Goal: Task Accomplishment & Management: Complete application form

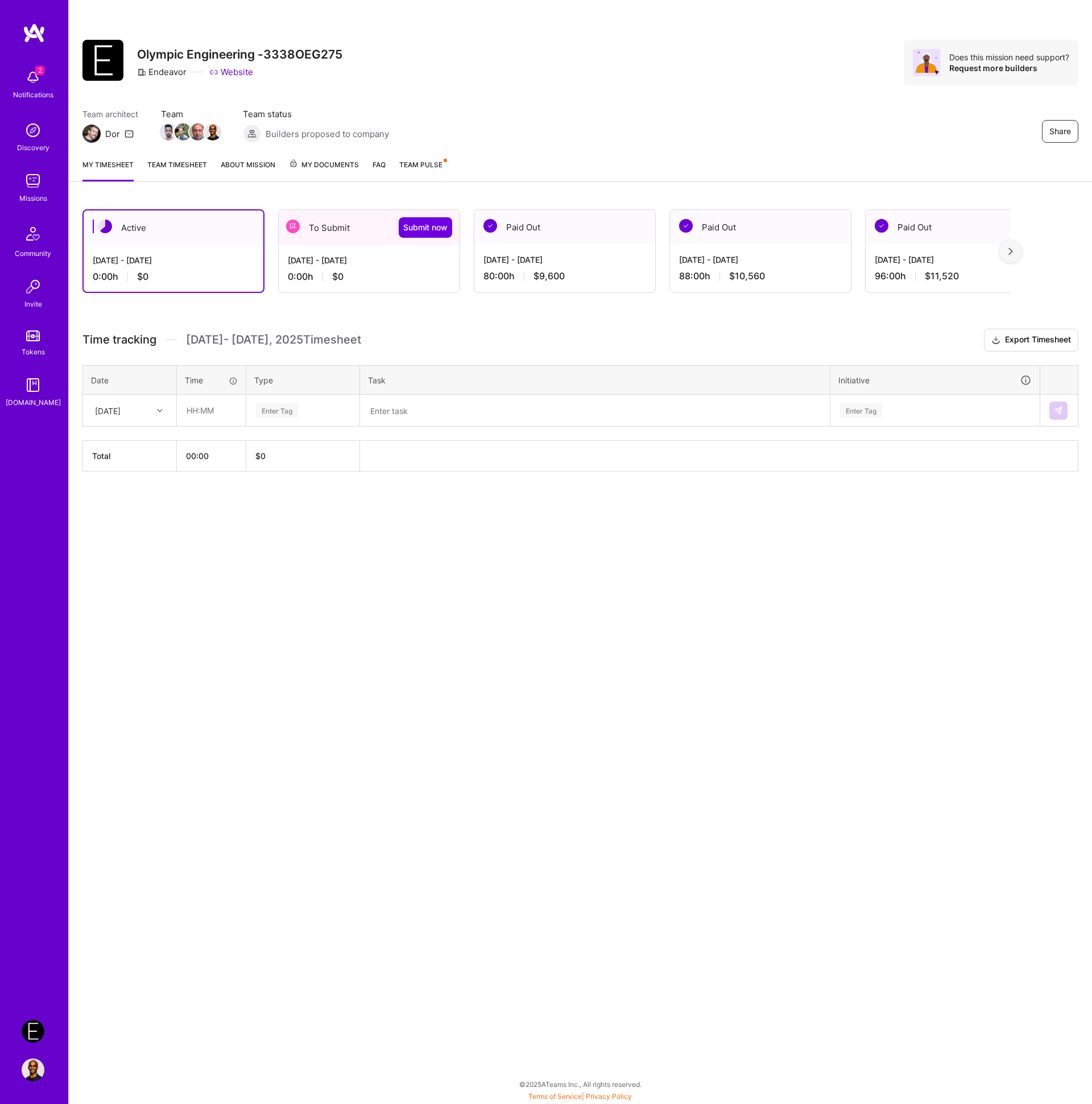
click at [840, 644] on div "Share Olympic Engineering -3338OEG275 Endeavor Website Does this mission need s…" at bounding box center [580, 552] width 1024 height 1104
click at [814, 659] on div "Share Olympic Engineering -3338OEG275 Endeavor Website Does this mission need s…" at bounding box center [580, 552] width 1024 height 1104
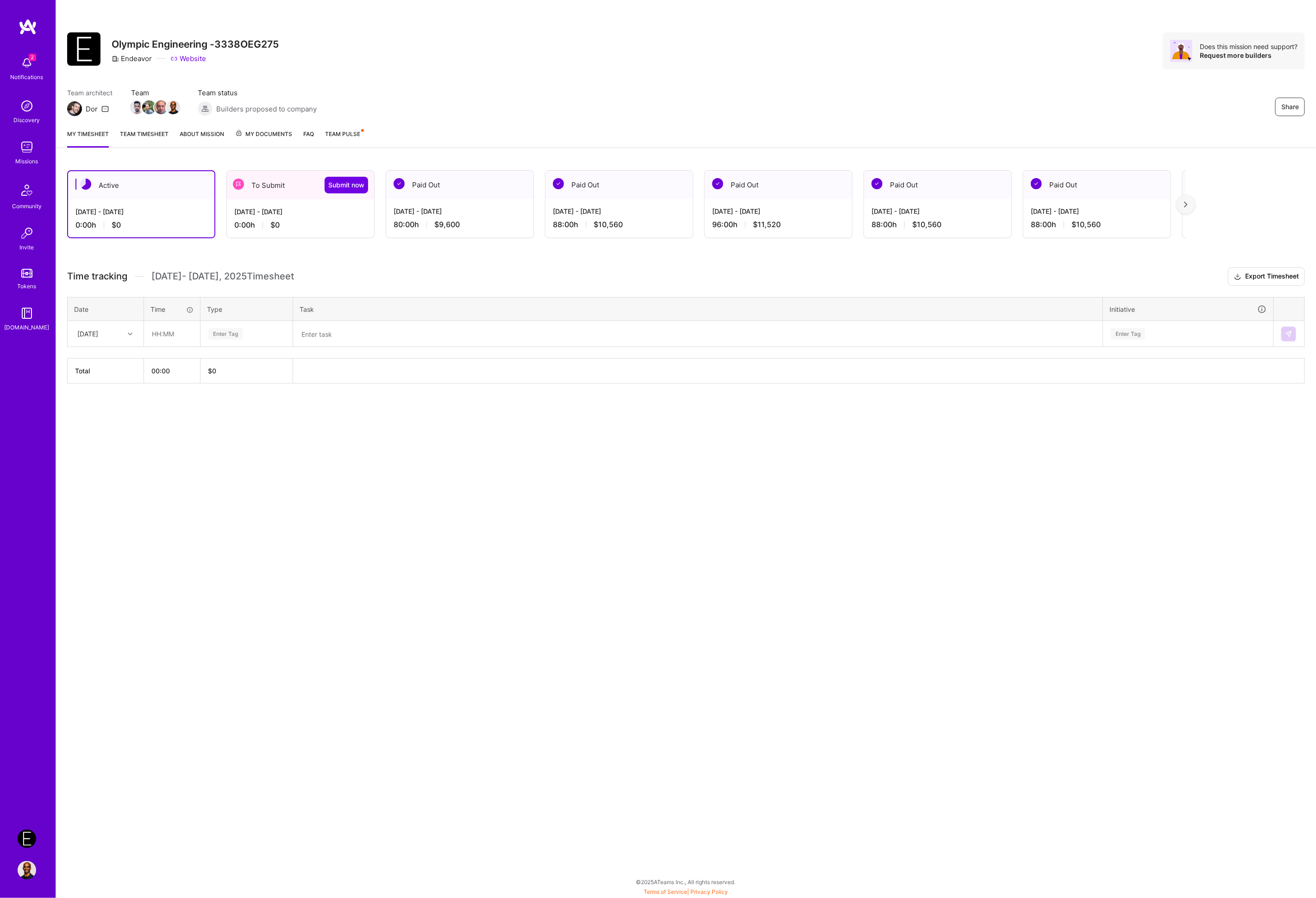
click at [563, 70] on div "Share Olympic Engineering -3338OEG275 Endeavor Website Does this mission need s…" at bounding box center [685, 61] width 1259 height 121
click at [888, 548] on div "Share Olympic Engineering -3338OEG275 Endeavor Website Does this mission need s…" at bounding box center [685, 449] width 1260 height 898
click at [749, 543] on div "Share Olympic Engineering -3338OEG275 Endeavor Website Does this mission need s…" at bounding box center [685, 449] width 1260 height 898
click at [888, 542] on div "Share Olympic Engineering -3338OEG275 Endeavor Website Does this mission need s…" at bounding box center [685, 449] width 1260 height 898
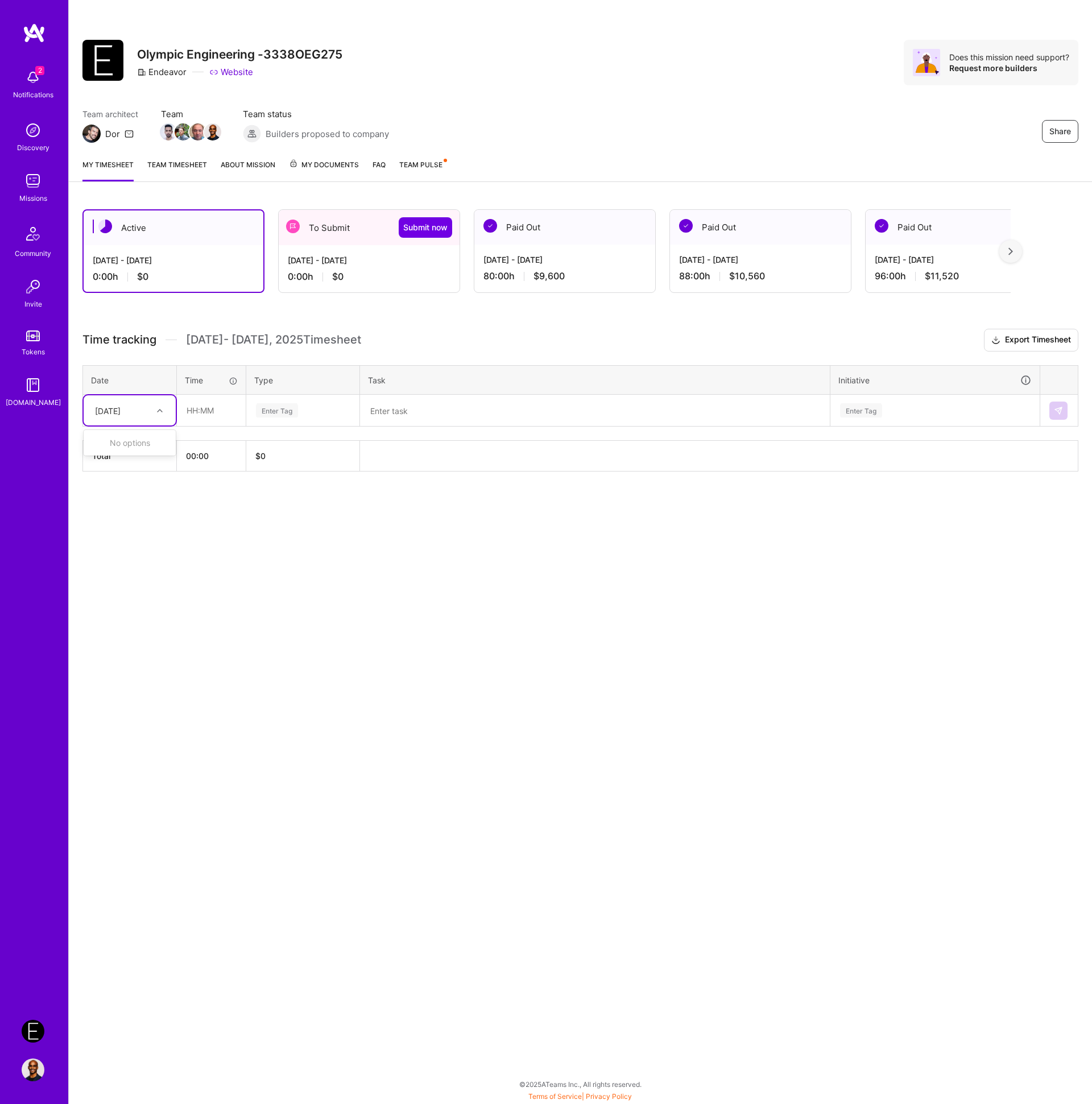
click at [141, 408] on div "[DATE]" at bounding box center [120, 410] width 63 height 19
click at [234, 420] on input "text" at bounding box center [211, 410] width 68 height 31
click at [152, 411] on div "[DATE]" at bounding box center [120, 410] width 63 height 19
click at [372, 268] on div "[DATE] - [DATE] 0:00 h $0" at bounding box center [369, 268] width 181 height 47
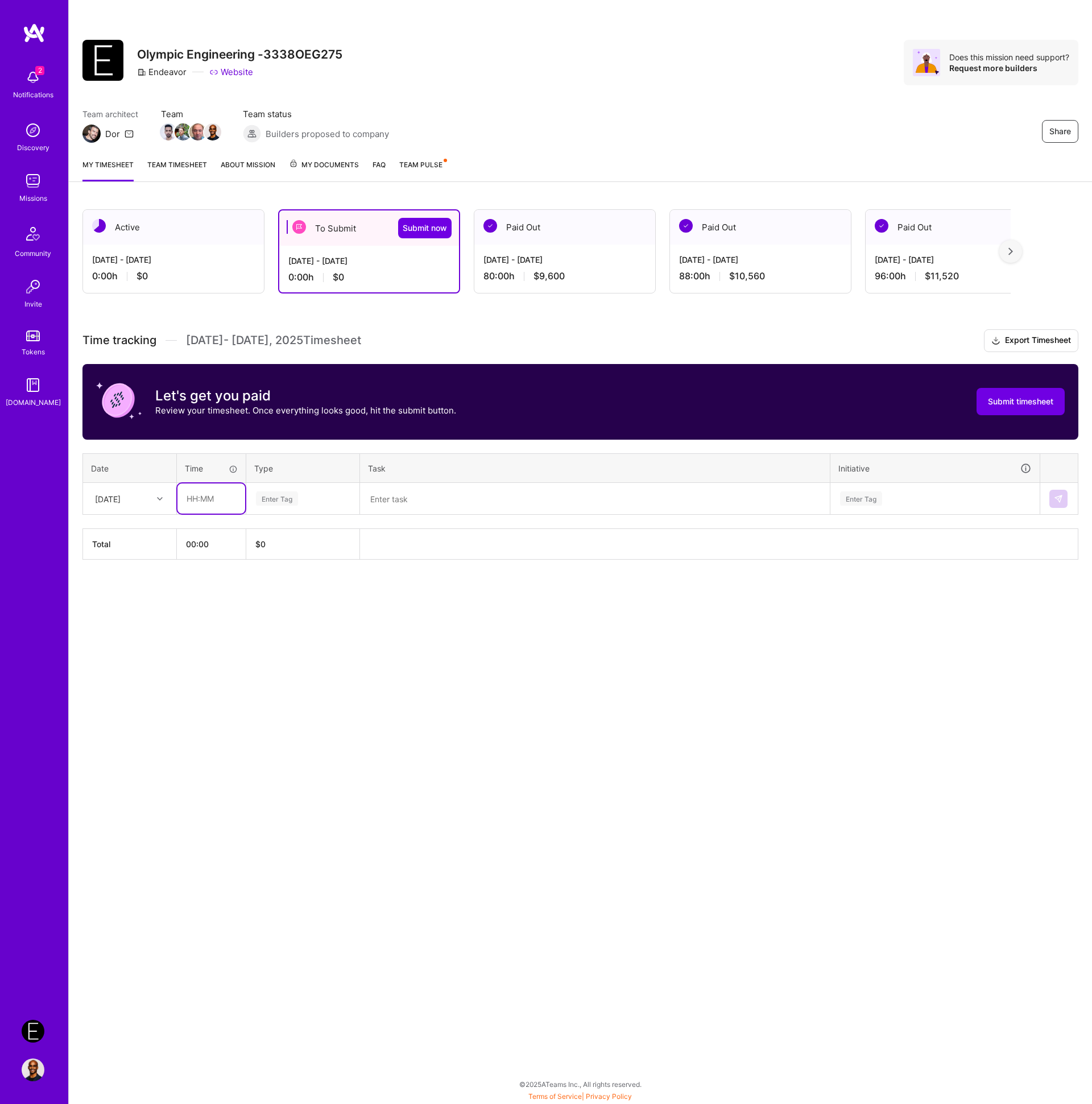
click at [205, 492] on input "text" at bounding box center [211, 499] width 68 height 31
type input "08:00"
click at [277, 499] on div "Enter Tag" at bounding box center [277, 499] width 42 height 18
click at [300, 611] on span "Engineering" at bounding box center [277, 616] width 49 height 15
click at [421, 502] on textarea at bounding box center [594, 499] width 467 height 30
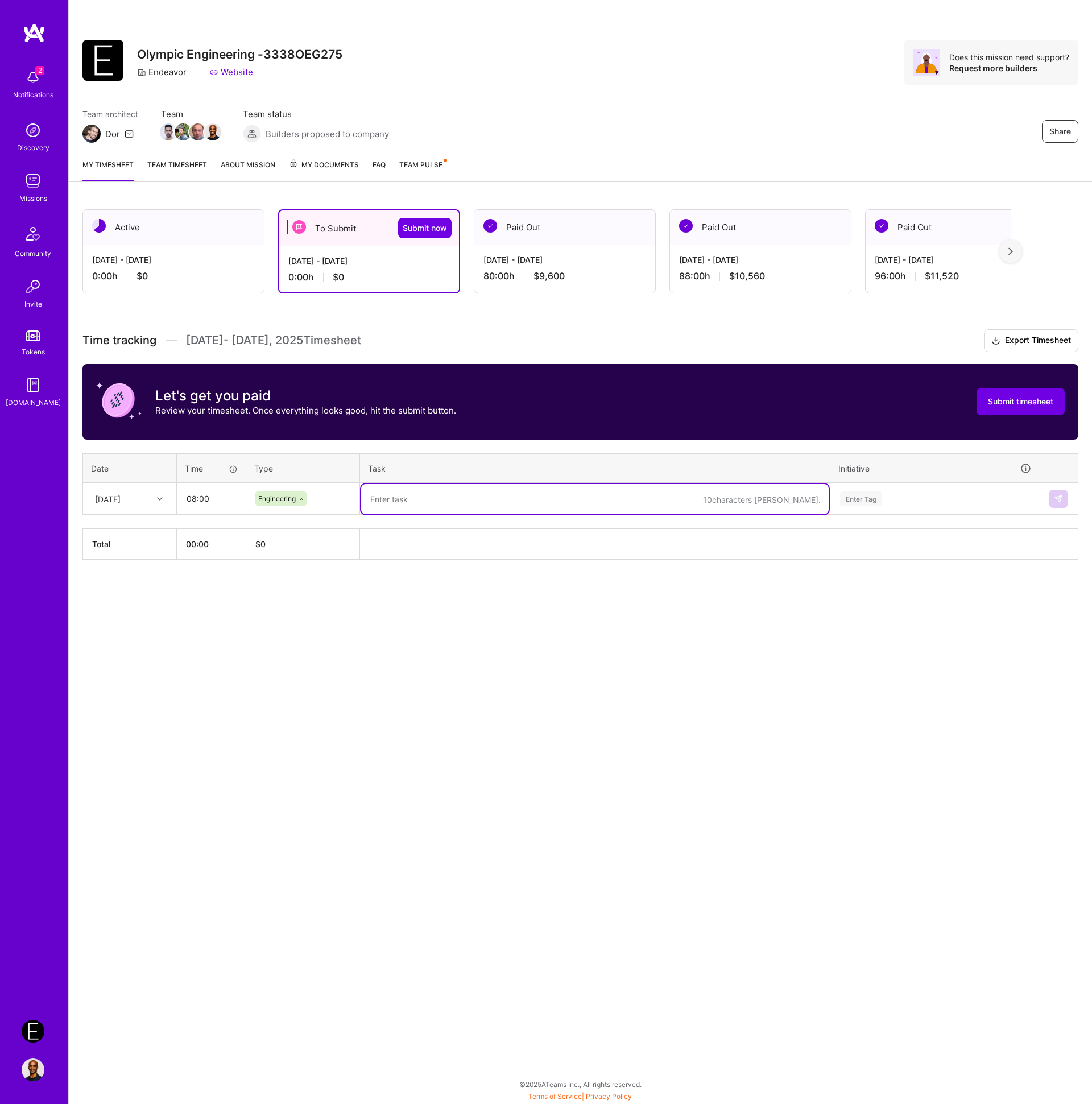
click at [414, 507] on textarea at bounding box center [594, 499] width 467 height 31
paste textarea "Worked on forced multi-ticket packages logic, assist [PERSON_NAME] with develop…"
type textarea "Worked on forced multi-ticket packages logic, assist [PERSON_NAME] with develop…"
click at [885, 493] on div "Enter Tag" at bounding box center [934, 499] width 192 height 14
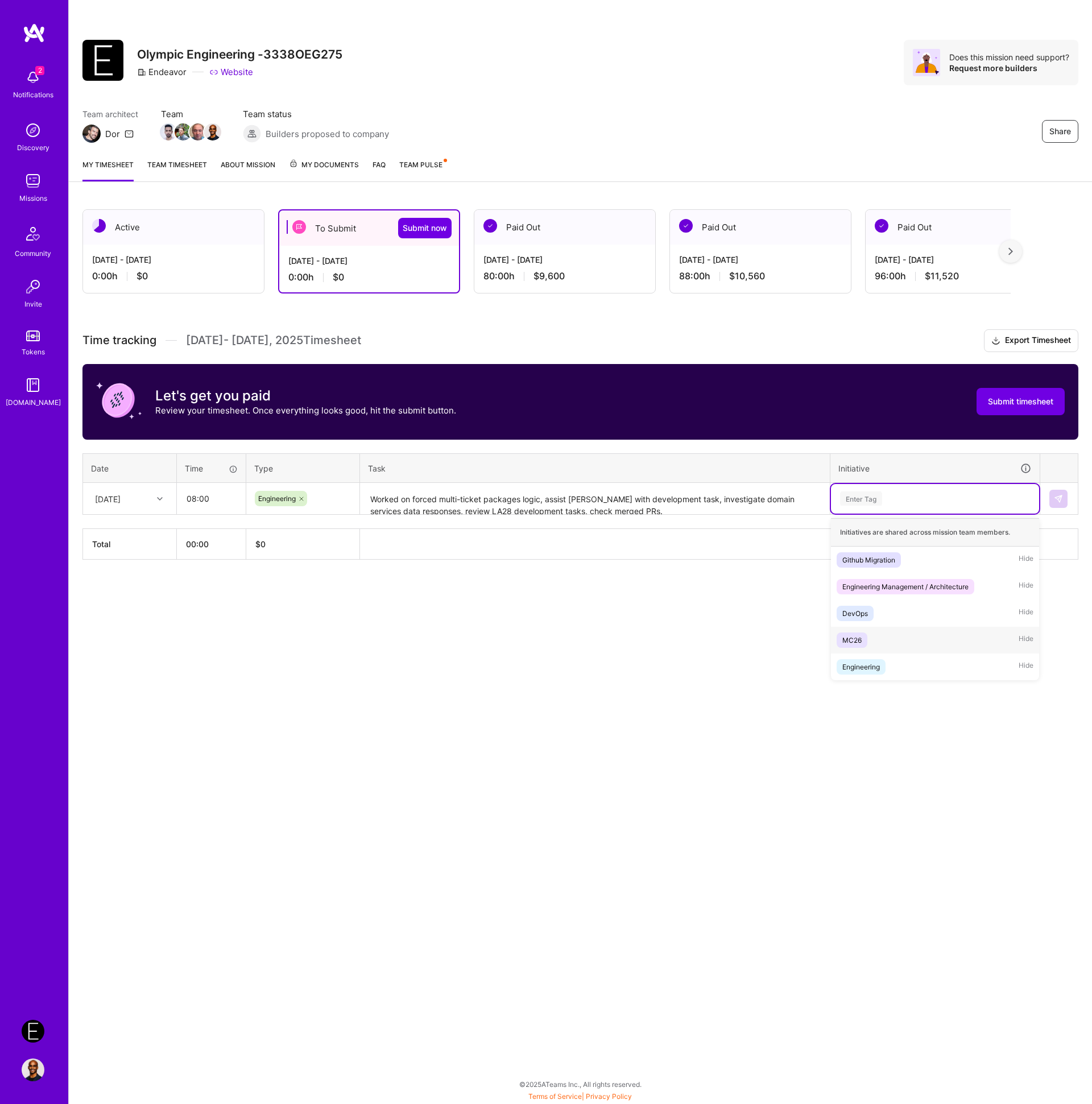
click at [890, 638] on div "MC26 Hide" at bounding box center [935, 640] width 209 height 27
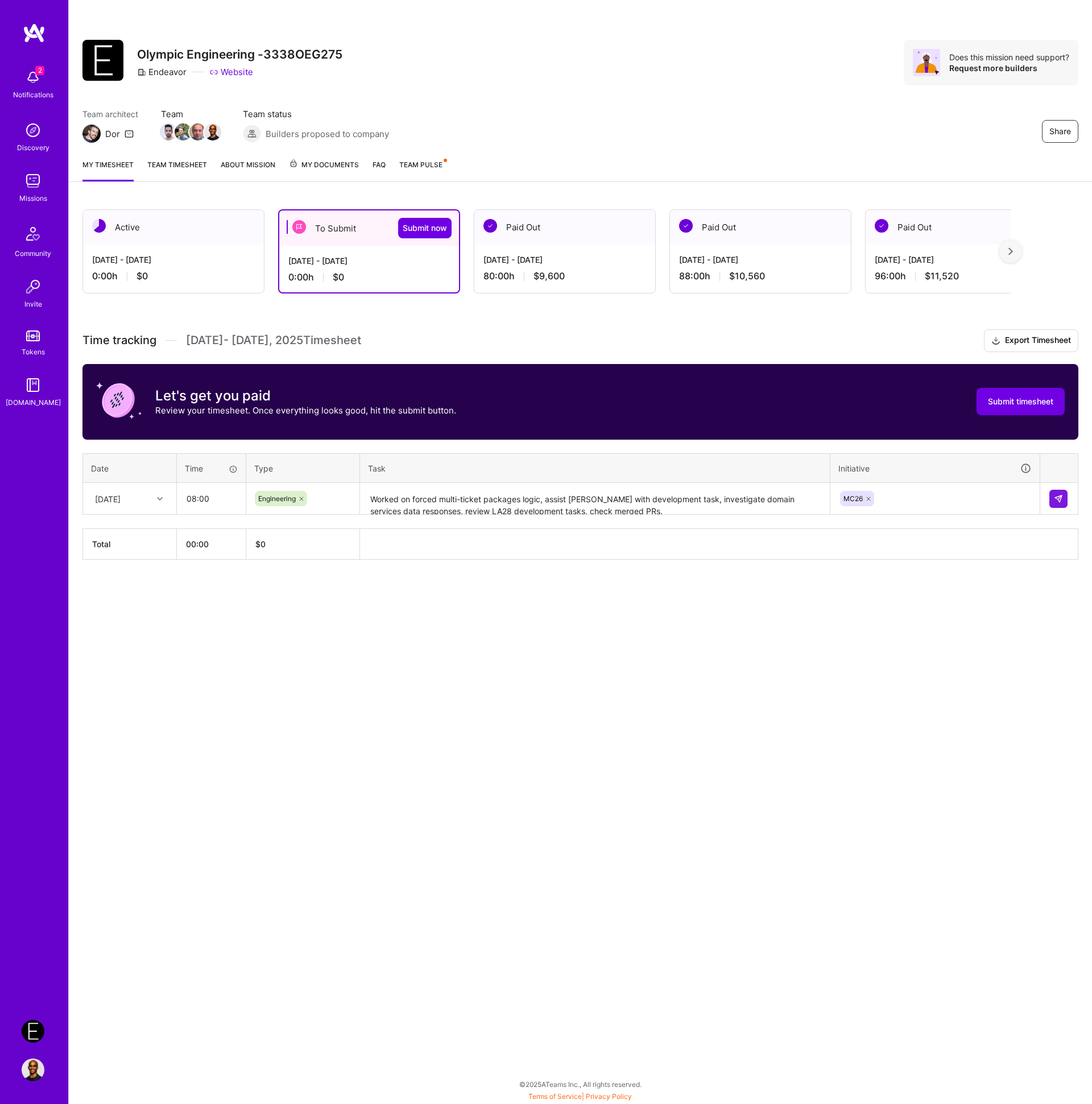
click at [889, 622] on div "Share Olympic Engineering -3338OEG275 Endeavor Website Does this mission need s…" at bounding box center [580, 552] width 1024 height 1104
click at [1051, 500] on button at bounding box center [1058, 499] width 18 height 18
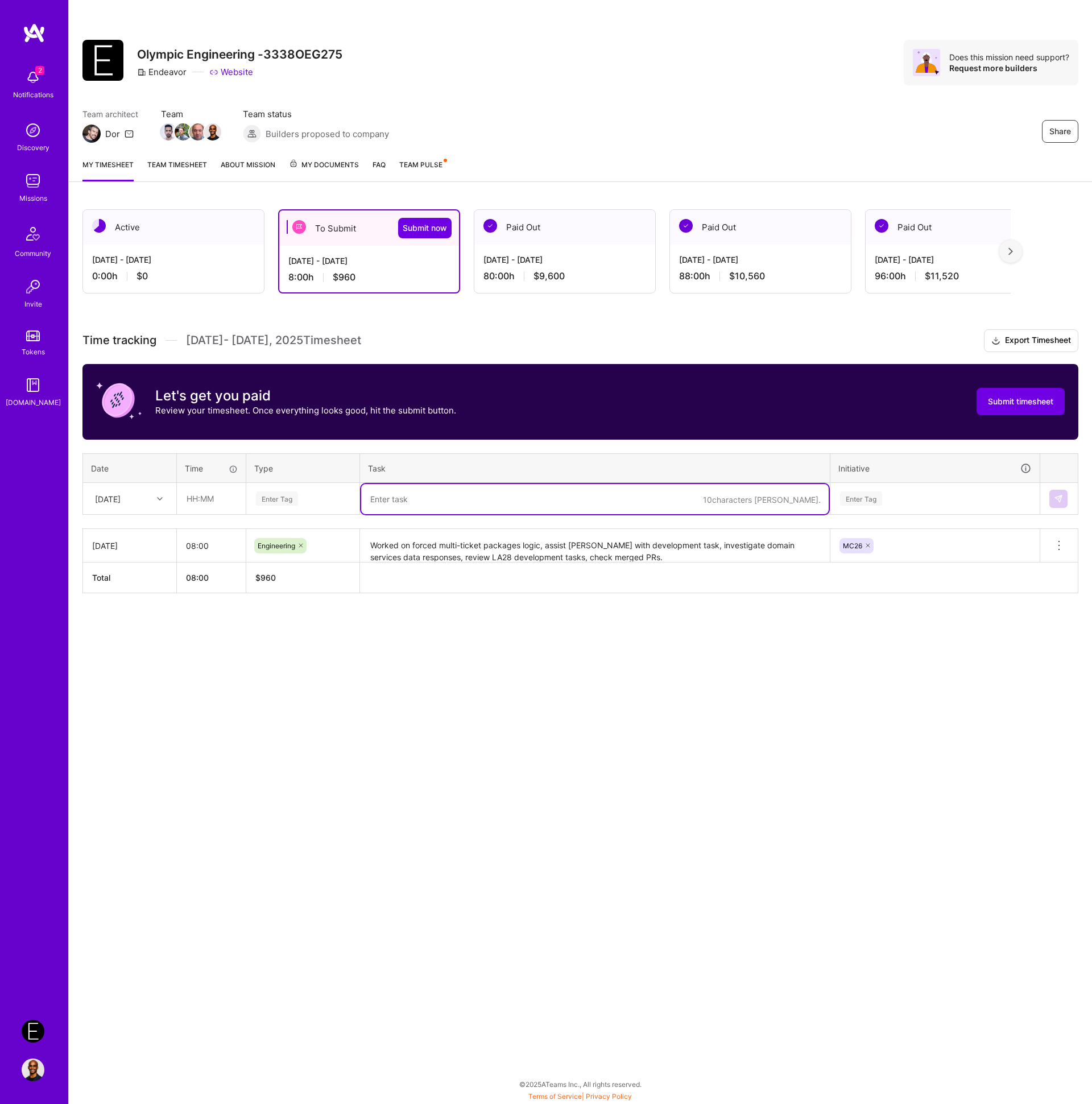
click at [454, 496] on textarea at bounding box center [594, 499] width 467 height 31
paste textarea "Worked on preparing MC26.3.1.3 hotfix logic branch, deploy hotfix logic to UAT,…"
type textarea "Worked on preparing MC26.3.1.3 hotfix logic branch, deploy hotfix logic to UAT,…"
click at [91, 499] on div "[DATE]" at bounding box center [120, 499] width 63 height 19
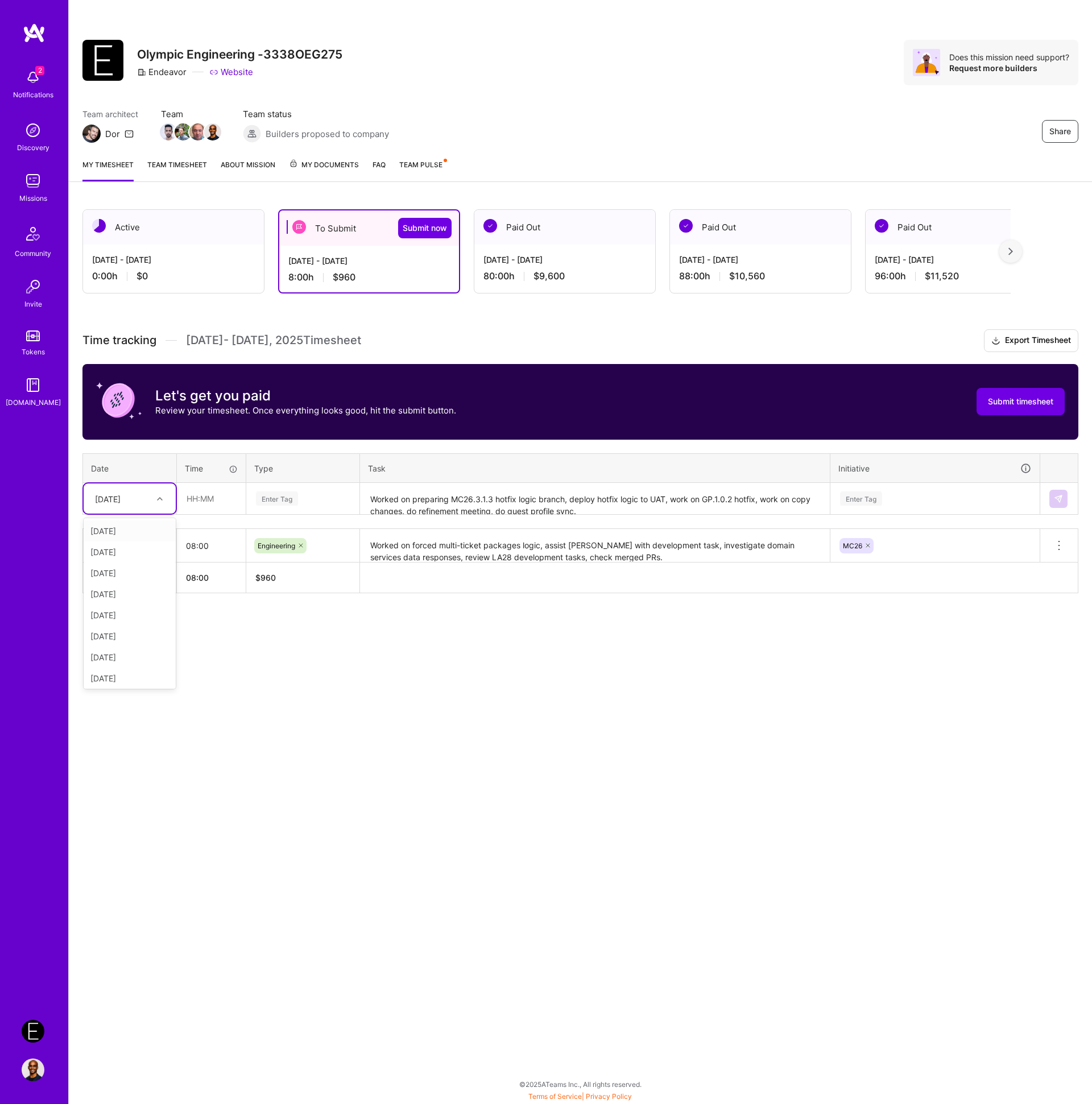
click at [124, 534] on div "[DATE]" at bounding box center [130, 531] width 92 height 21
click at [207, 501] on input "text" at bounding box center [211, 499] width 68 height 31
type input "08:00"
drag, startPoint x: 262, startPoint y: 510, endPoint x: 268, endPoint y: 509, distance: 6.1
click at [262, 510] on div "Enter Tag" at bounding box center [303, 499] width 112 height 30
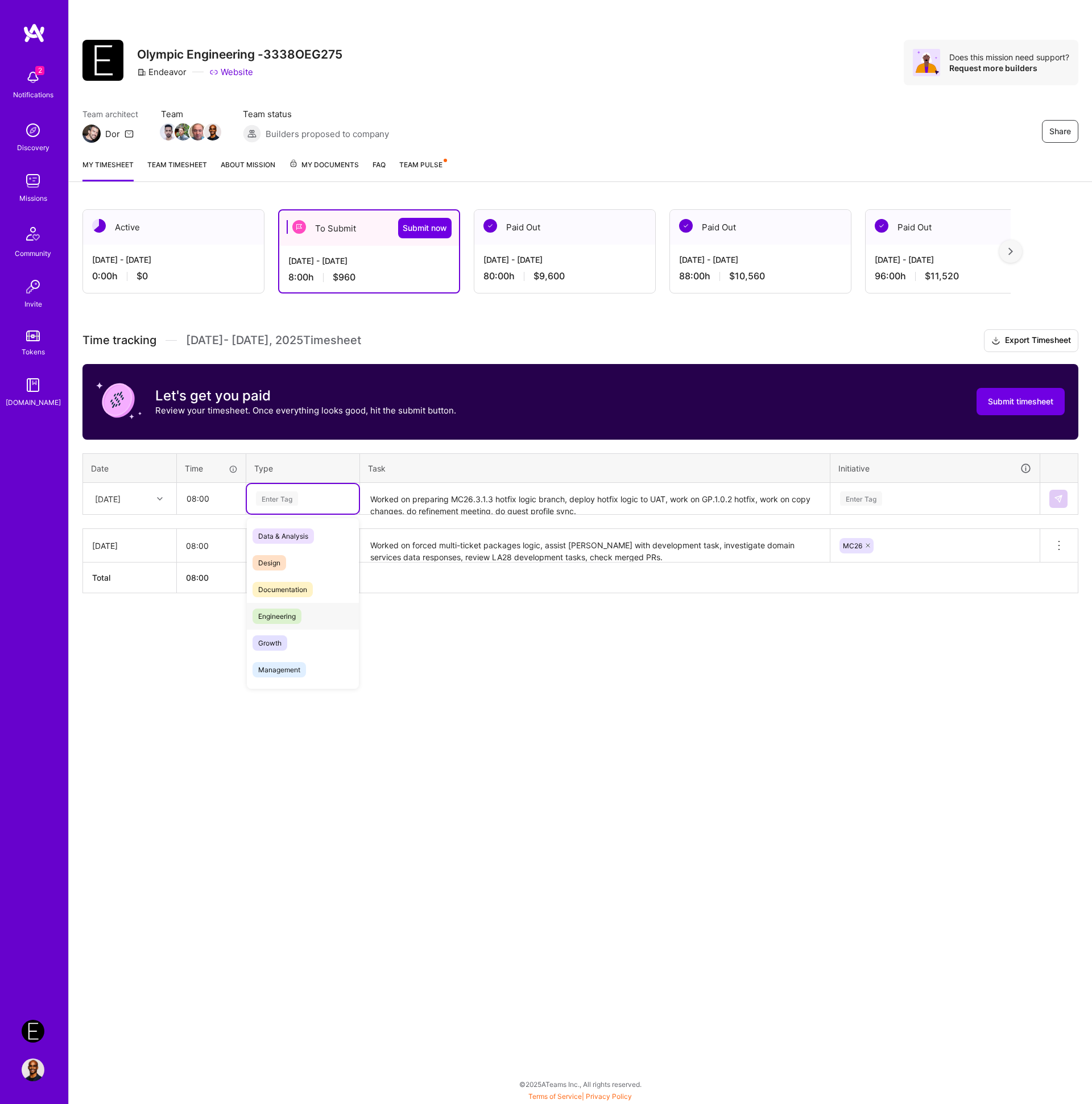
click at [285, 618] on span "Engineering" at bounding box center [277, 616] width 49 height 15
click at [876, 500] on div "Enter Tag" at bounding box center [861, 499] width 42 height 18
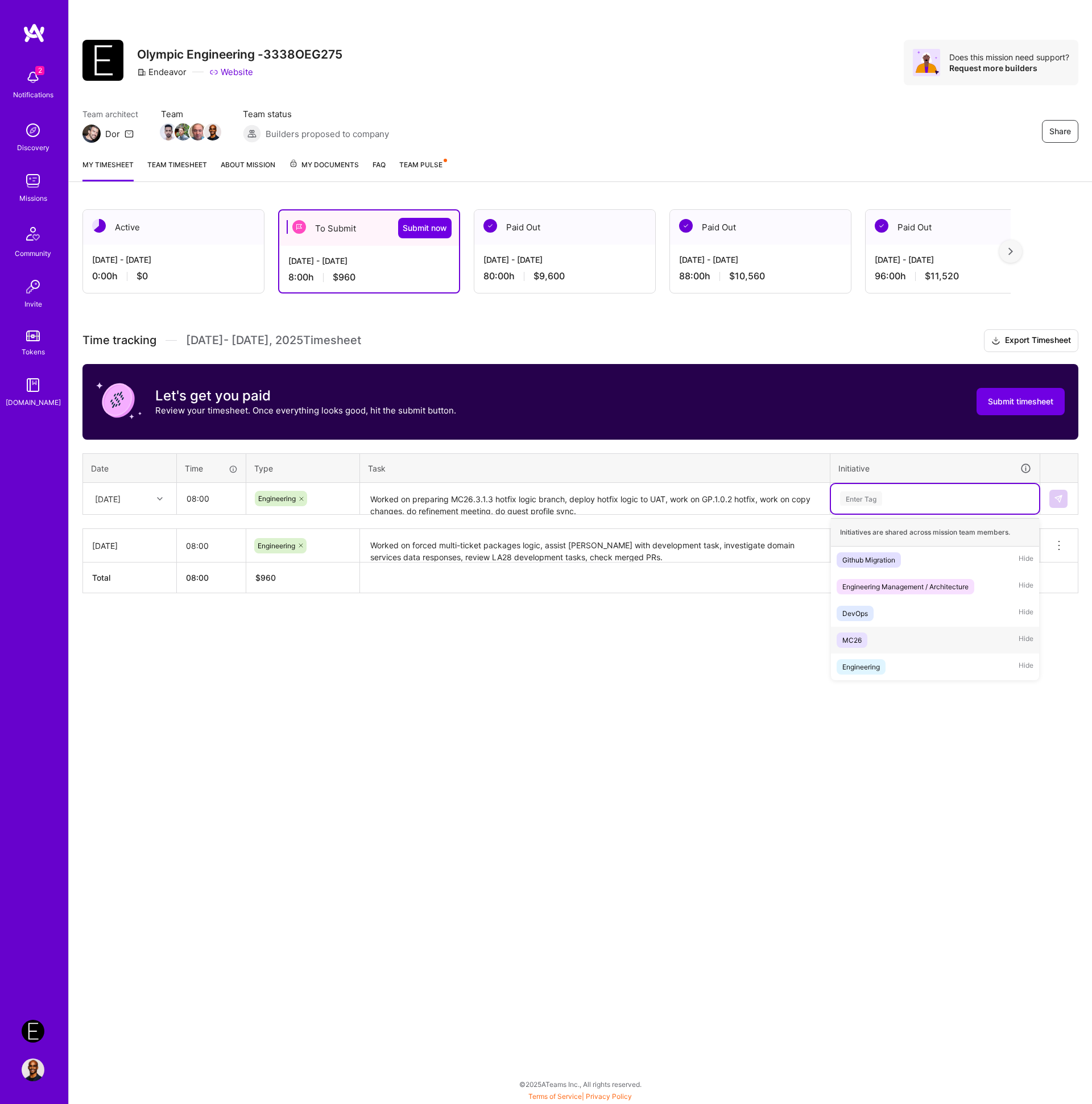
click at [871, 638] on div "MC26 Hide" at bounding box center [935, 640] width 209 height 27
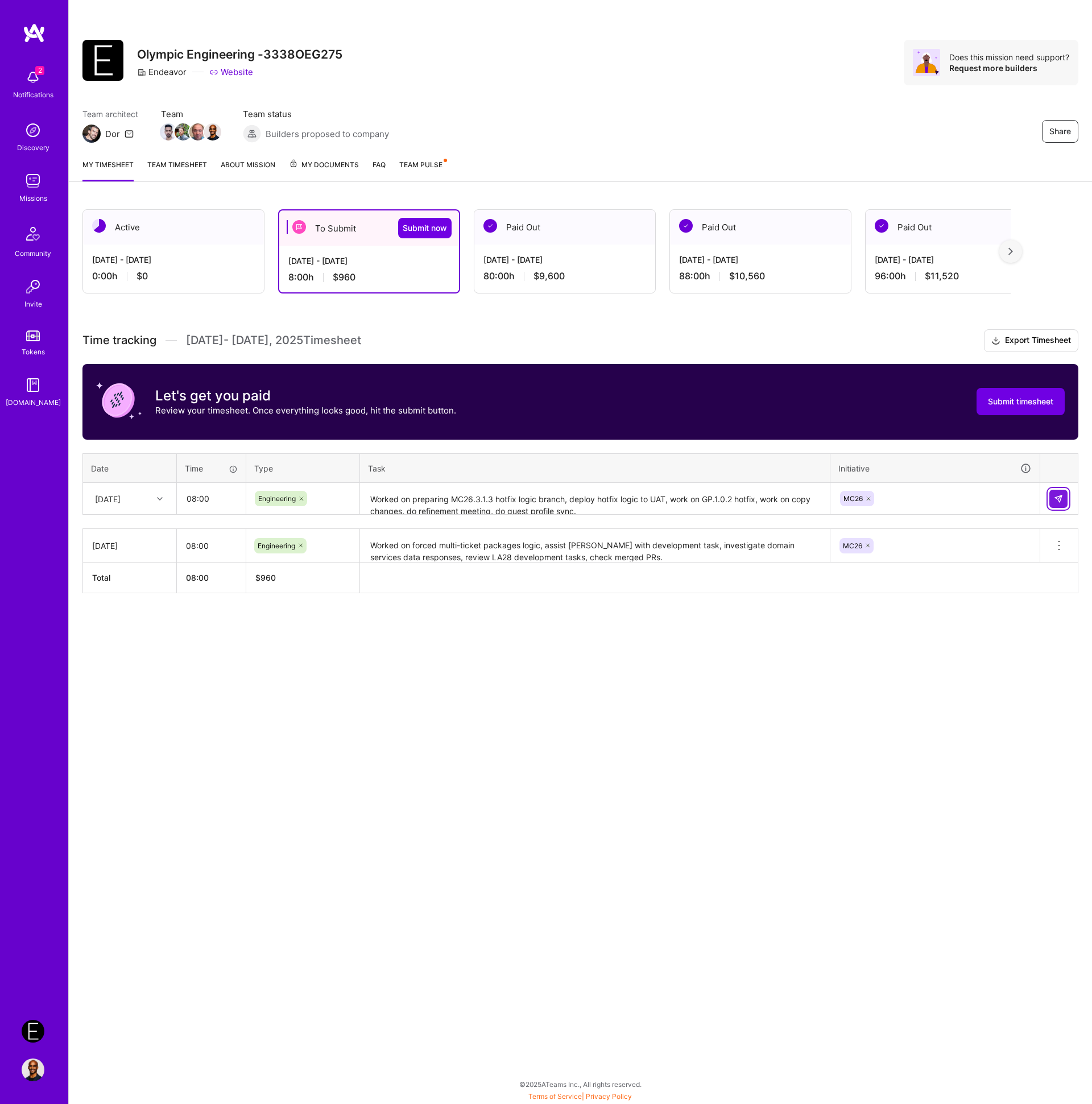
click at [1055, 499] on img at bounding box center [1058, 499] width 9 height 9
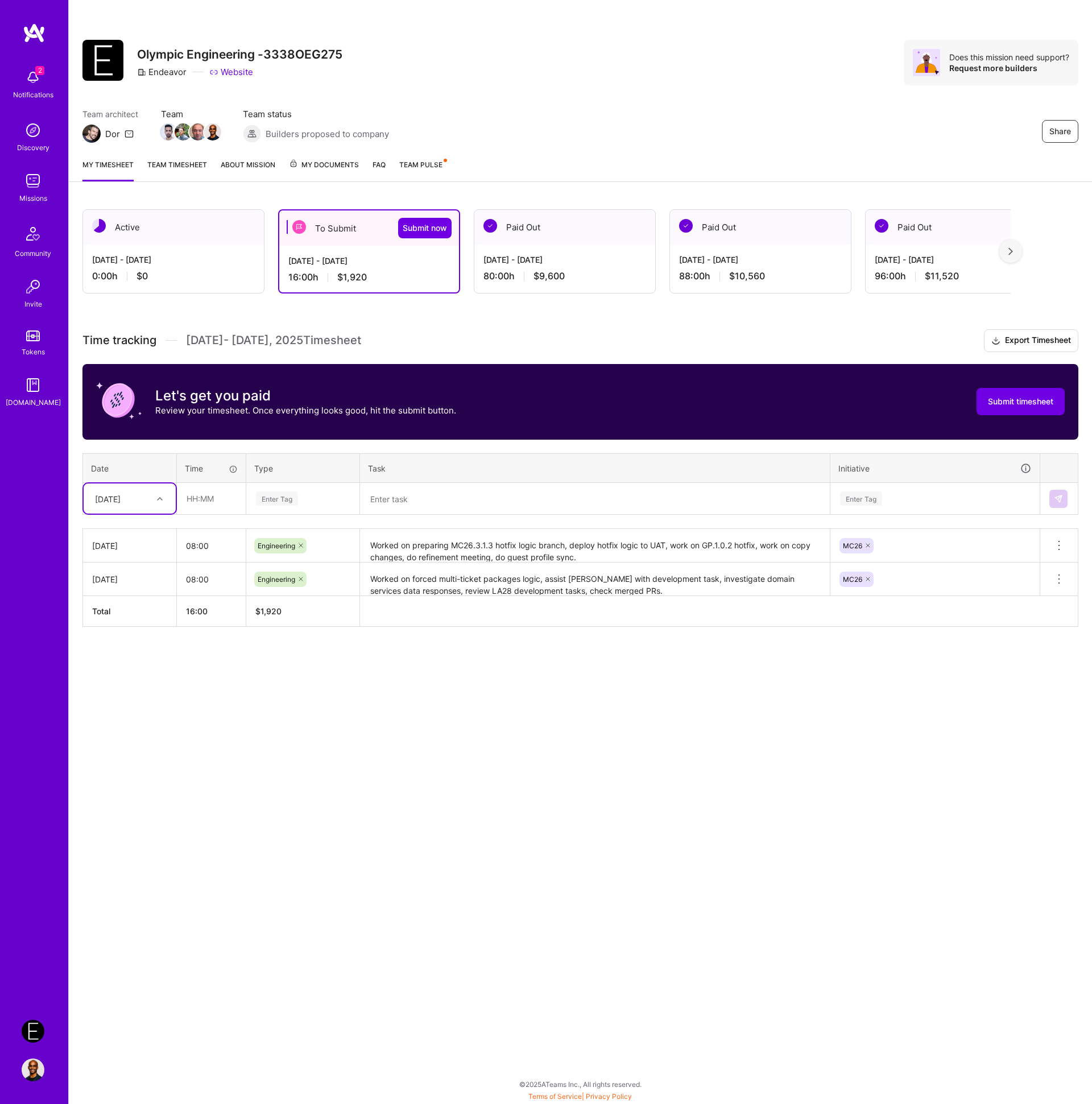
click at [414, 489] on textarea at bounding box center [594, 499] width 467 height 31
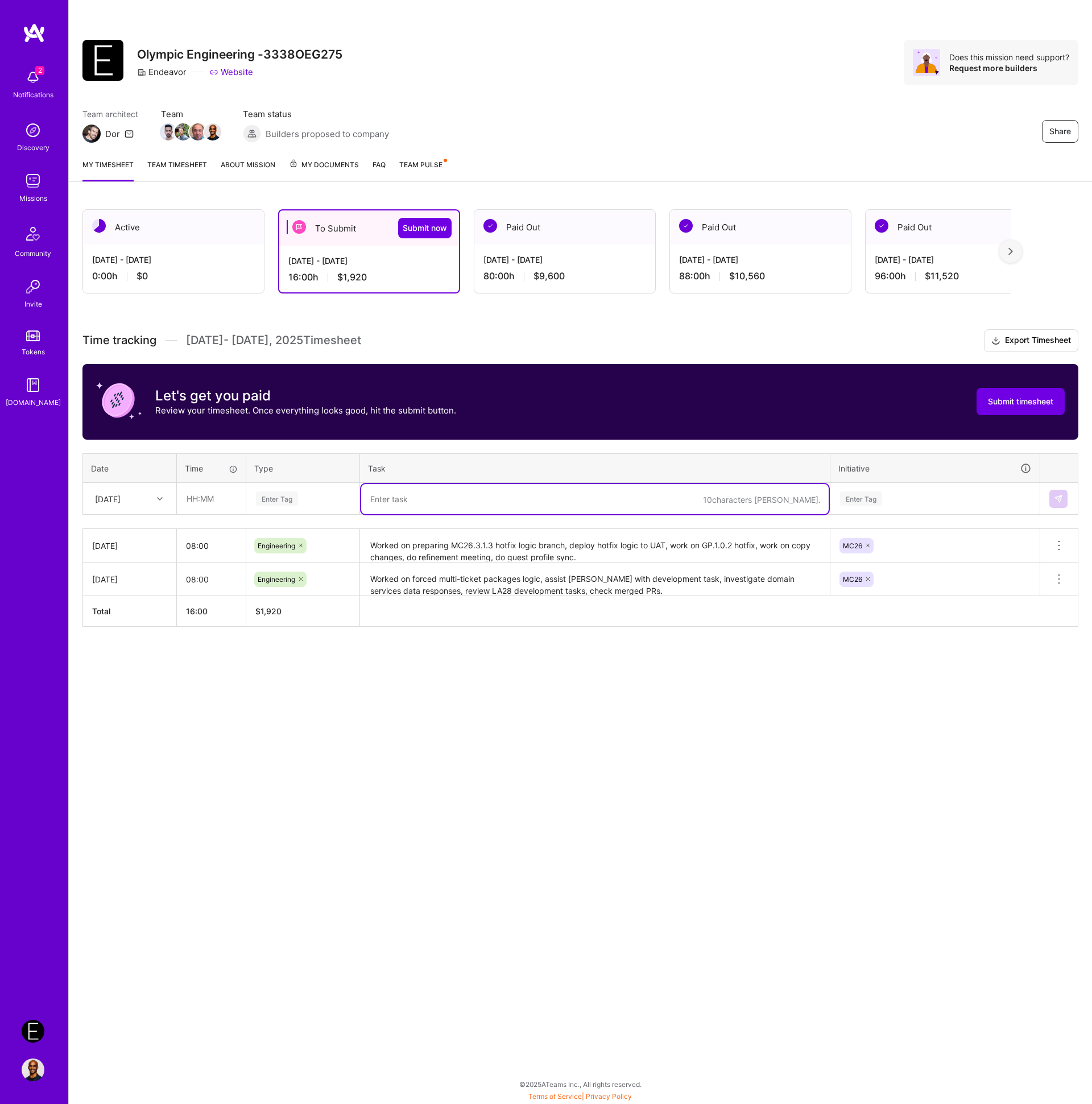
paste textarea "Worked on MC26.3.1.3 and GP.1.0.2 hotfix deployments to production, investigate…"
type textarea "Worked on MC26.3.1.3 and GP.1.0.2 hotfix deployments to production, investigate…"
click at [309, 502] on div "Enter Tag" at bounding box center [303, 499] width 96 height 14
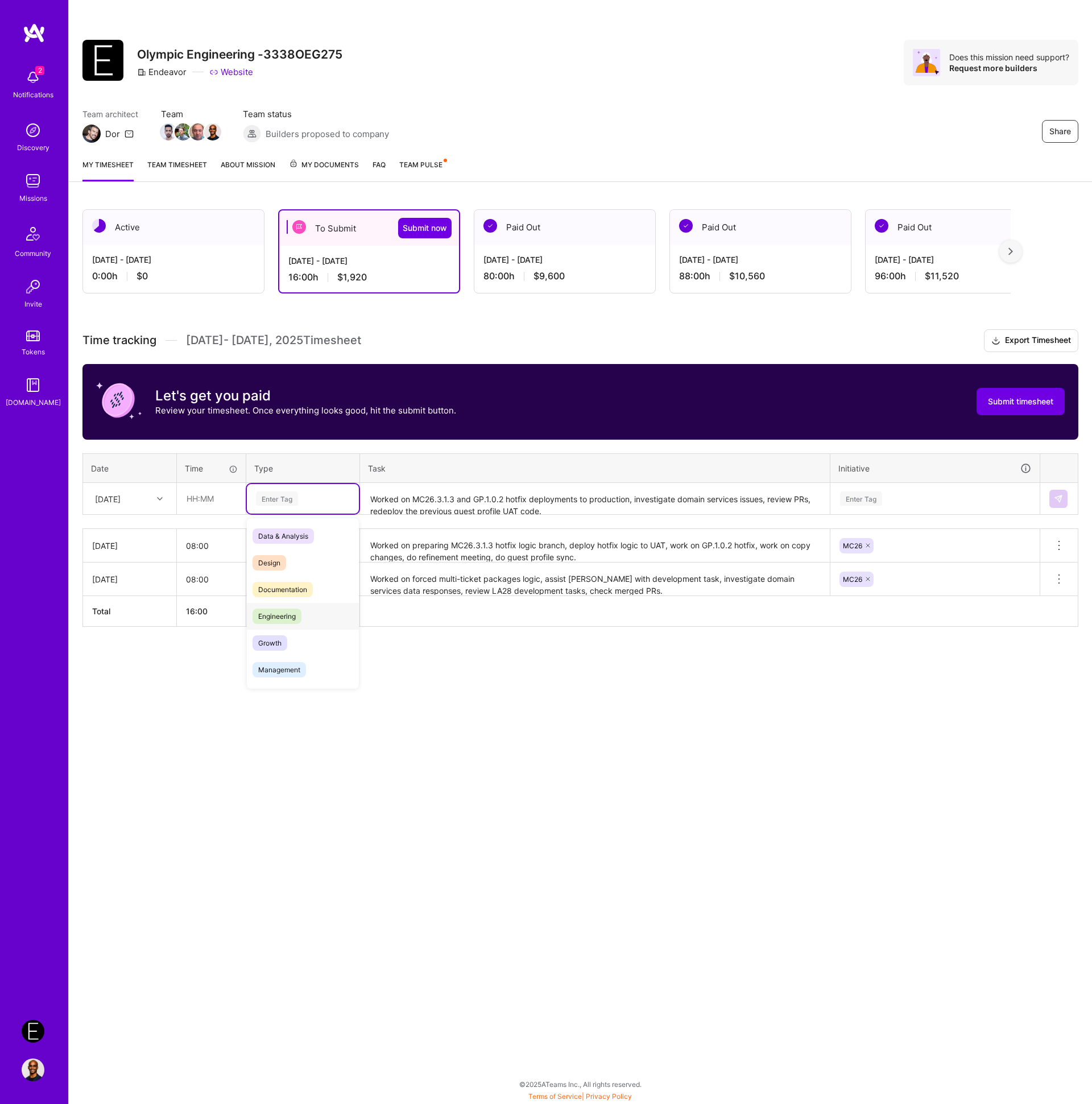
click at [277, 616] on span "Engineering" at bounding box center [277, 616] width 49 height 15
click at [204, 502] on input "text" at bounding box center [211, 499] width 68 height 31
type input "08:00"
click at [120, 495] on div "[DATE]" at bounding box center [108, 499] width 25 height 12
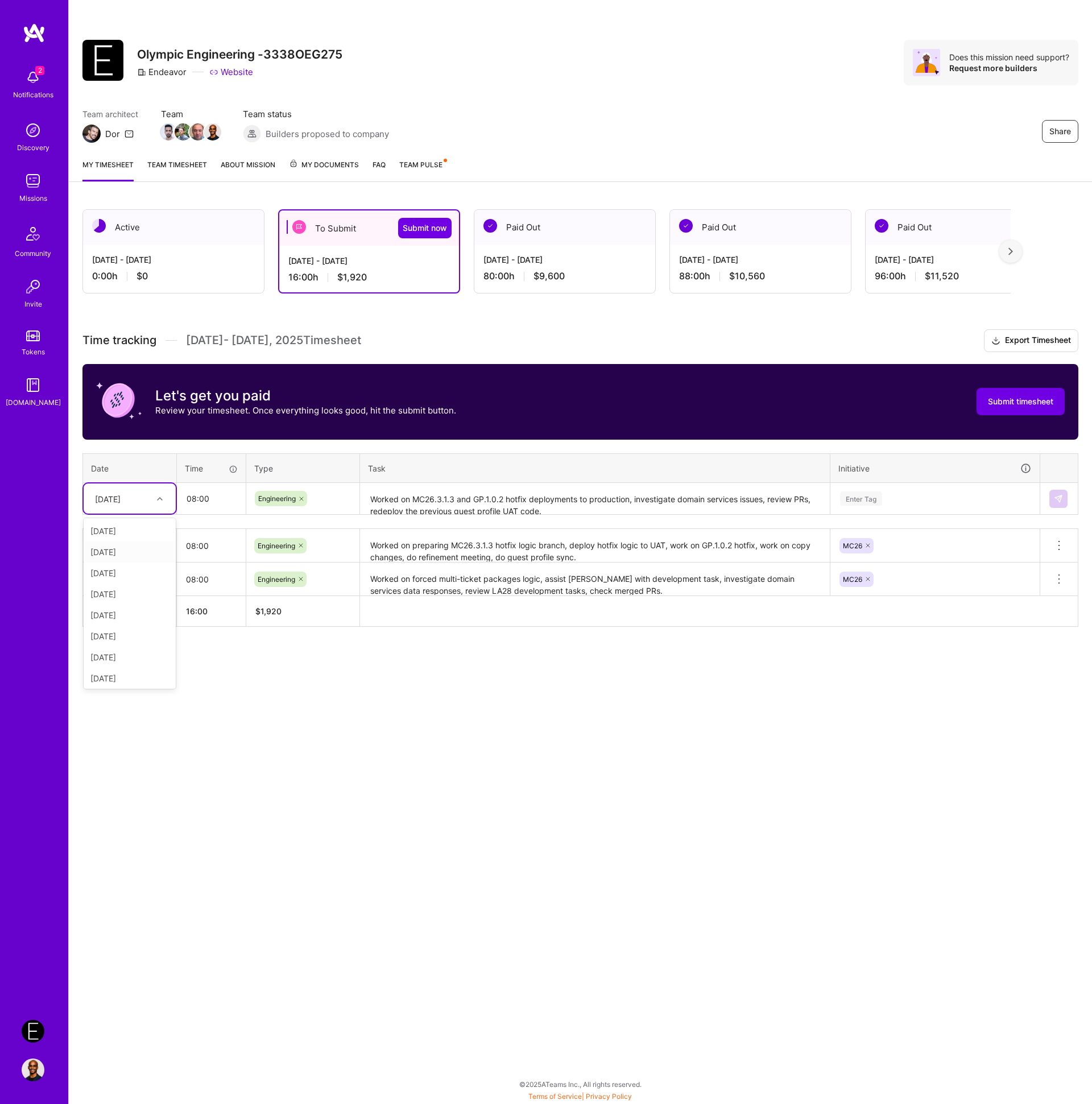
click at [126, 554] on div "[DATE]" at bounding box center [130, 552] width 92 height 21
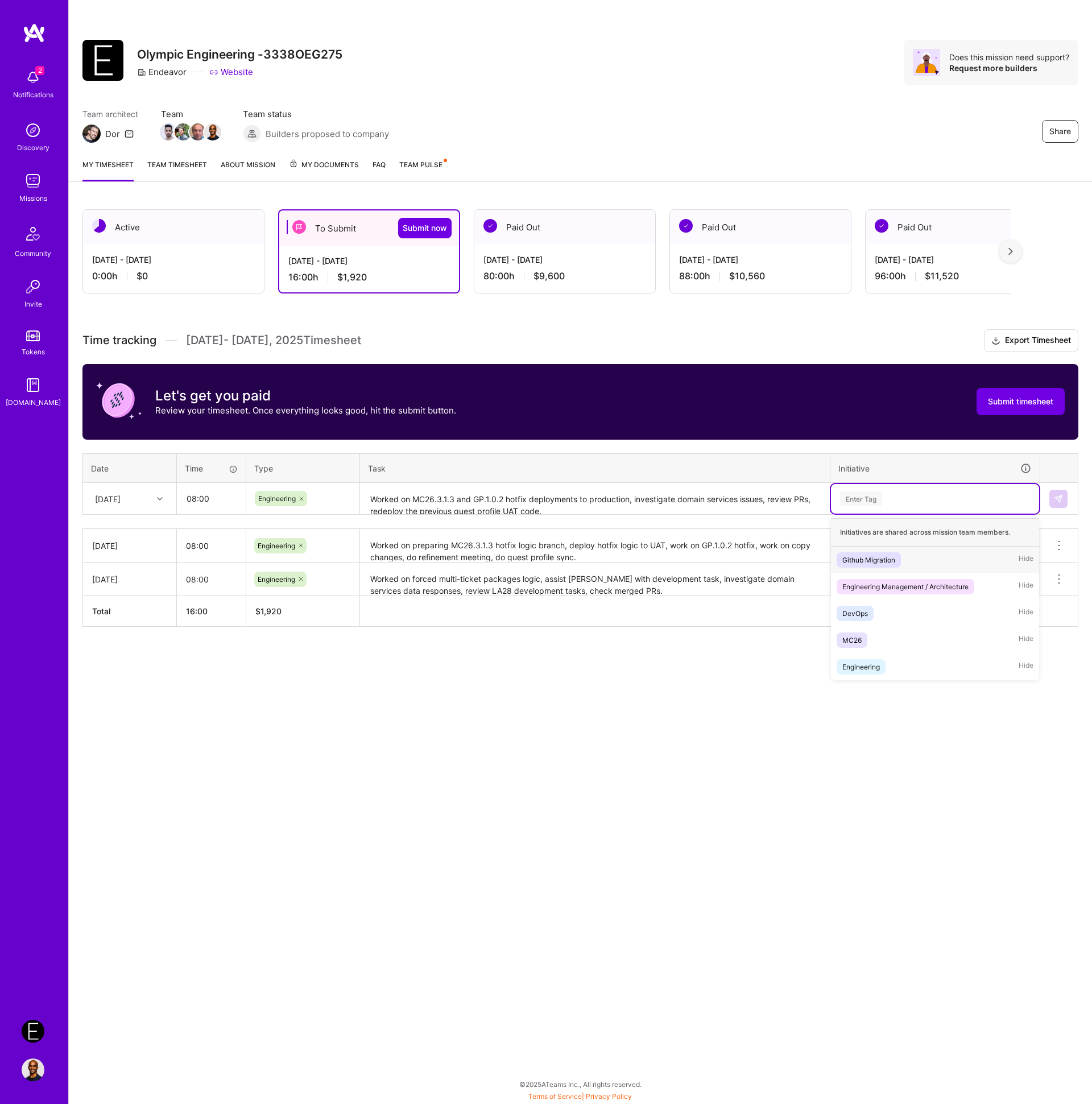
click at [865, 504] on div "Enter Tag" at bounding box center [861, 499] width 42 height 18
click at [860, 638] on div "MC26" at bounding box center [852, 640] width 20 height 12
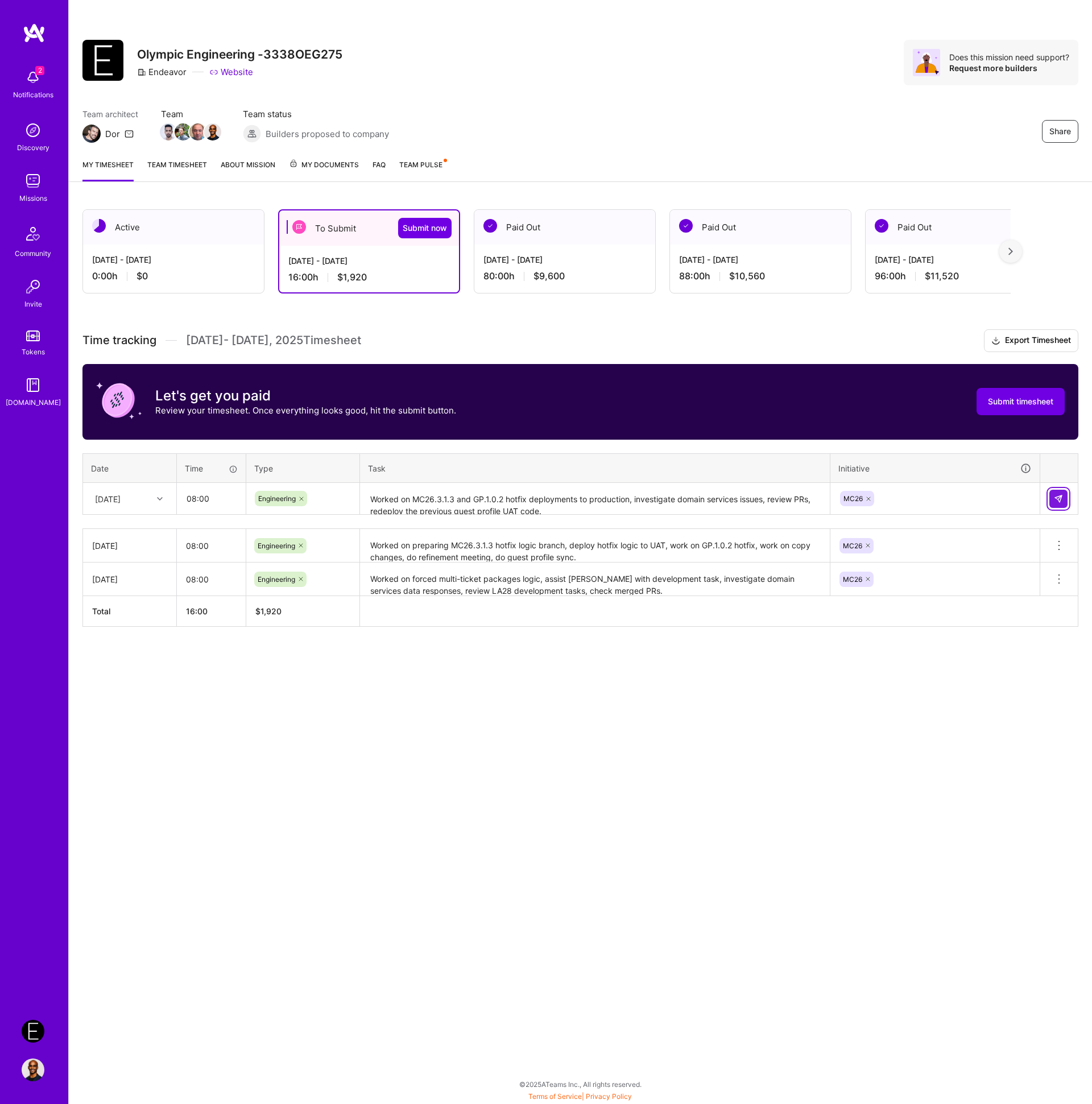
click at [1061, 499] on img at bounding box center [1058, 499] width 9 height 9
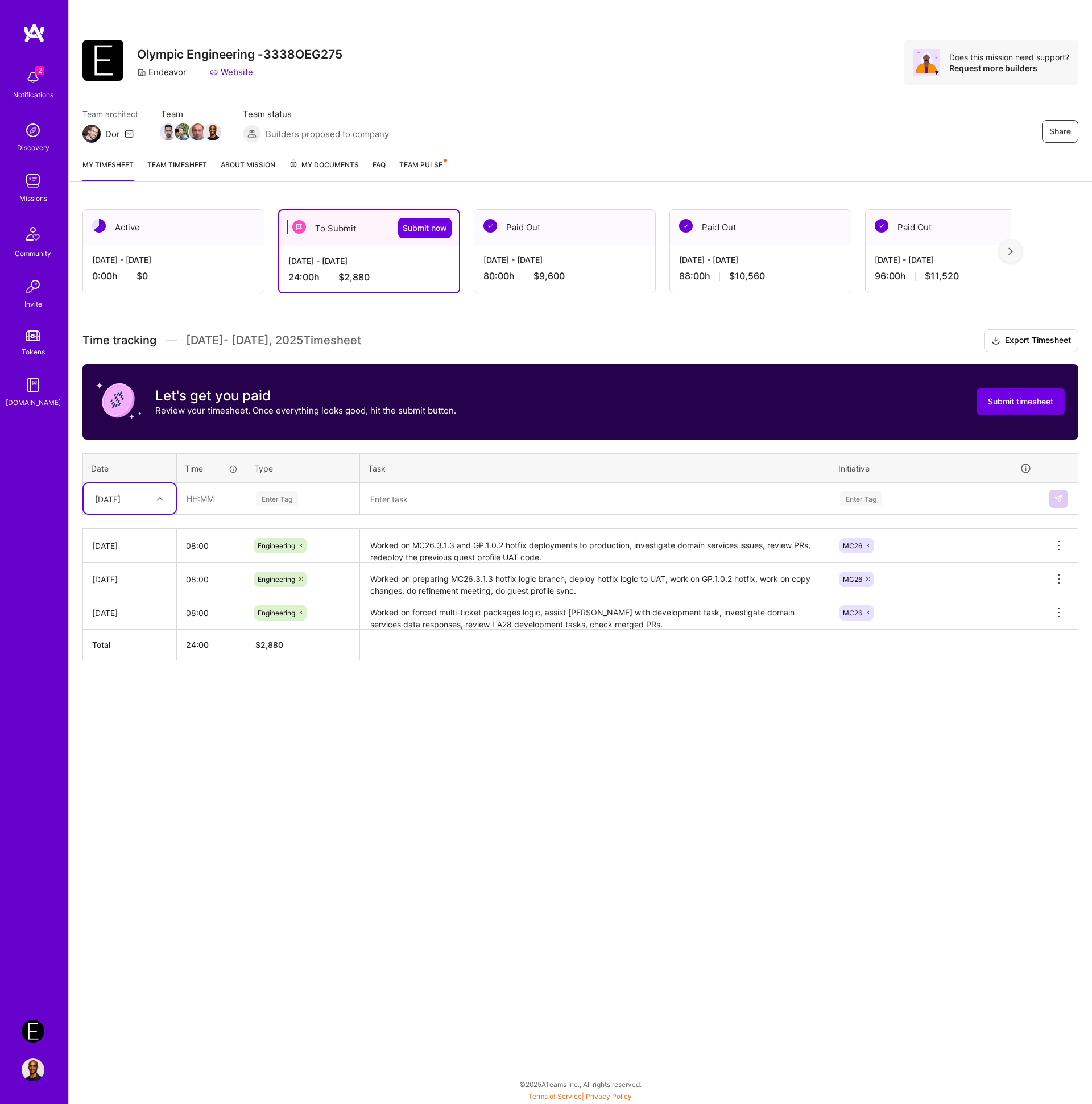
click at [450, 496] on textarea at bounding box center [594, 499] width 467 height 31
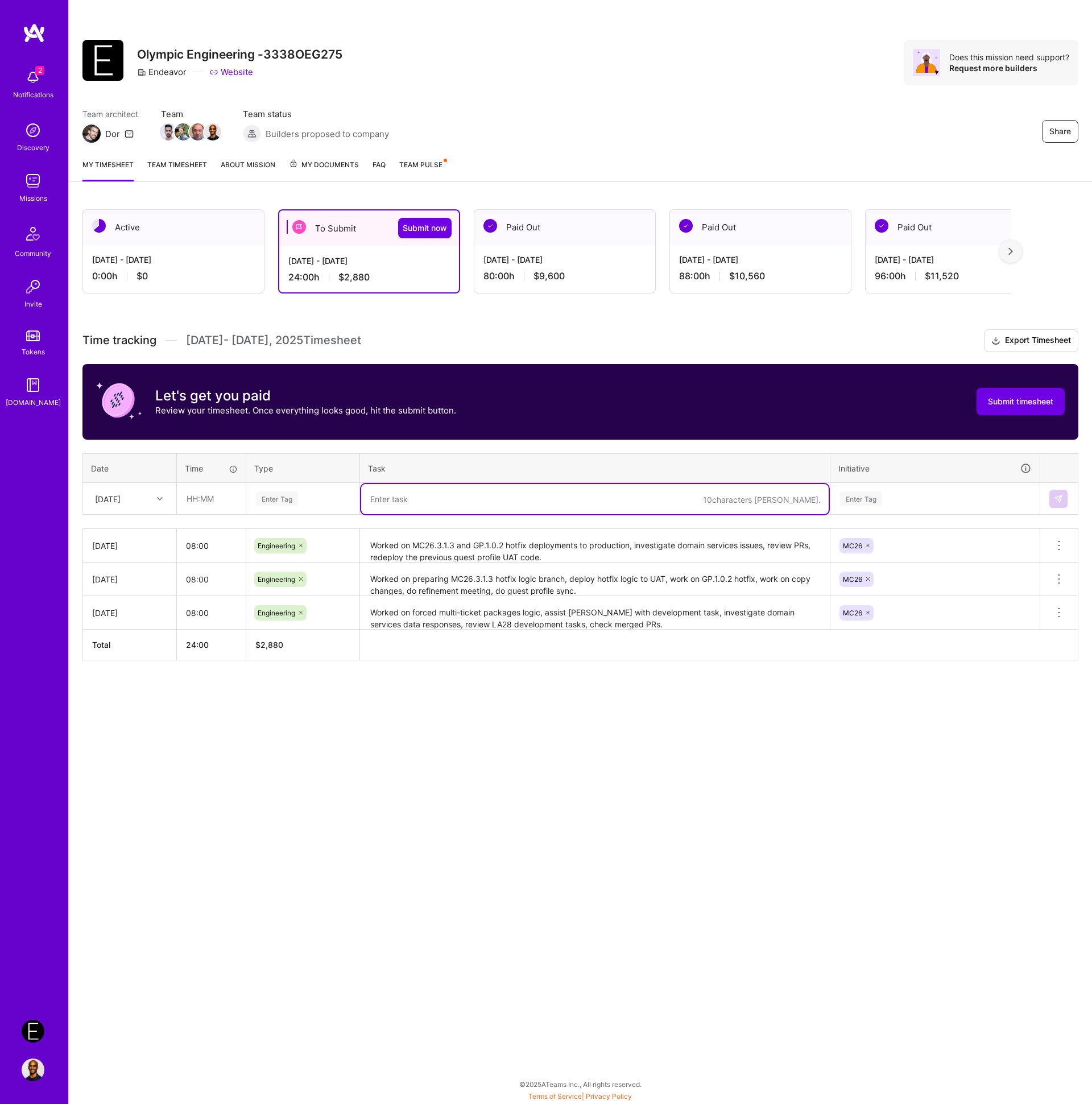
paste textarea "Worked on P1 critical issue with domain services images data, do SFMC meeting, …"
type textarea "Worked on P1 critical issue with domain services images data, do SFMC meeting, …"
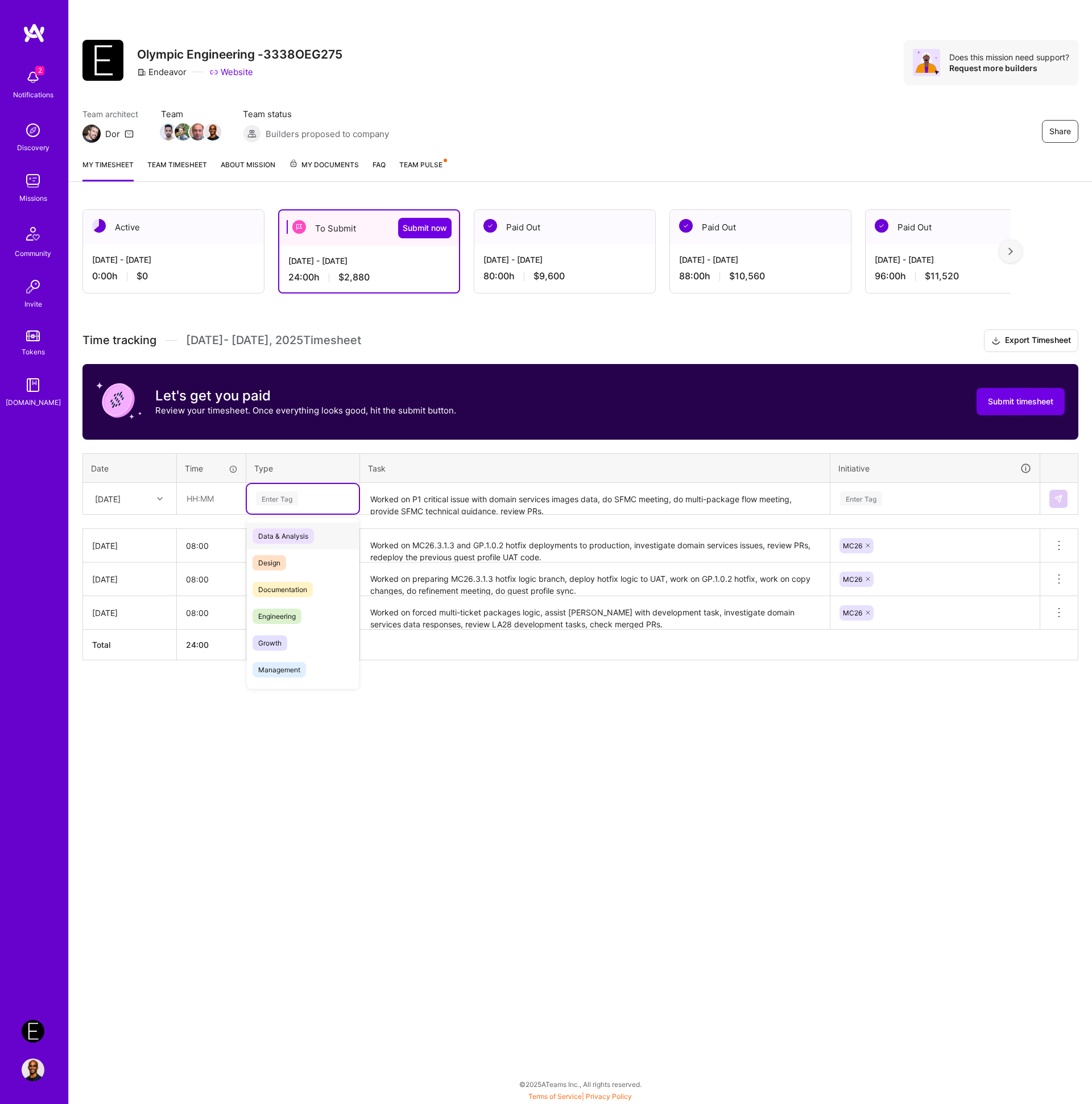
click at [271, 493] on div "Enter Tag" at bounding box center [277, 499] width 42 height 18
click at [272, 609] on span "Engineering" at bounding box center [277, 616] width 49 height 15
click at [203, 497] on input "text" at bounding box center [211, 499] width 68 height 31
type input "08:00"
click at [146, 500] on div "[DATE]" at bounding box center [120, 499] width 63 height 19
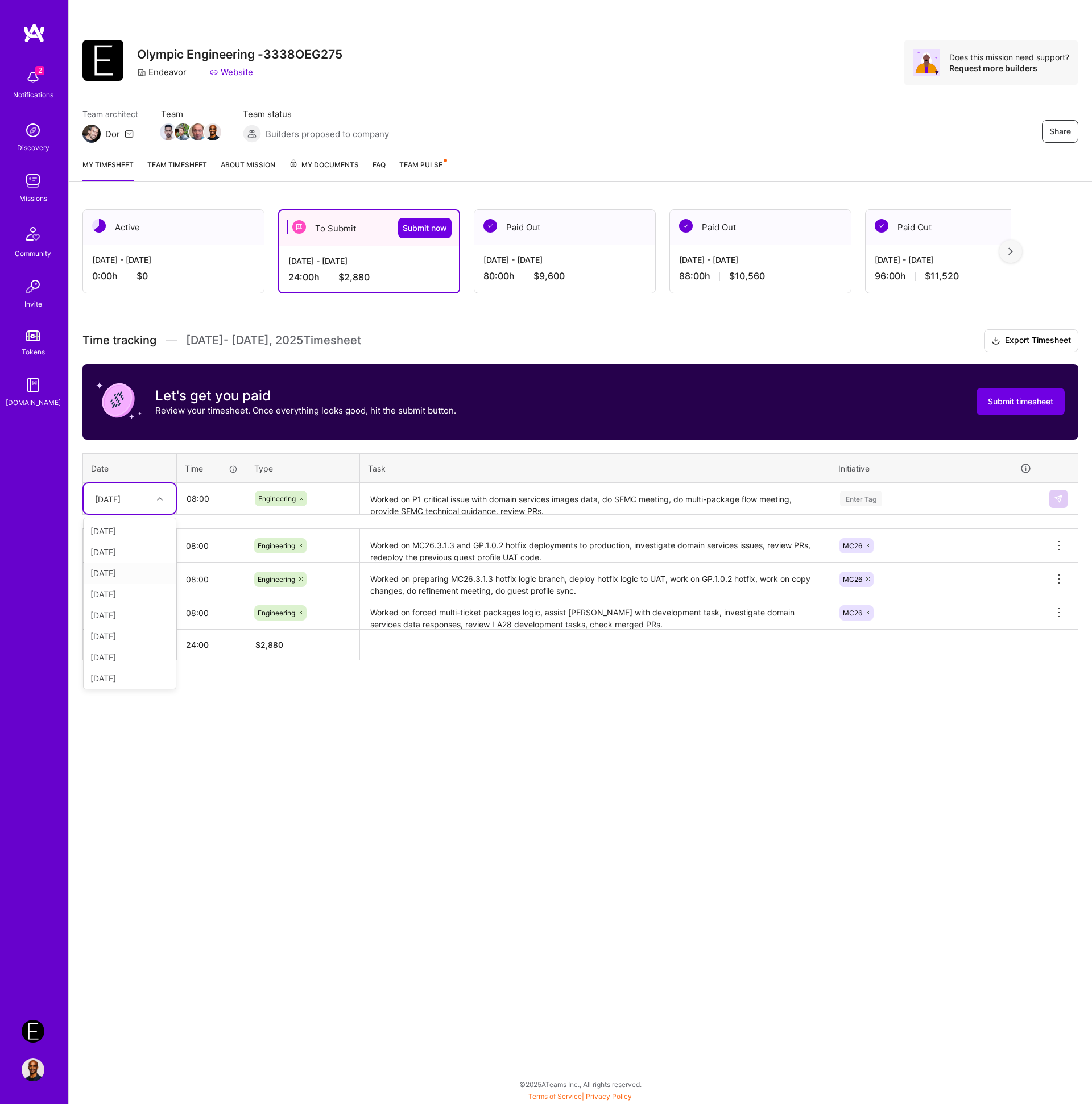
click at [114, 571] on div "[DATE]" at bounding box center [130, 572] width 92 height 21
click at [869, 504] on div "Enter Tag" at bounding box center [861, 499] width 42 height 18
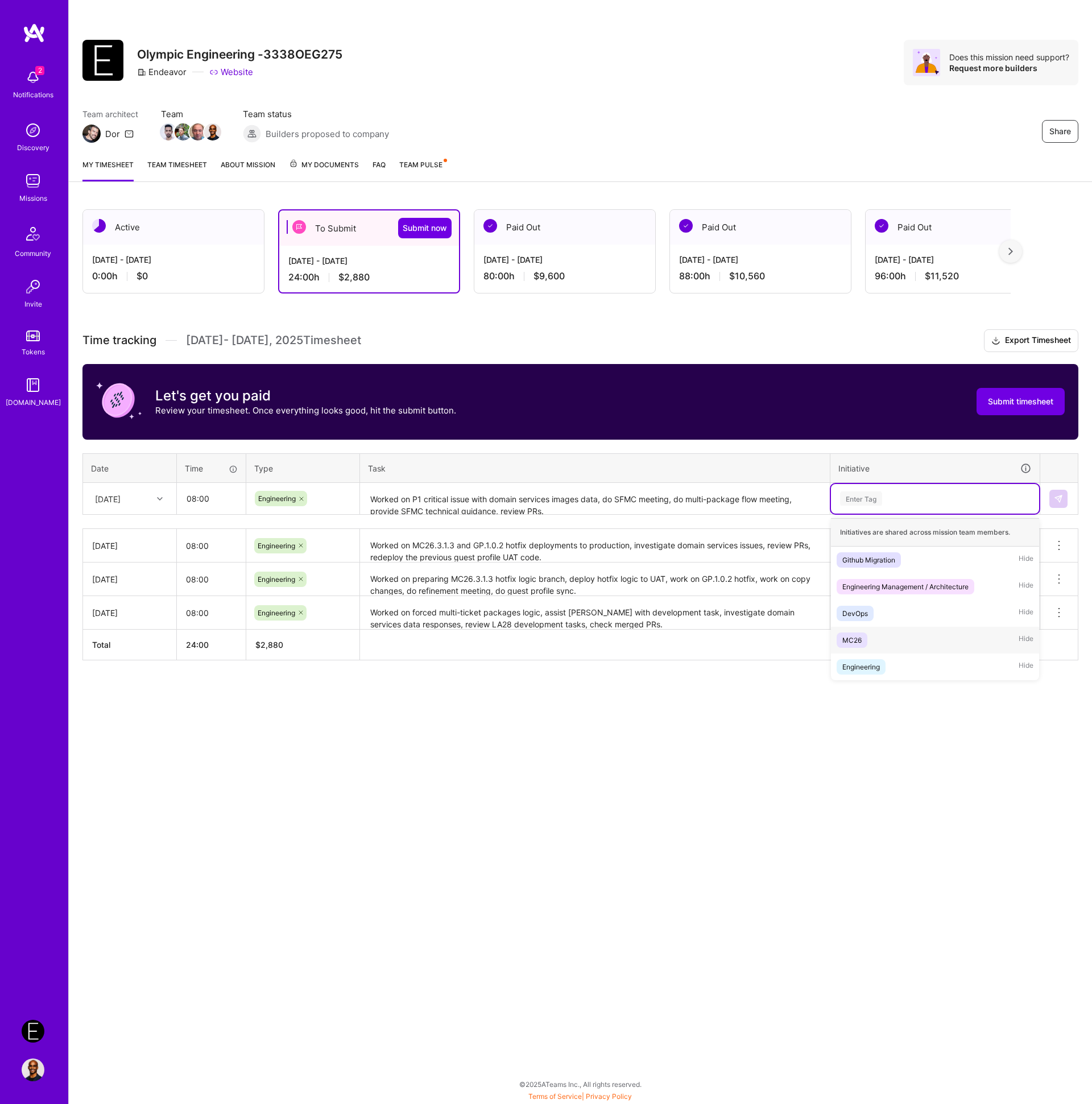
click at [859, 637] on div "MC26" at bounding box center [852, 640] width 20 height 12
click at [1059, 499] on img at bounding box center [1058, 499] width 9 height 9
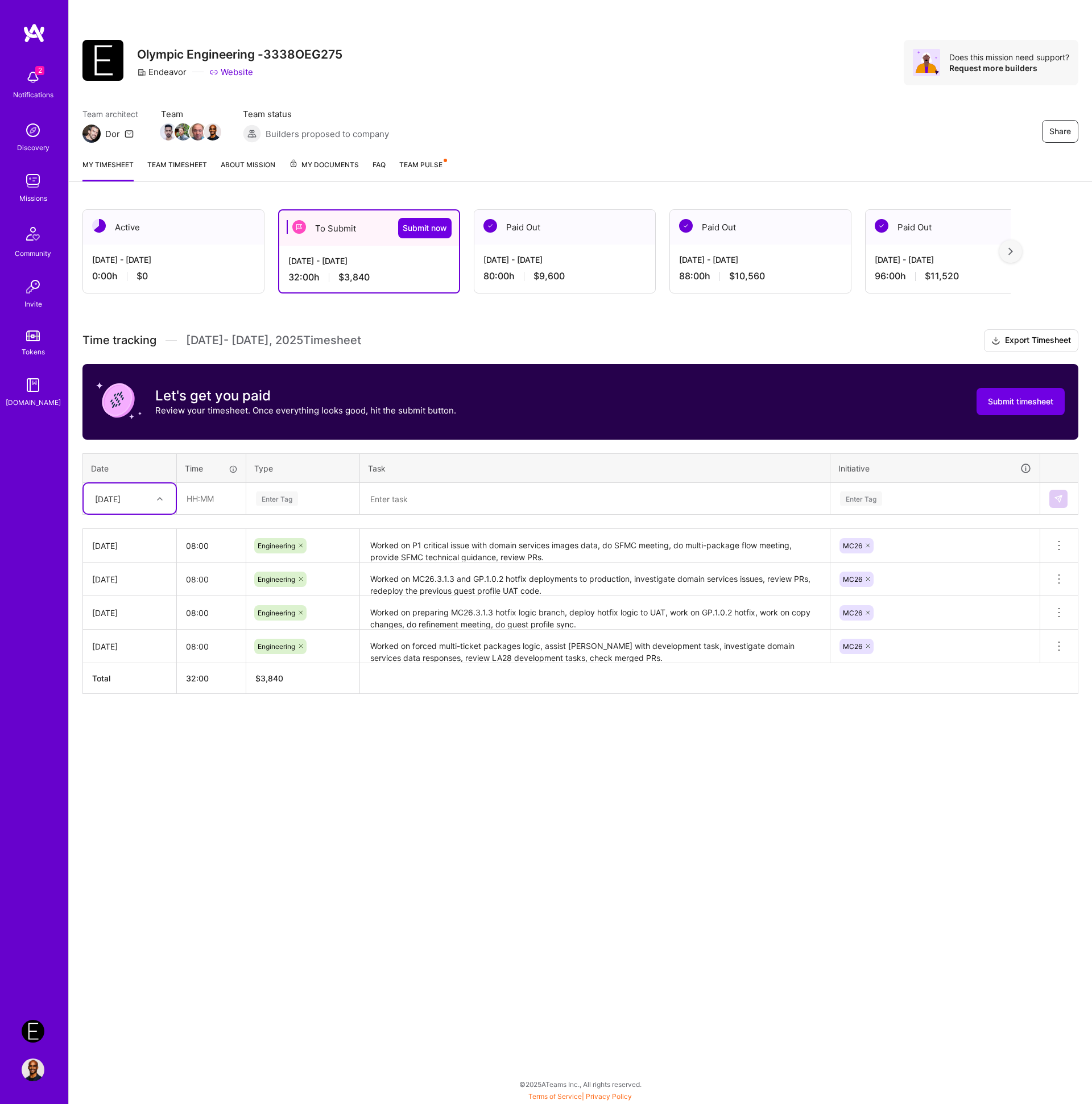
click at [444, 505] on textarea at bounding box center [594, 499] width 467 height 31
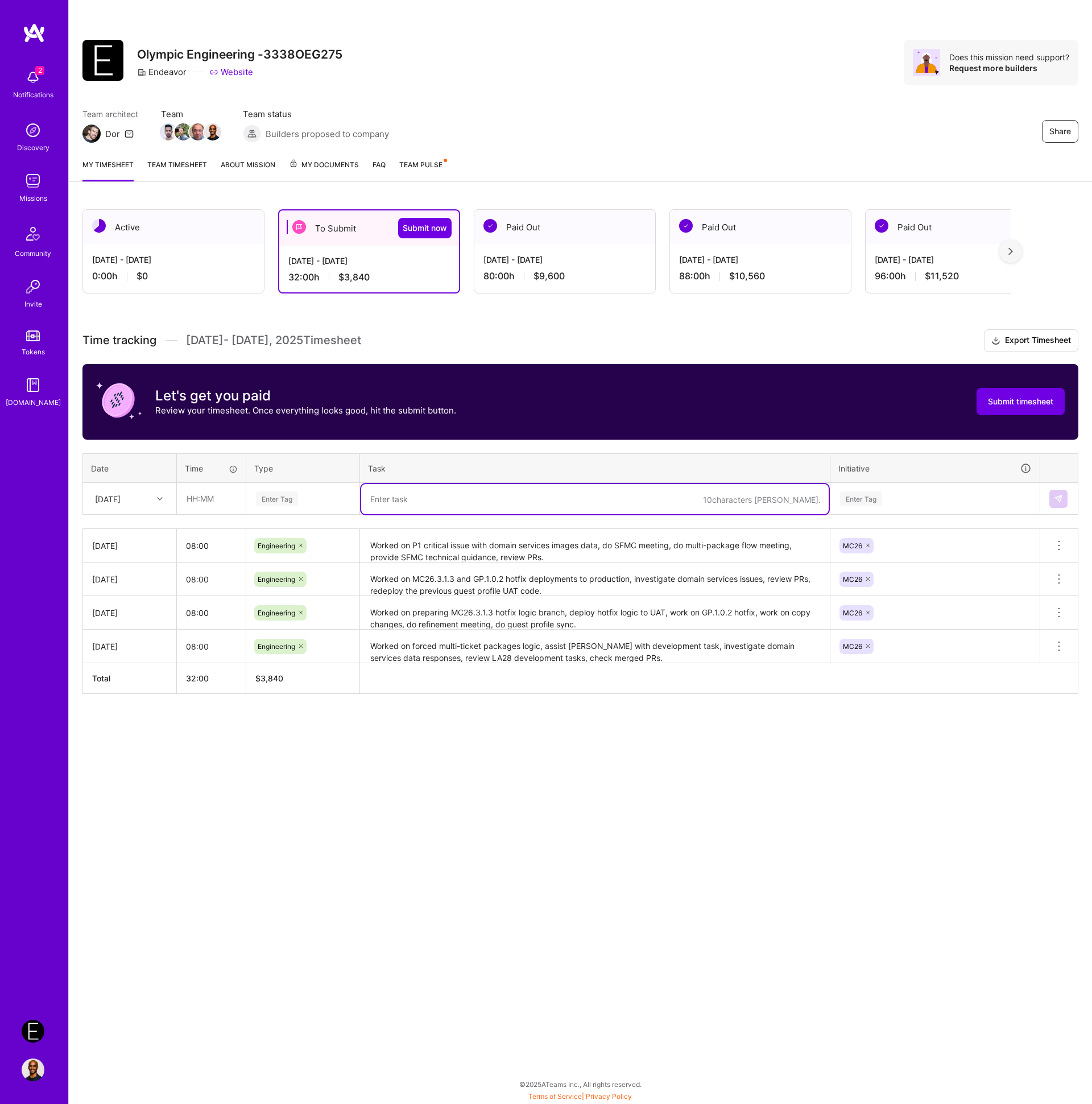
paste textarea "Worked on investigating Webflow CORS issue, research Next.js and Fastly CORS ha…"
type textarea "Worked on investigating Webflow CORS issue, research Next.js and Fastly CORS ha…"
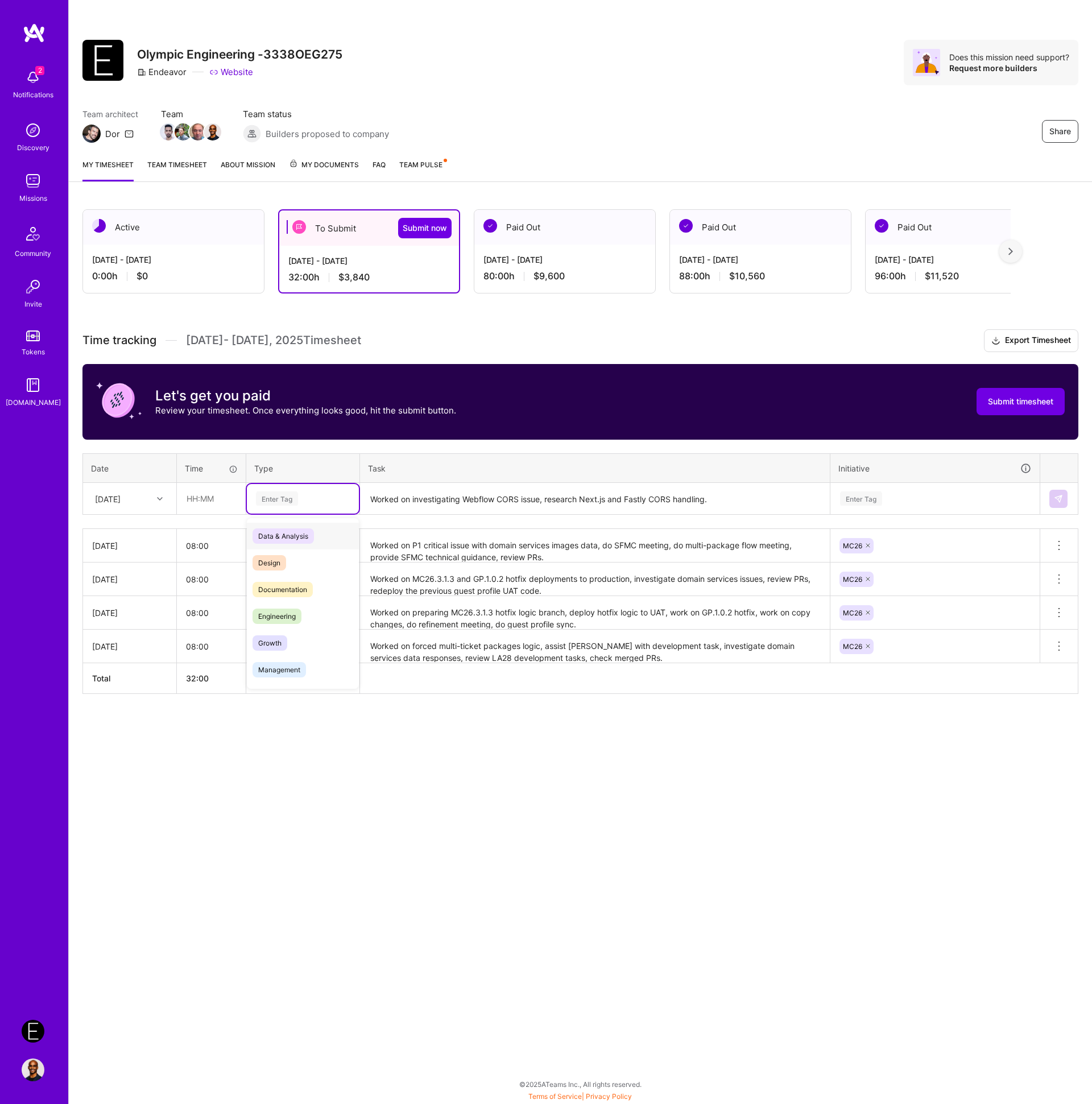
click at [310, 497] on div "Enter Tag" at bounding box center [303, 499] width 96 height 14
click at [291, 622] on span "Engineering" at bounding box center [277, 616] width 49 height 15
click at [210, 499] on input "text" at bounding box center [211, 499] width 68 height 31
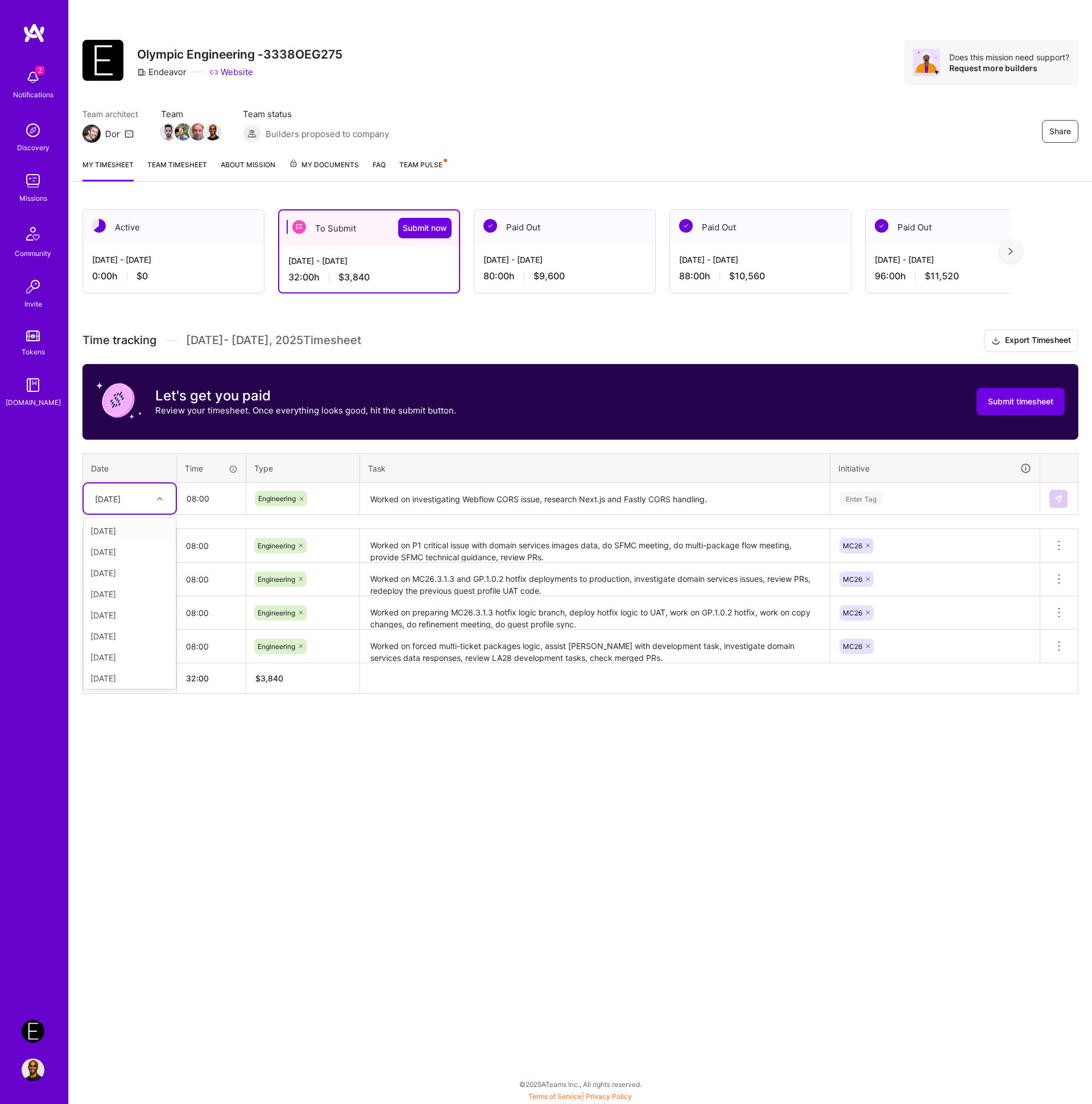
click at [144, 505] on div "[DATE]" at bounding box center [120, 499] width 63 height 19
click at [125, 591] on div "[DATE]" at bounding box center [130, 594] width 92 height 21
click at [891, 499] on div "Enter Tag" at bounding box center [934, 499] width 192 height 14
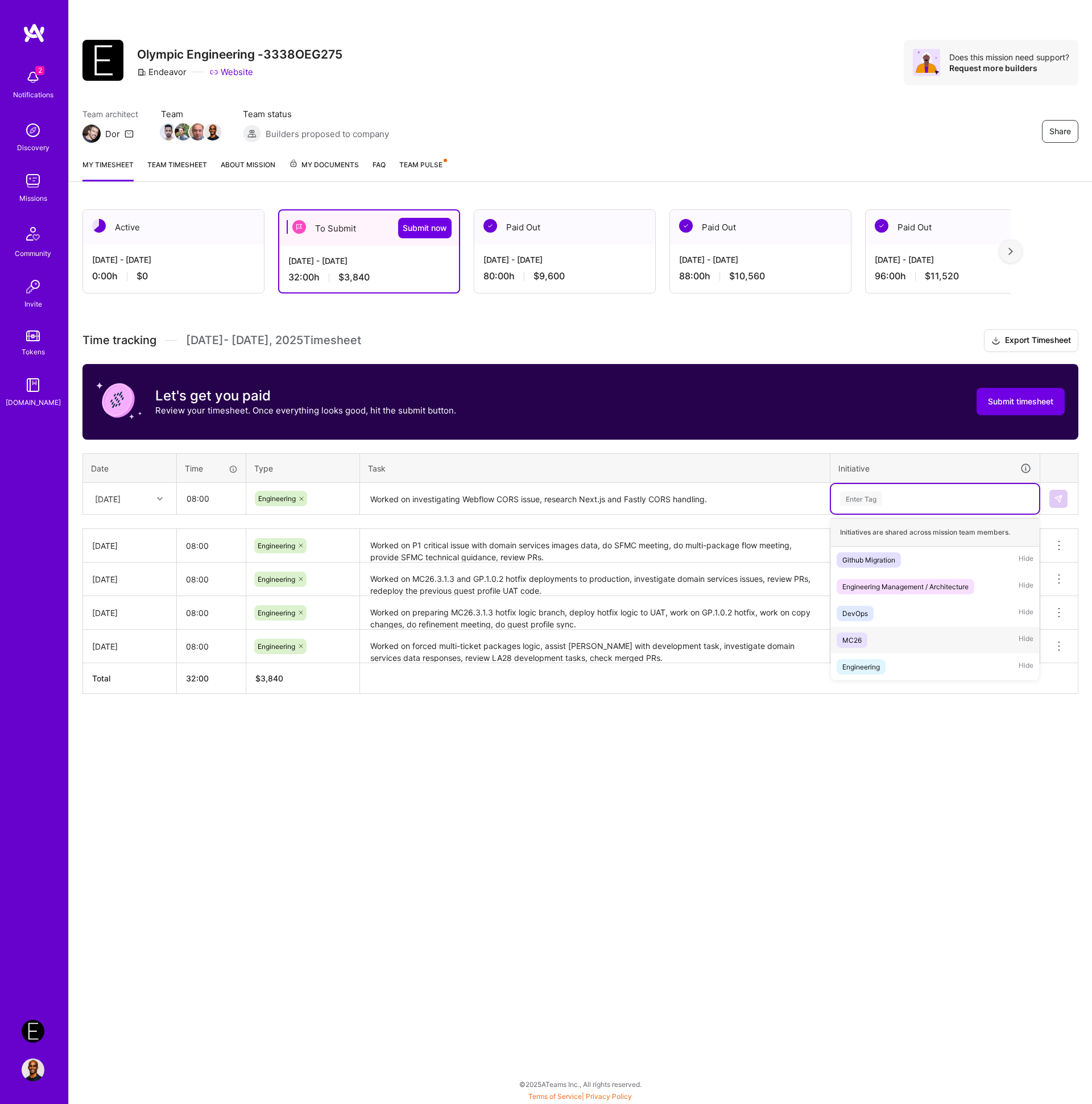
click at [864, 642] on span "MC26" at bounding box center [852, 640] width 31 height 15
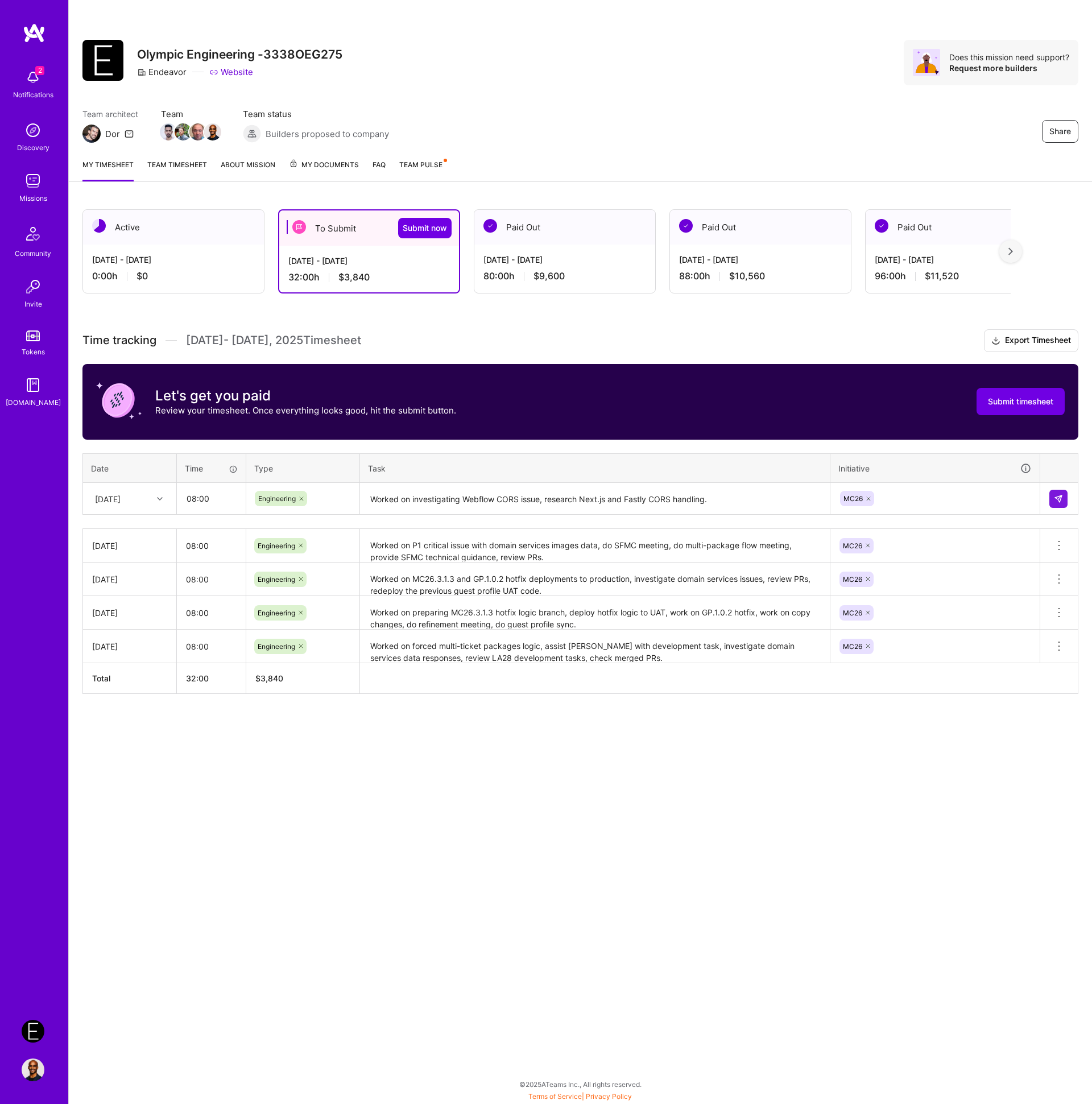
click at [808, 765] on div "Share Olympic Engineering -3338OEG275 Endeavor Website Does this mission need s…" at bounding box center [580, 552] width 1024 height 1104
click at [202, 500] on input "08:00" at bounding box center [211, 499] width 68 height 31
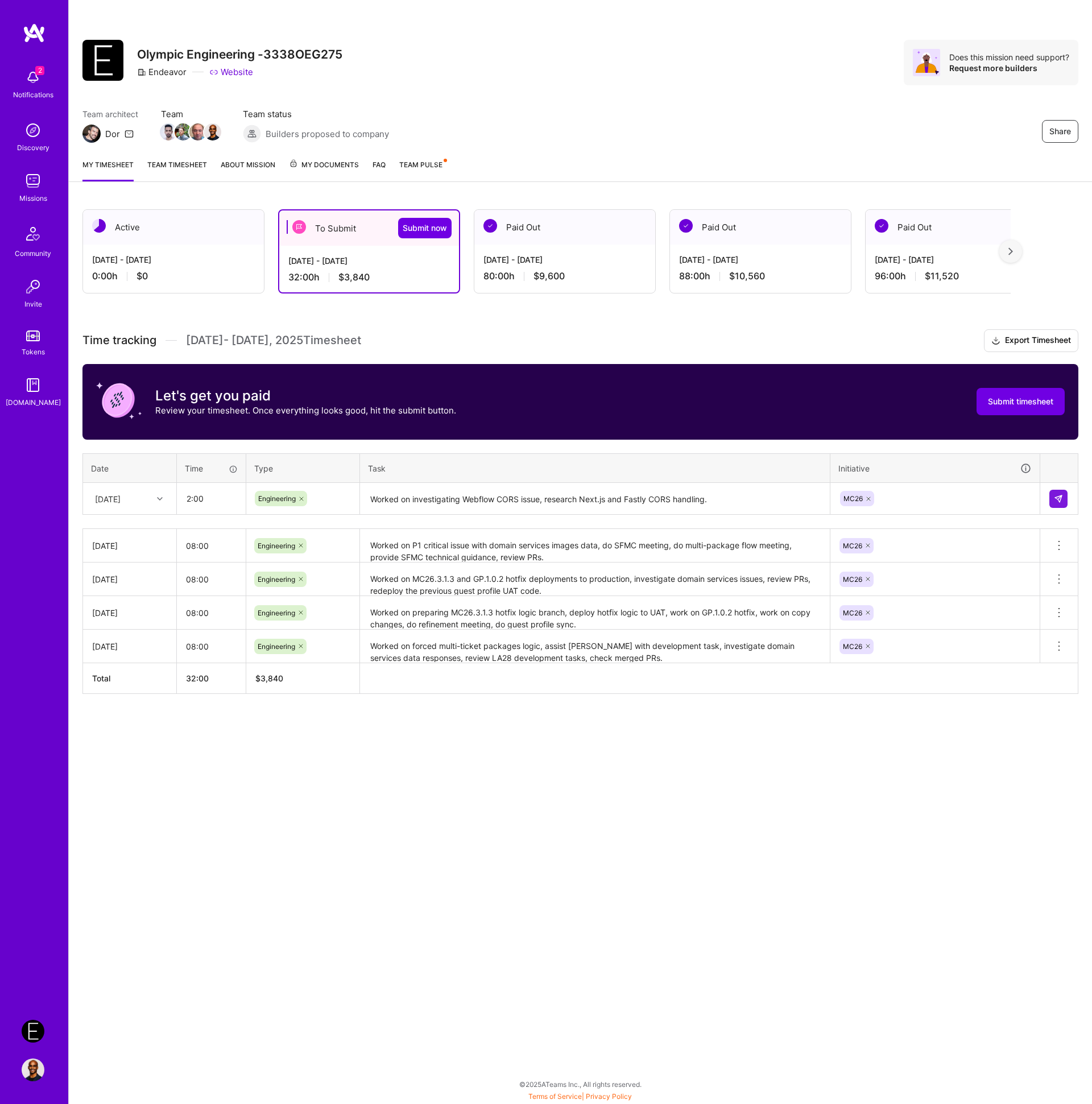
type input "02:00"
click at [759, 800] on div "Share Olympic Engineering -3338OEG275 Endeavor Website Does this mission need s…" at bounding box center [580, 552] width 1024 height 1104
click at [1057, 497] on img at bounding box center [1058, 499] width 9 height 9
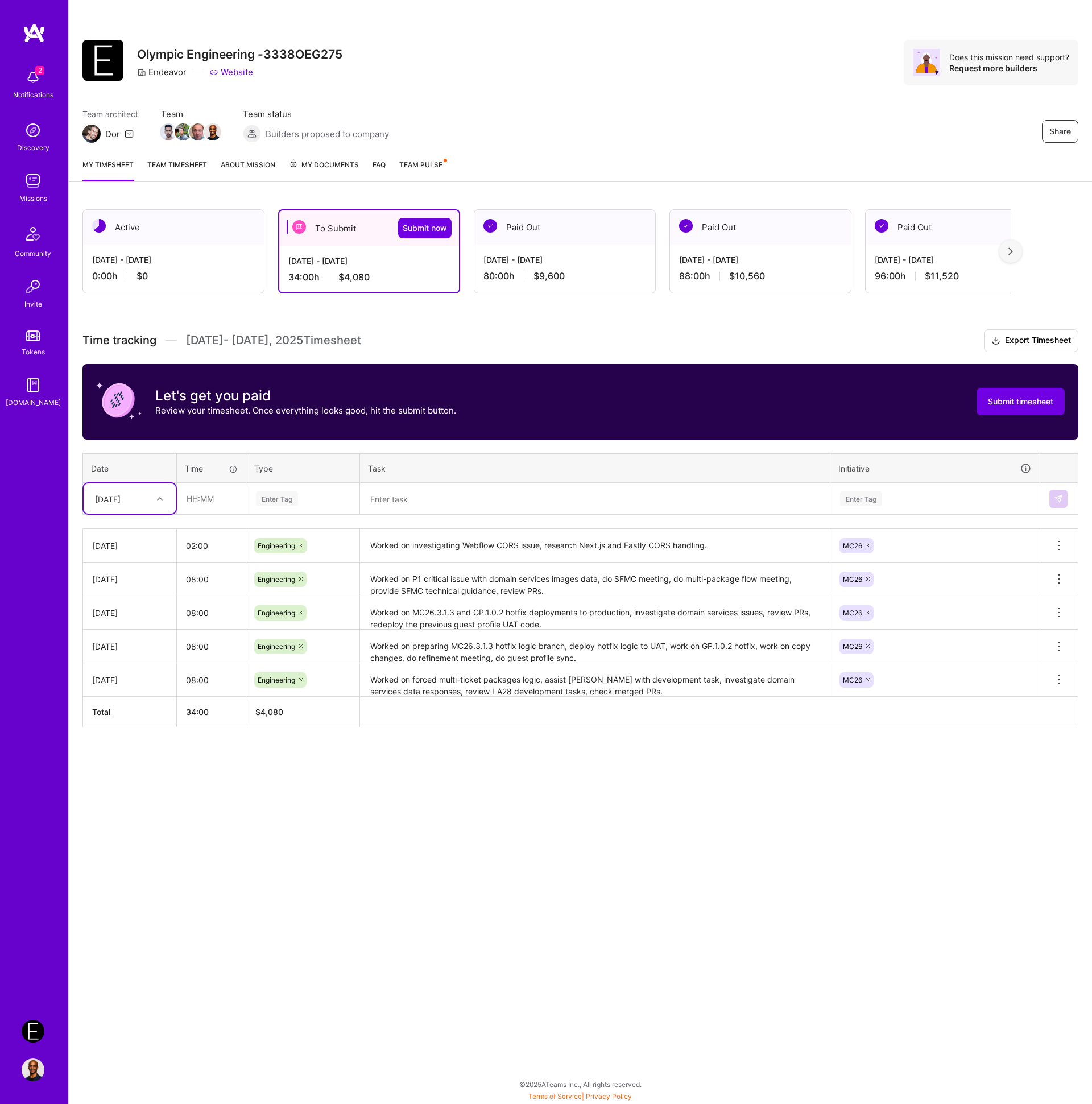
click at [443, 499] on textarea at bounding box center [594, 499] width 467 height 31
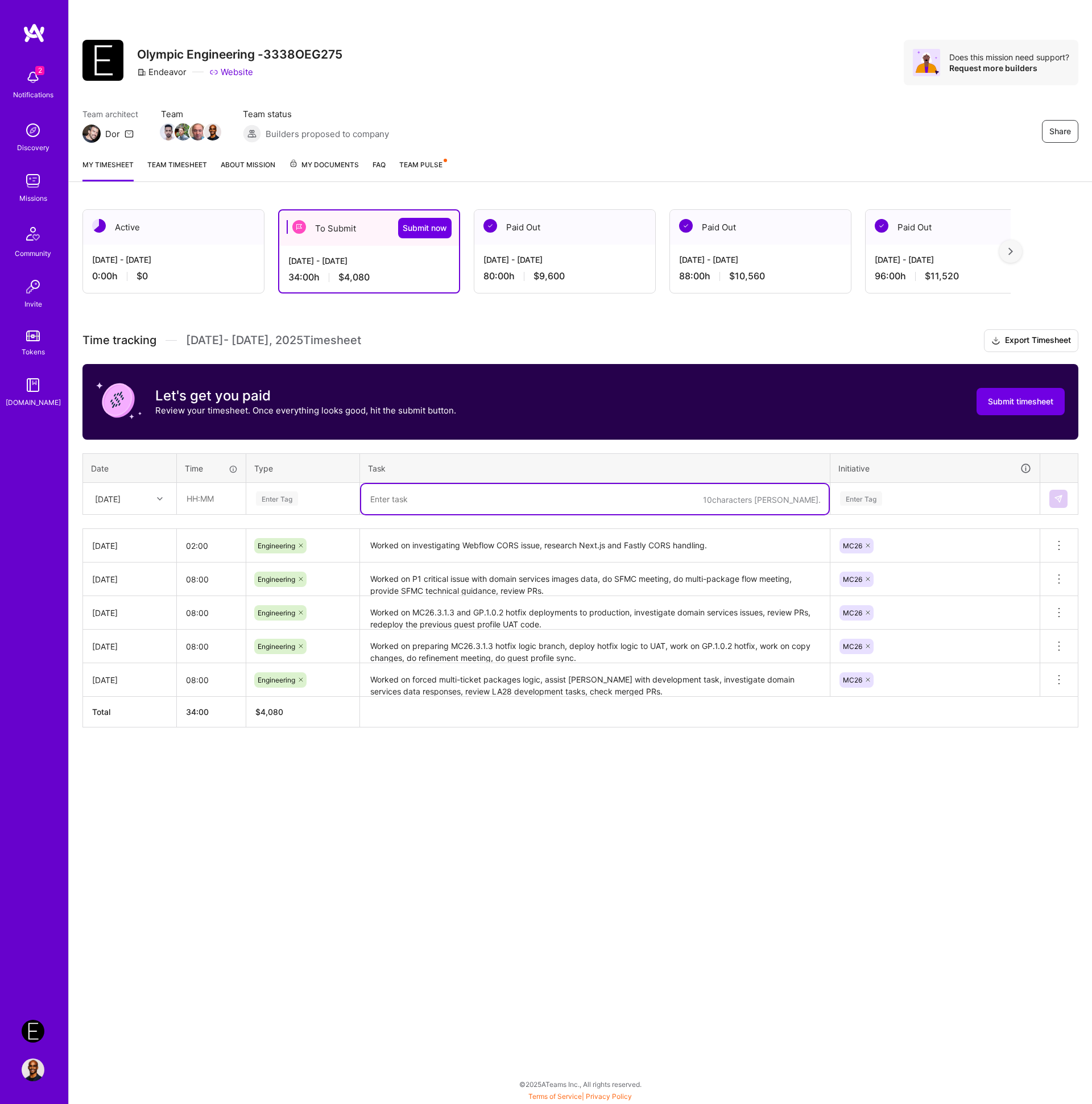
paste textarea "Worked on investigating multi-package logic, improve data processing, clean up …"
type textarea "Worked on investigating multi-package logic, improve data processing, clean up …"
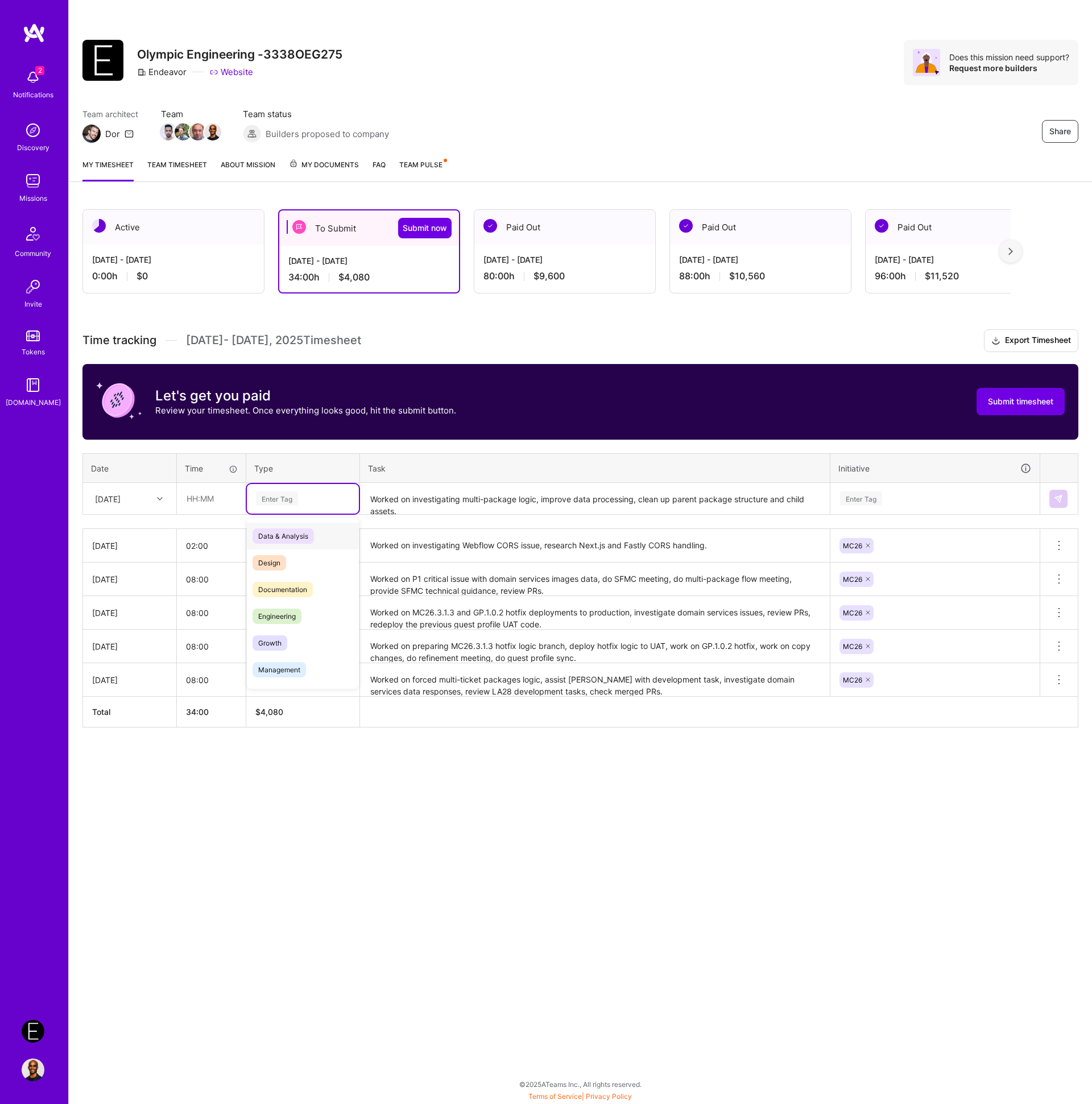
click at [277, 494] on div "Enter Tag" at bounding box center [277, 499] width 42 height 18
click at [276, 612] on span "Engineering" at bounding box center [277, 616] width 49 height 15
click at [204, 499] on input "text" at bounding box center [211, 499] width 68 height 31
type input "06:00"
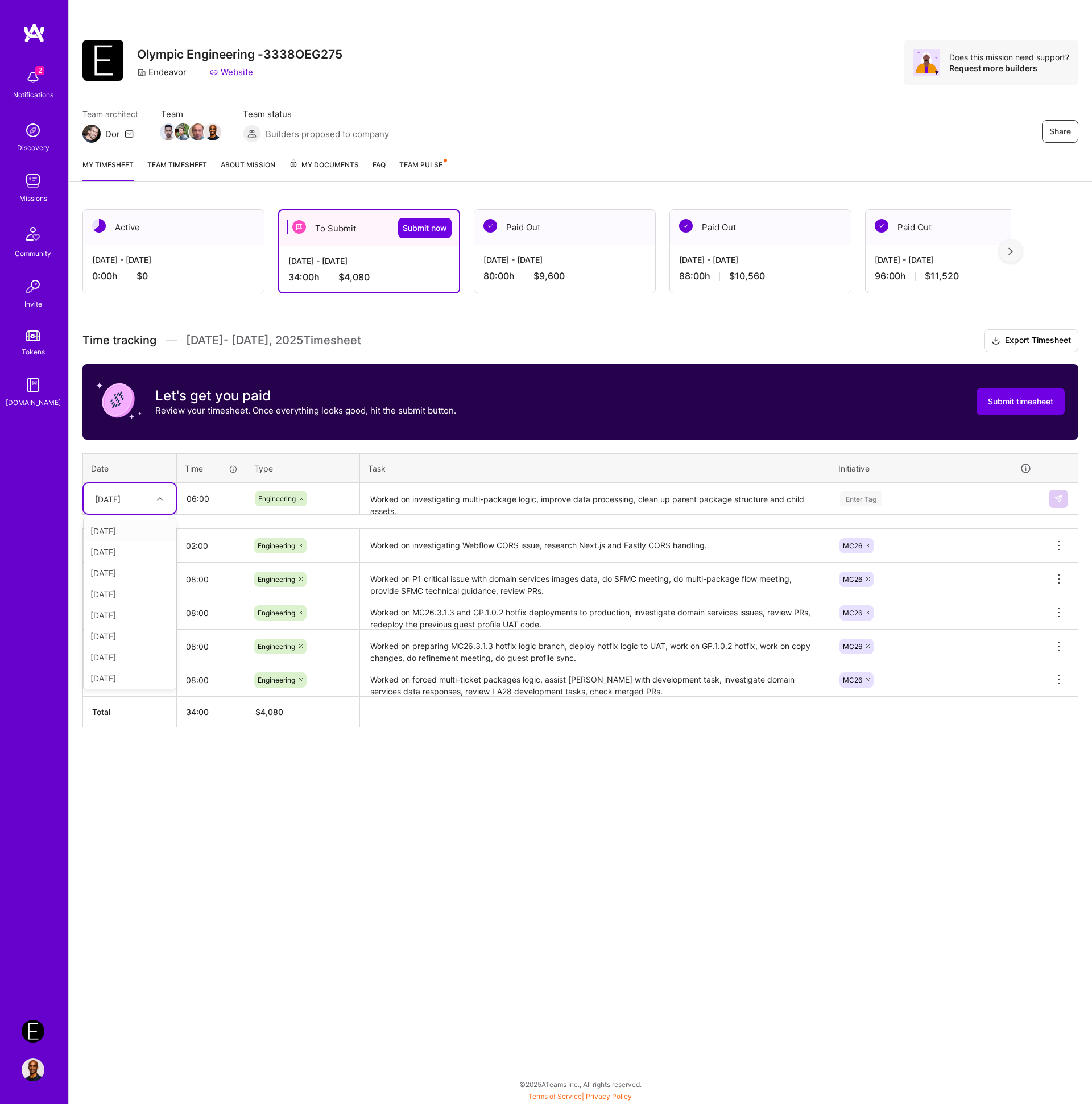
click at [134, 498] on div "[DATE]" at bounding box center [120, 499] width 63 height 19
click at [120, 616] on div "[DATE]" at bounding box center [130, 615] width 92 height 21
click at [878, 493] on div "Enter Tag" at bounding box center [861, 499] width 42 height 18
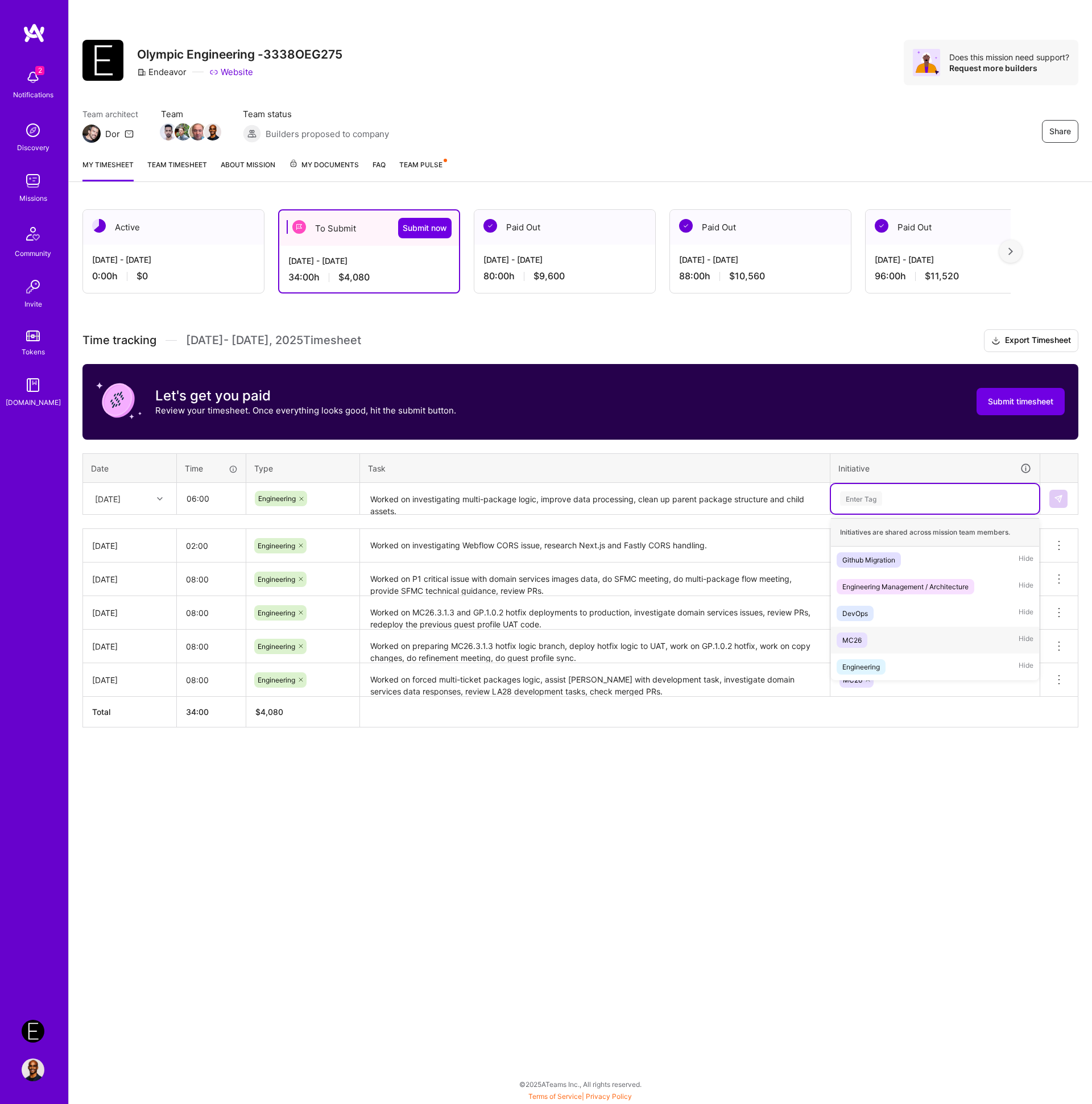
click at [860, 637] on div "MC26" at bounding box center [852, 640] width 20 height 12
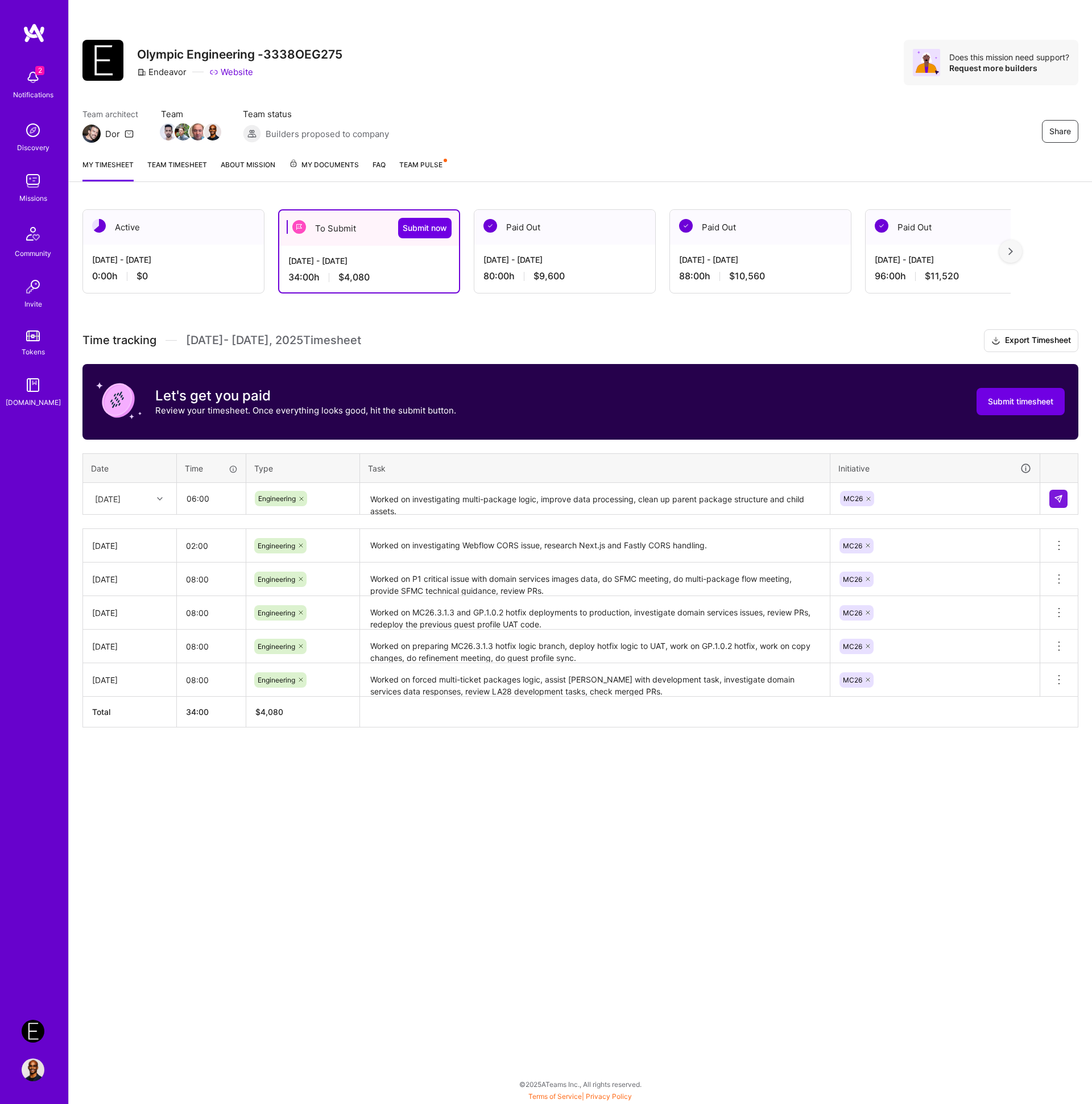
click at [891, 772] on div "Active [DATE] - [DATE] 0:00 h $0 To Submit Submit now [DATE] - [DATE] 34:00 h $…" at bounding box center [580, 489] width 1023 height 588
click at [1062, 503] on button at bounding box center [1058, 499] width 18 height 18
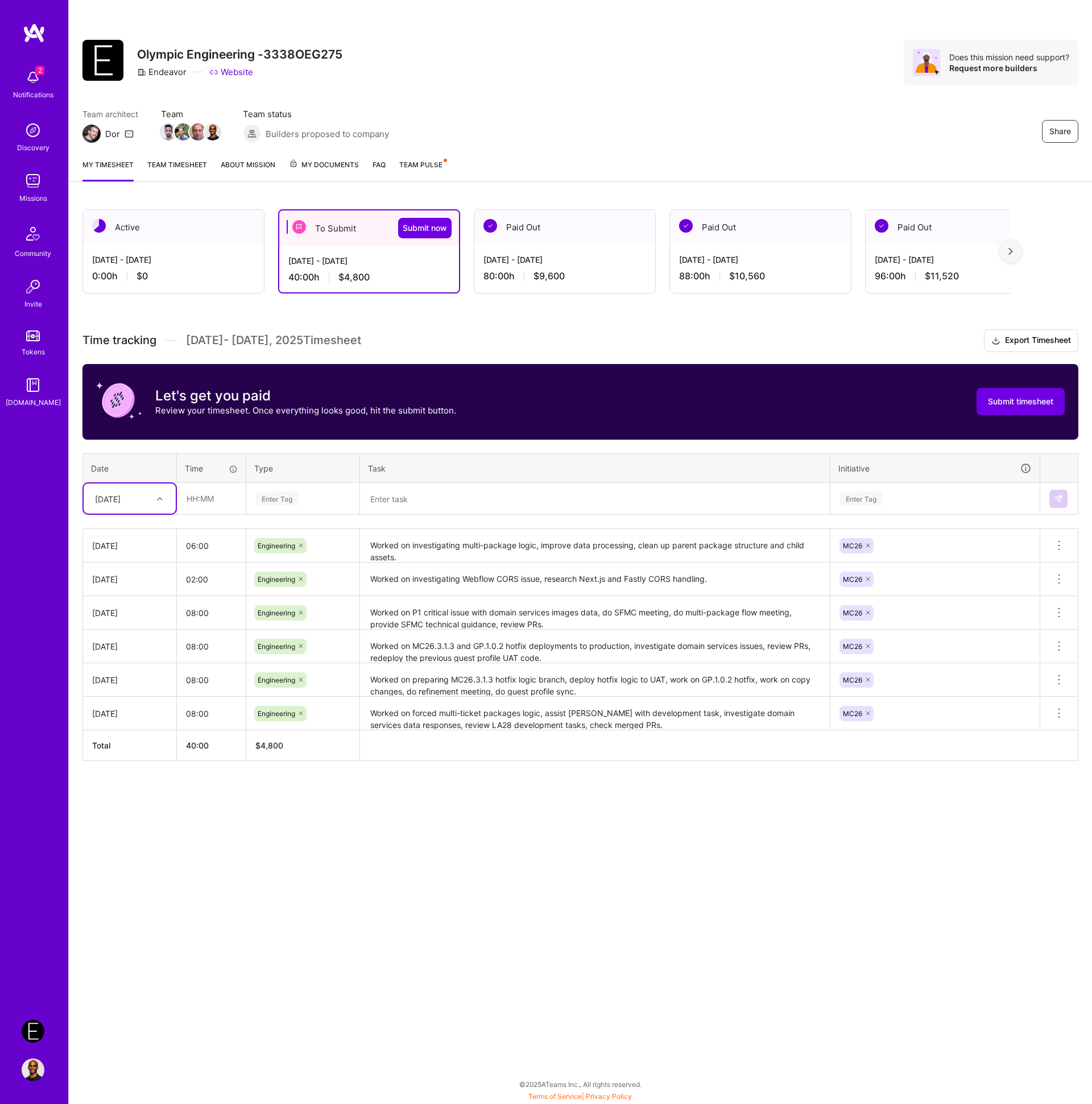
click at [442, 493] on textarea at bounding box center [594, 499] width 467 height 31
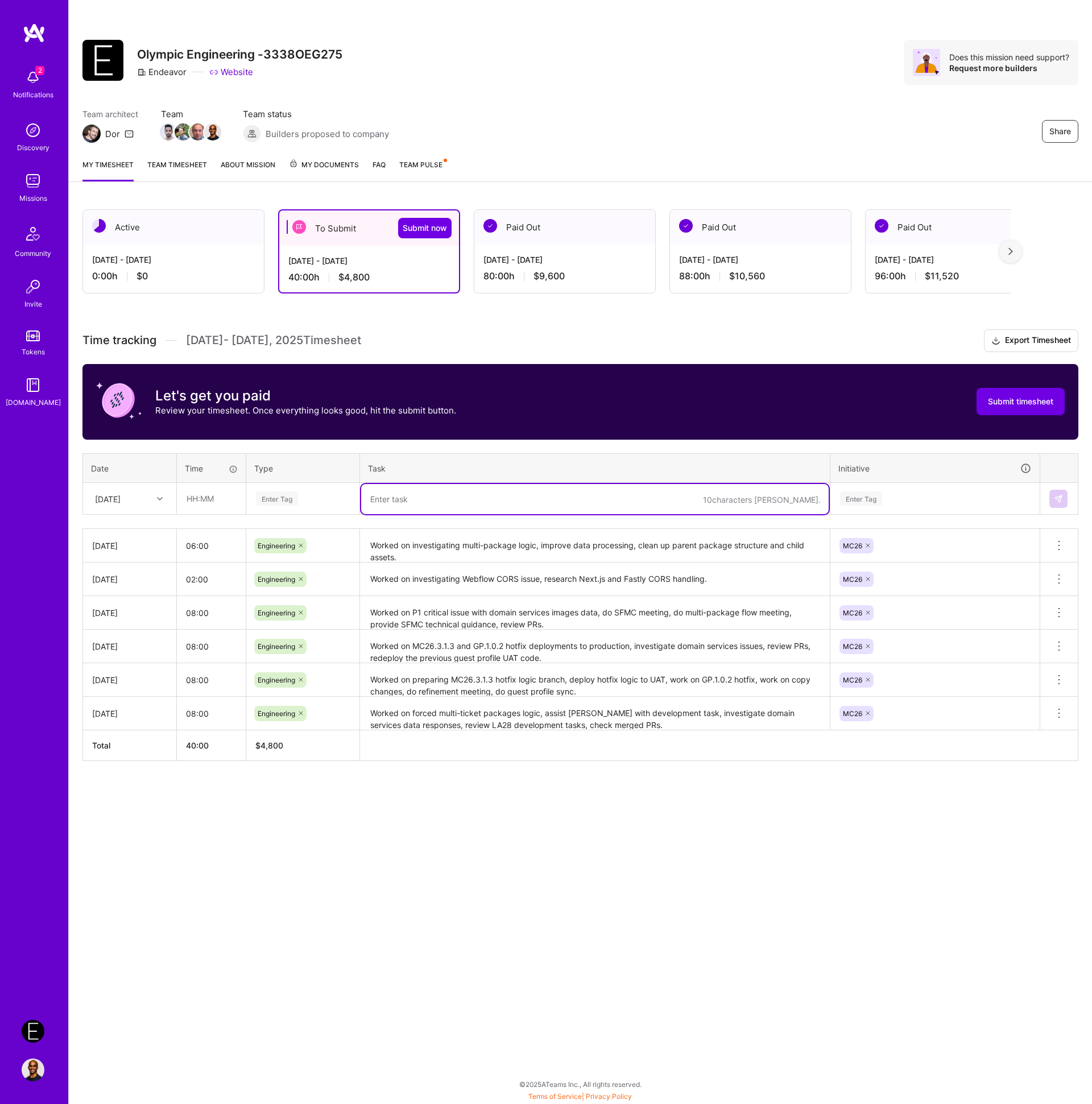
paste textarea "Worked on Webflow CORS logic on application side, review Datadog logging implem…"
type textarea "Worked on Webflow CORS logic on application side, review Datadog logging implem…"
click at [284, 499] on div "Enter Tag" at bounding box center [277, 499] width 42 height 18
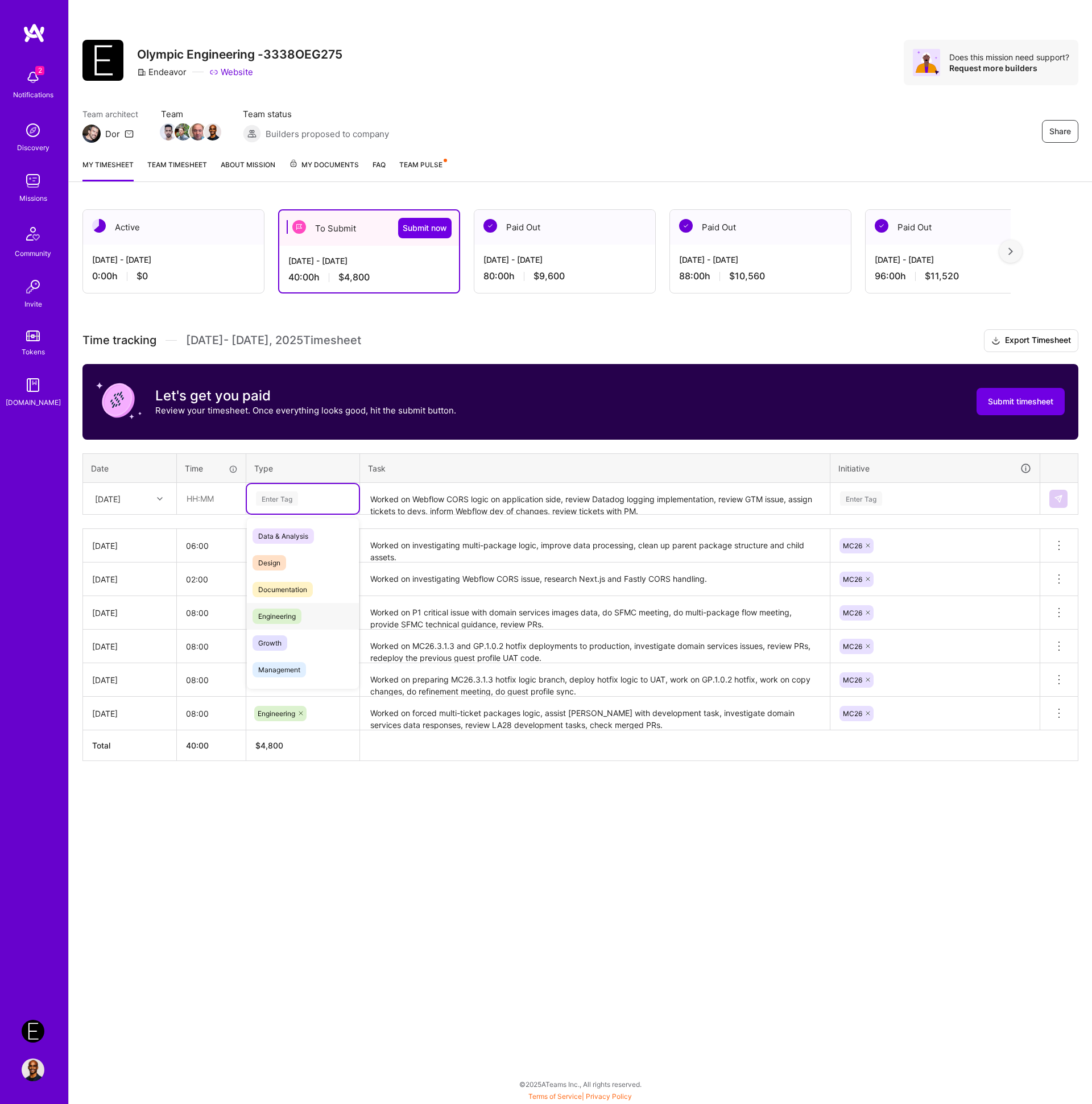
click at [281, 613] on span "Engineering" at bounding box center [277, 616] width 49 height 15
click at [205, 496] on input "text" at bounding box center [211, 499] width 68 height 31
type input "08:00"
click at [144, 502] on div "[DATE]" at bounding box center [120, 499] width 63 height 19
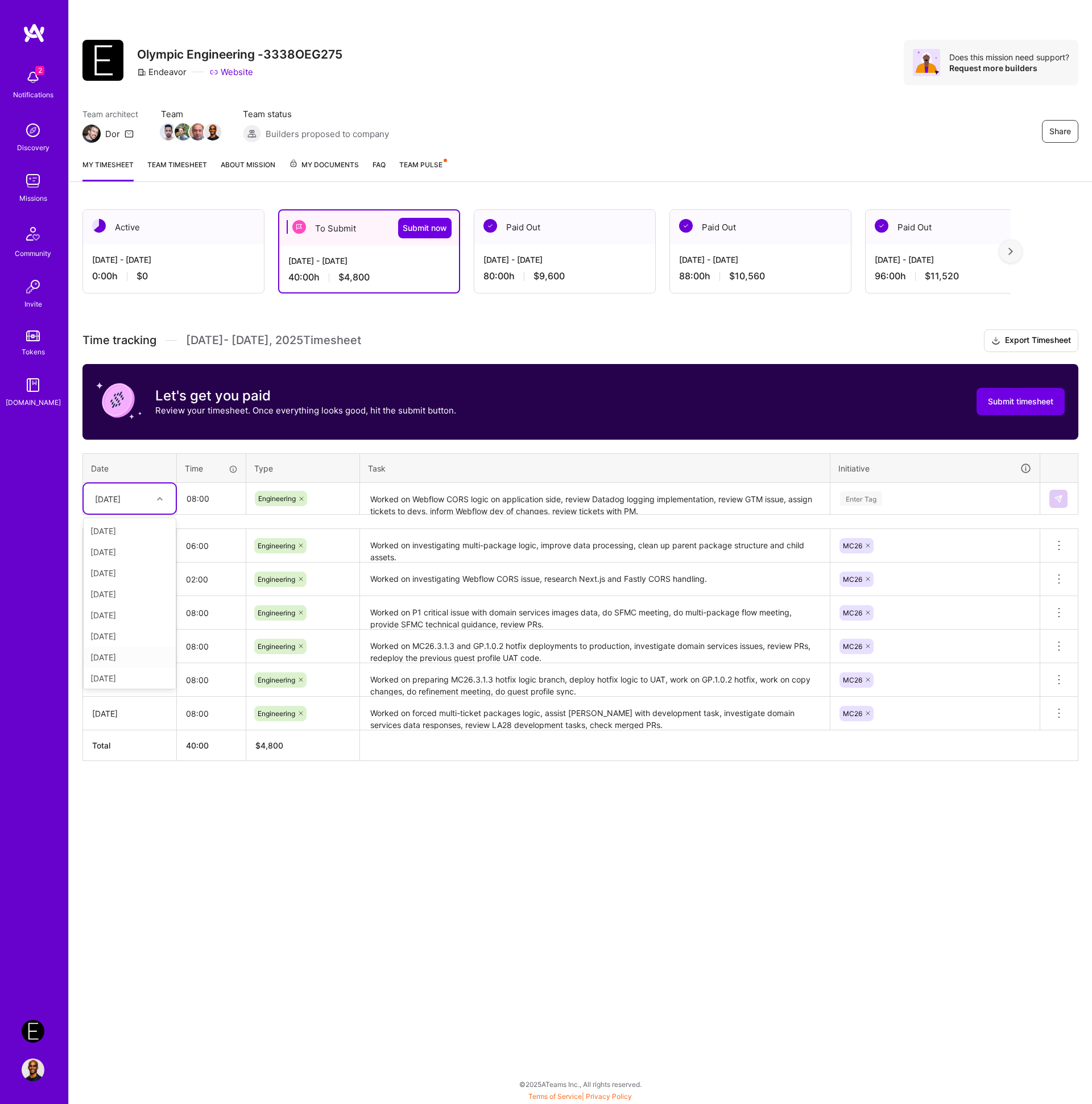
click at [128, 662] on div "[DATE]" at bounding box center [130, 657] width 92 height 21
click at [504, 447] on div "Time tracking [DATE] - [DATE] Timesheet Export Timesheet Let's get you paid Rev…" at bounding box center [580, 544] width 996 height 432
click at [900, 493] on div "Enter Tag" at bounding box center [934, 499] width 192 height 14
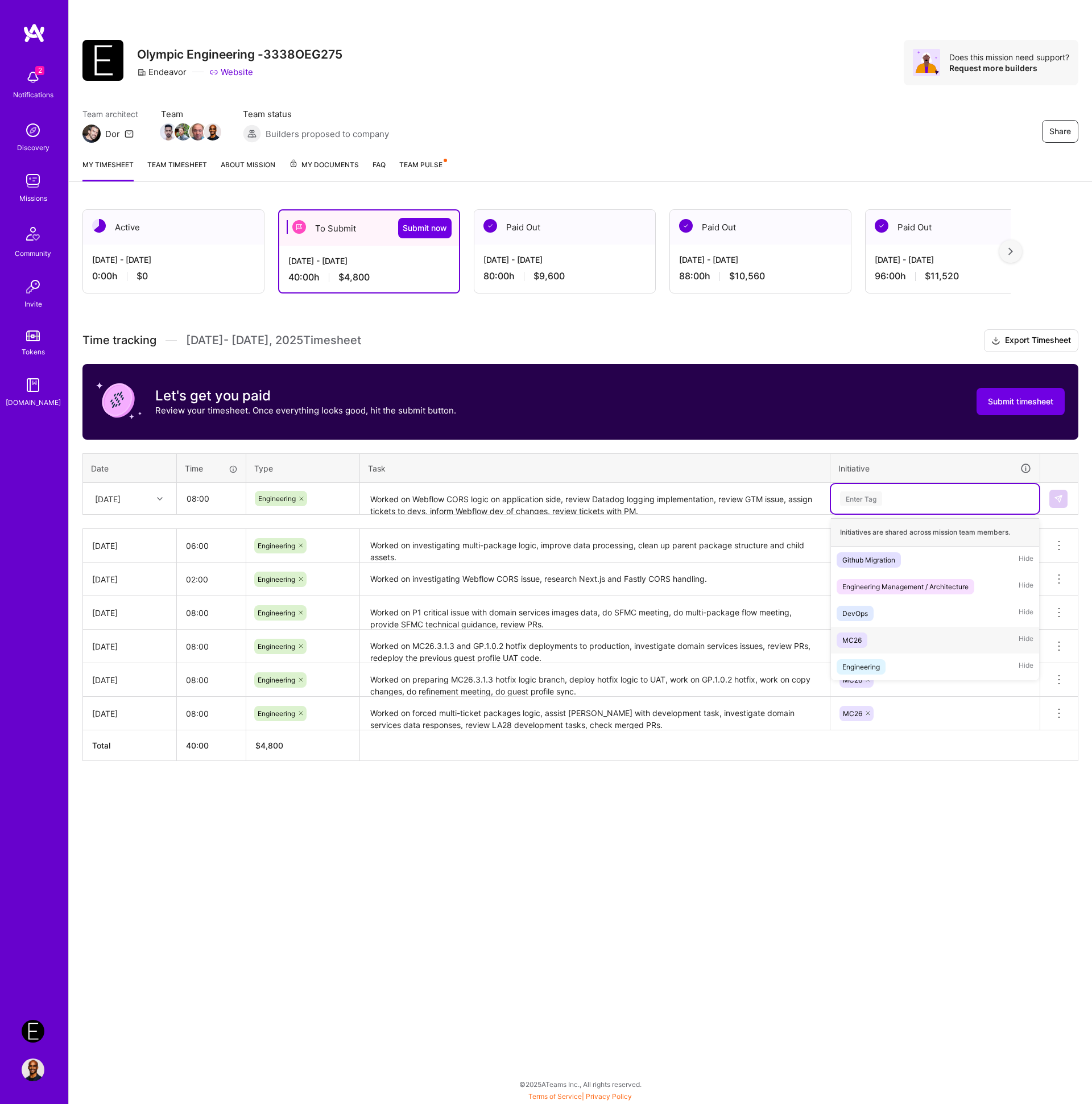
click at [865, 637] on span "MC26" at bounding box center [852, 640] width 31 height 15
click at [873, 449] on div "Time tracking [DATE] - [DATE] Timesheet Export Timesheet Let's get you paid Rev…" at bounding box center [580, 544] width 996 height 432
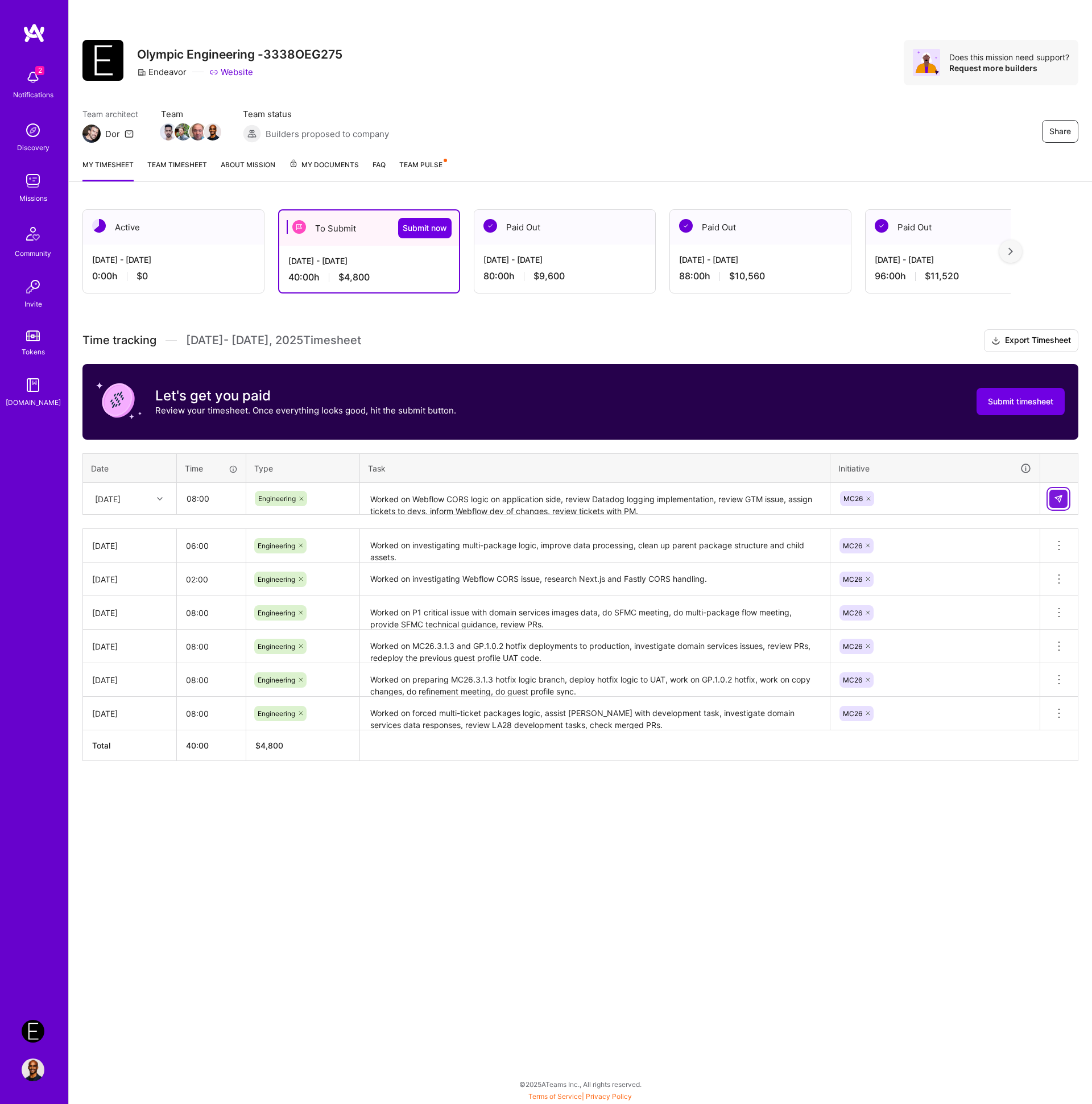
click at [1060, 504] on button at bounding box center [1058, 499] width 18 height 18
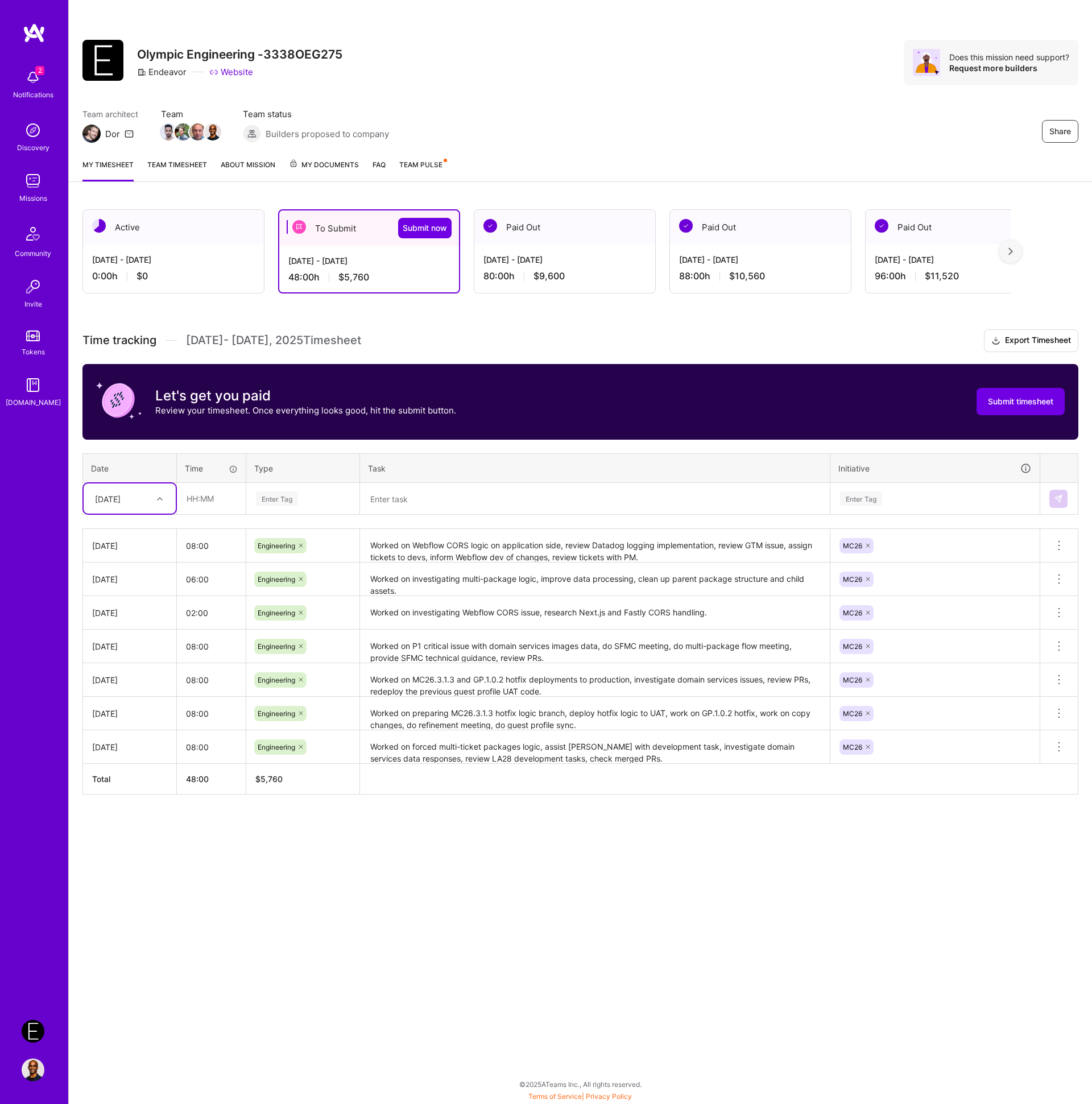
click at [440, 503] on textarea at bounding box center [594, 499] width 467 height 31
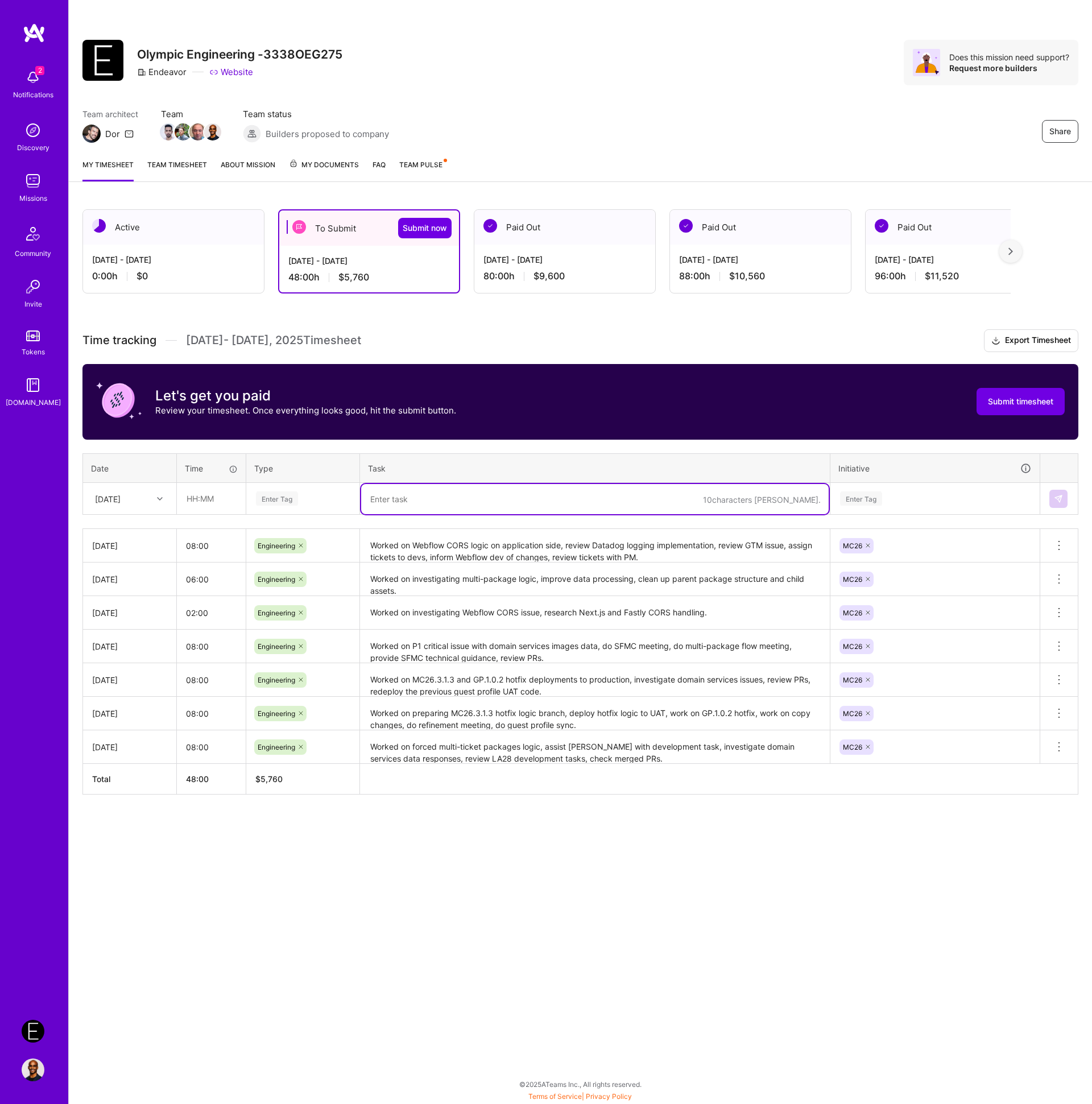
paste textarea "Worked fixing new SCA errors, assist QA on new tickets, assist with AWS access,…"
type textarea "Worked fixing new SCA errors, assist QA on new tickets, assist with AWS access,…"
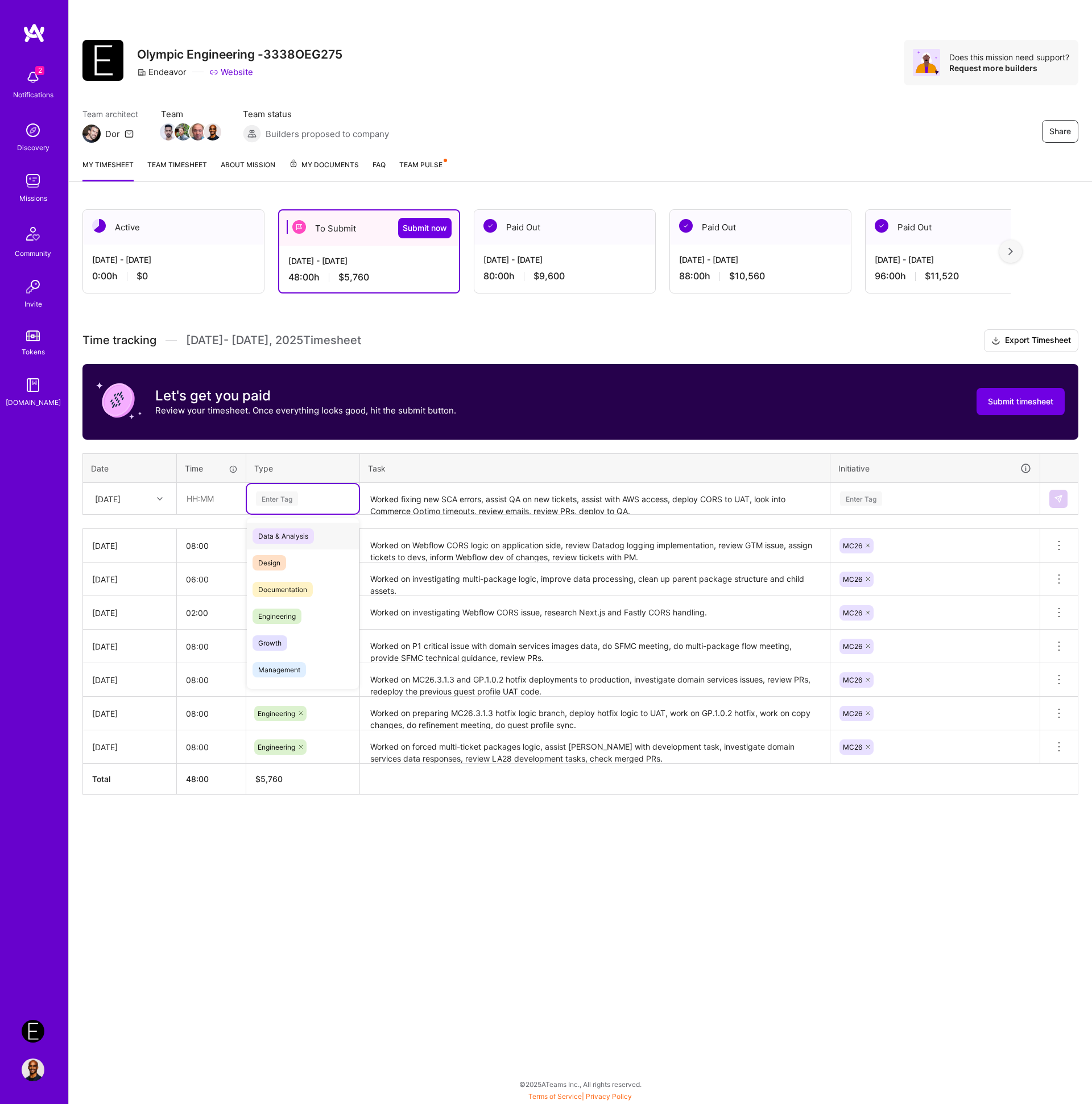
click at [287, 499] on div "Enter Tag" at bounding box center [277, 499] width 42 height 18
click at [287, 606] on div "Engineering" at bounding box center [303, 616] width 112 height 27
click at [210, 504] on input "text" at bounding box center [211, 499] width 68 height 31
type input "08:00"
click at [120, 500] on div "[DATE]" at bounding box center [108, 499] width 25 height 12
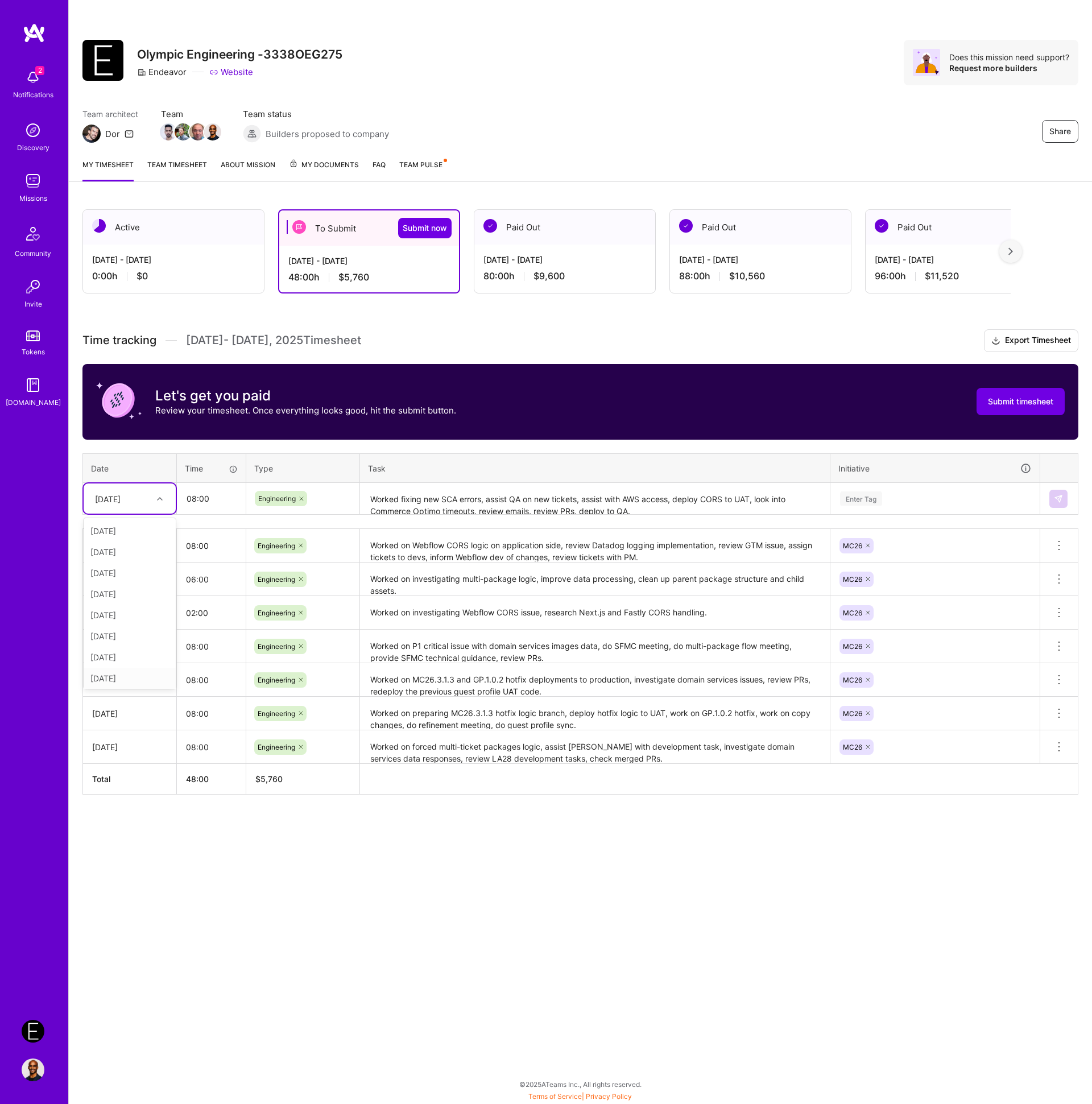
click at [124, 677] on div "[DATE]" at bounding box center [130, 678] width 92 height 21
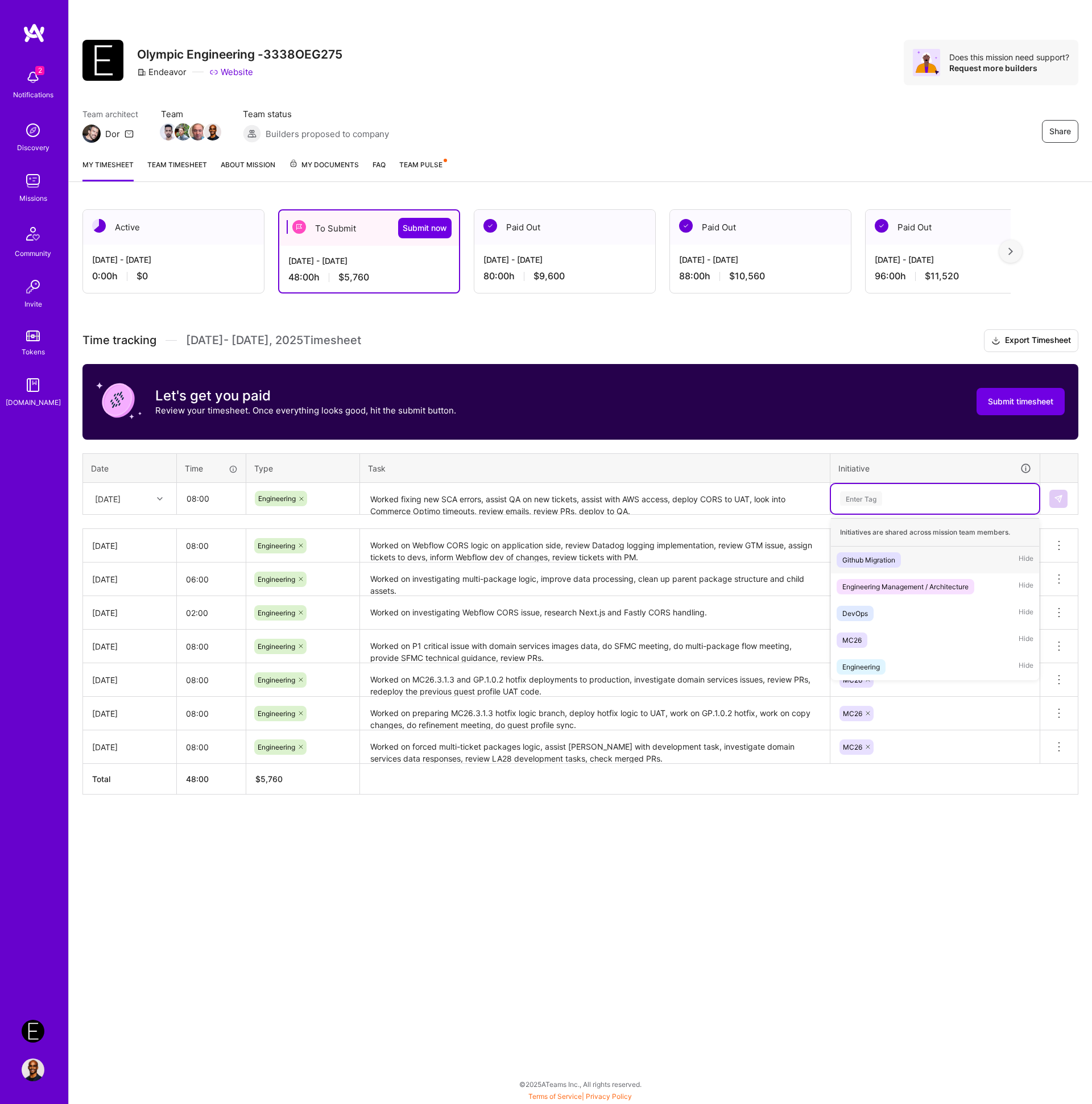
click at [890, 504] on div "Enter Tag" at bounding box center [934, 499] width 192 height 14
click at [878, 632] on div "MC26 Hide" at bounding box center [935, 640] width 209 height 27
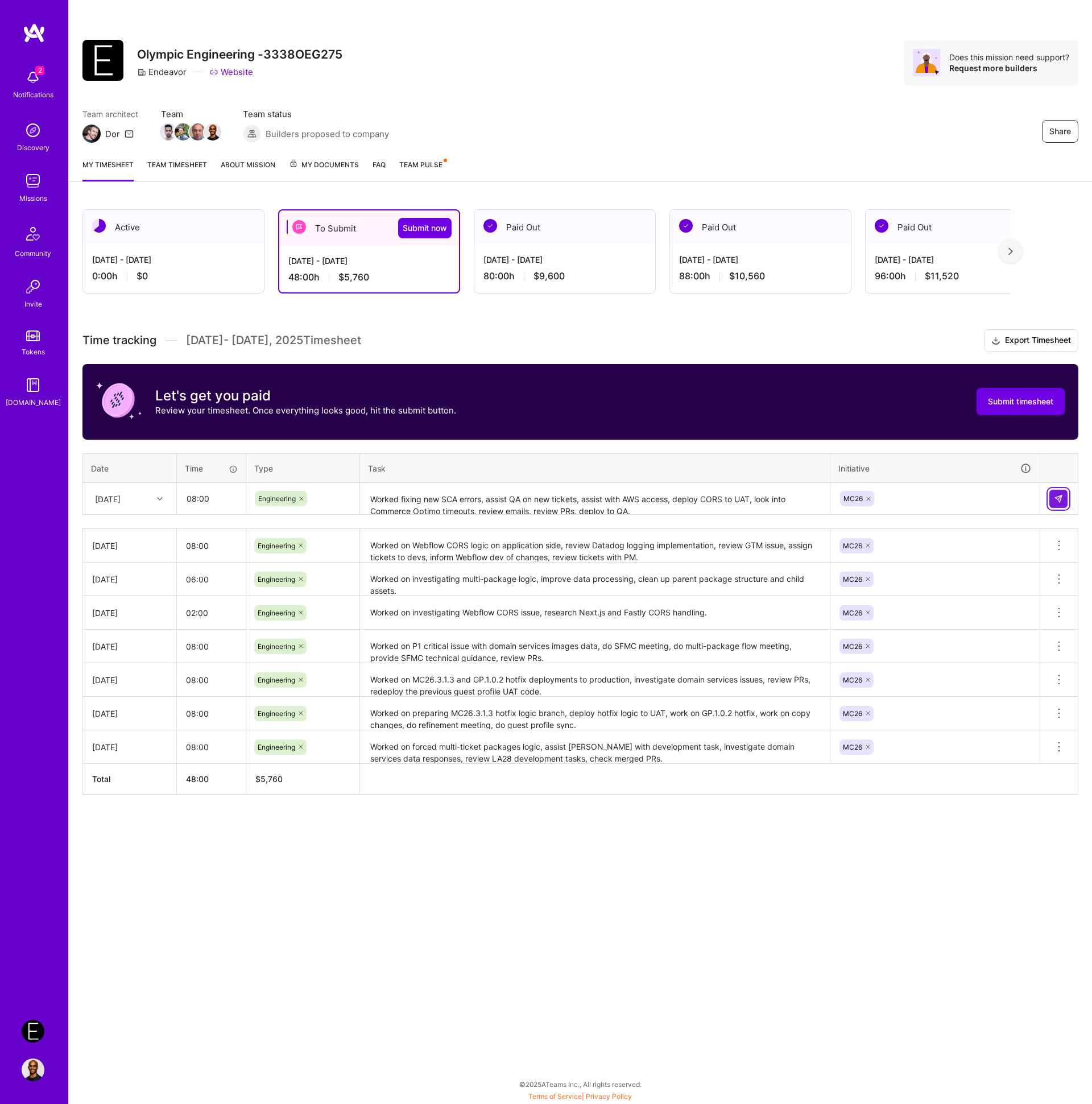
click at [1054, 500] on img at bounding box center [1058, 499] width 9 height 9
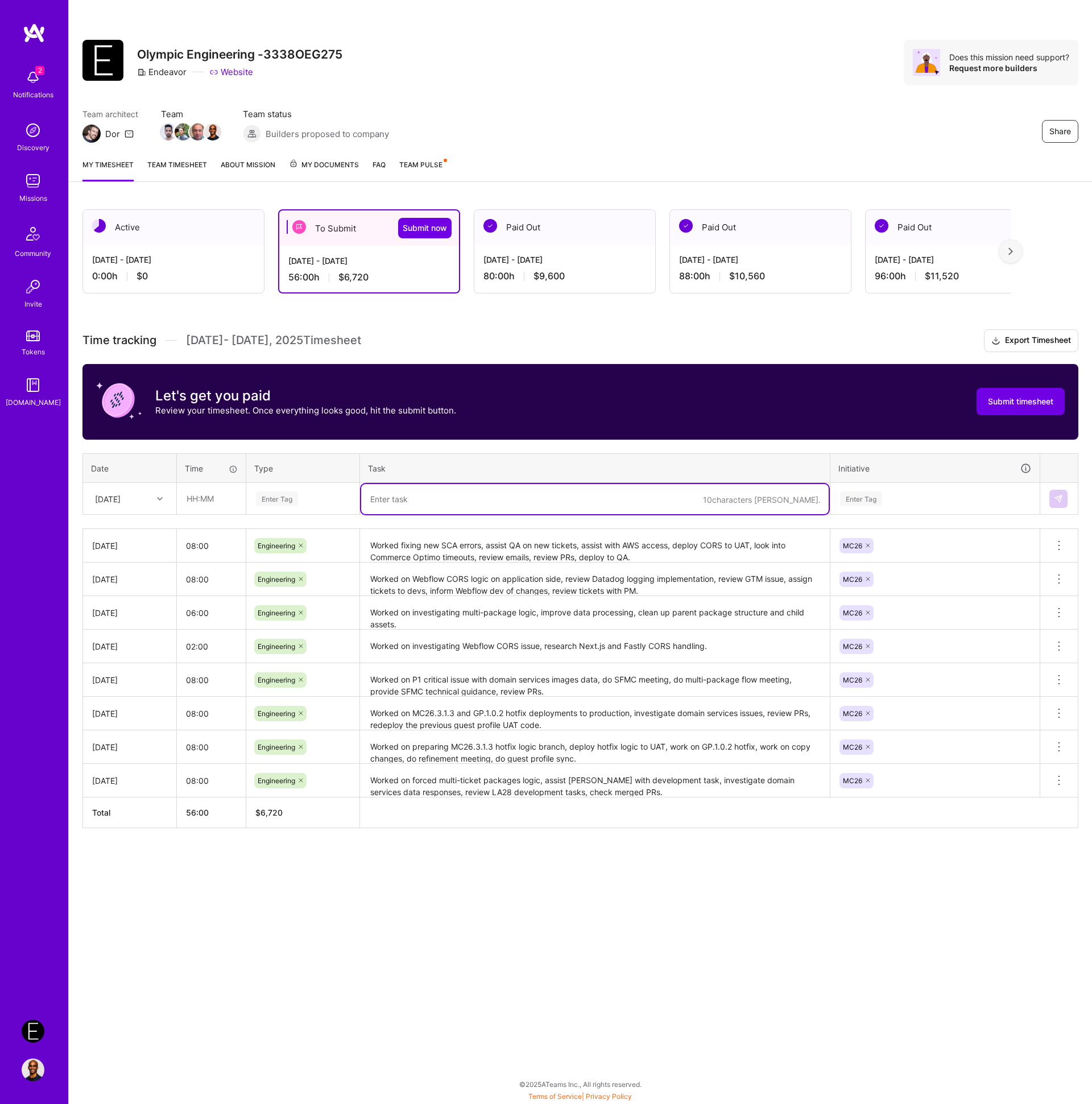
click at [412, 500] on textarea at bounding box center [594, 499] width 467 height 31
paste textarea "Worked on assisting devops with LA28 needs, review LA28 remaining tasks and sch…"
type textarea "Worked on assisting devops with LA28 needs, review LA28 remaining tasks and sch…"
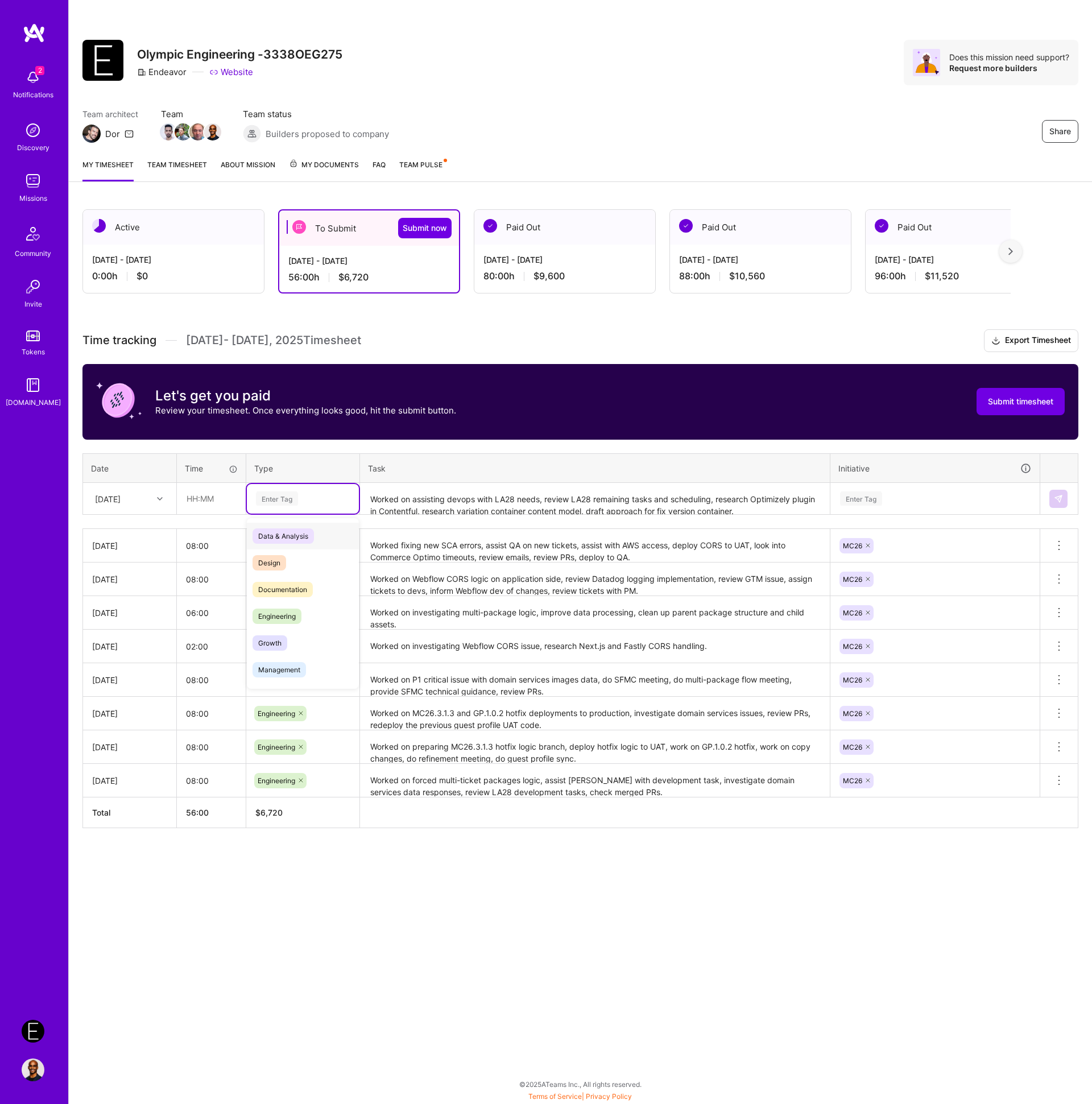
click at [270, 500] on div "Enter Tag" at bounding box center [277, 499] width 42 height 18
click at [297, 612] on span "Engineering" at bounding box center [277, 616] width 49 height 15
click at [200, 496] on input "text" at bounding box center [211, 499] width 68 height 31
type input "08:00"
click at [120, 502] on div "[DATE]" at bounding box center [108, 499] width 25 height 12
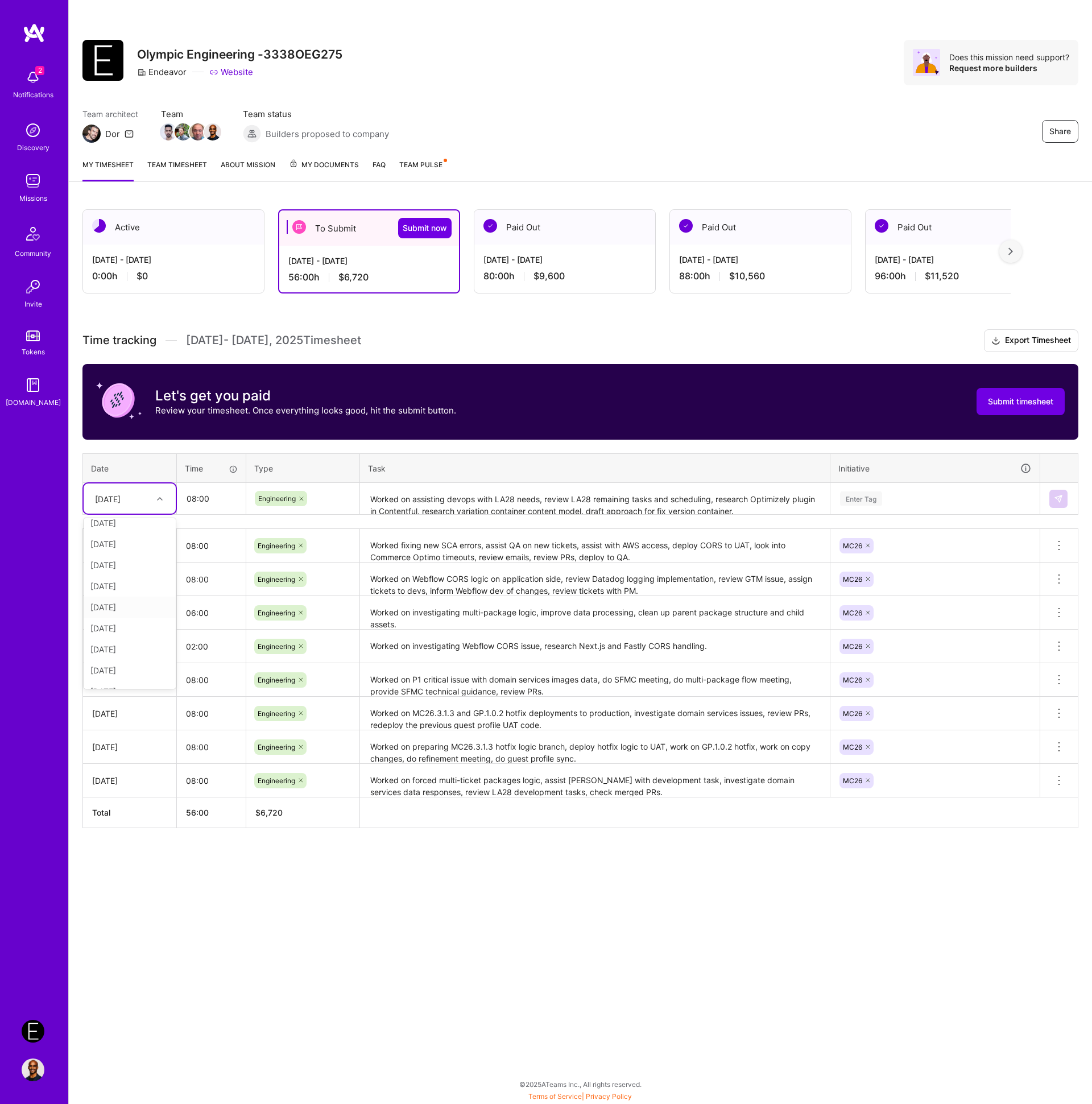
scroll to position [99, 0]
click at [120, 605] on div "[DATE]" at bounding box center [130, 599] width 92 height 21
click at [472, 455] on th "Task" at bounding box center [595, 468] width 471 height 30
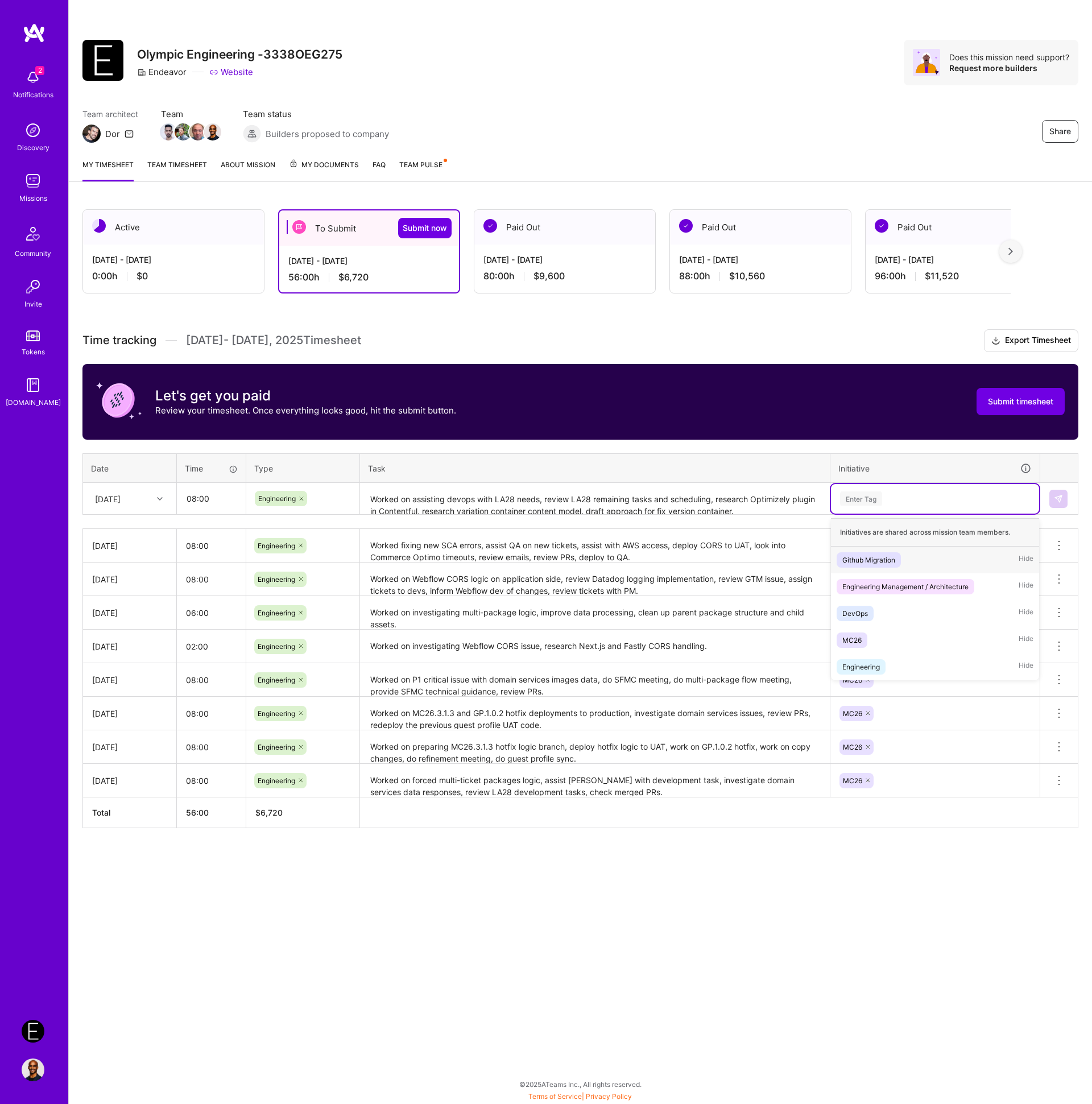
click at [927, 504] on div "Enter Tag" at bounding box center [934, 499] width 192 height 14
click at [878, 635] on div "MC26 Hide" at bounding box center [935, 640] width 209 height 27
click at [839, 454] on th "Initiative" at bounding box center [935, 468] width 210 height 30
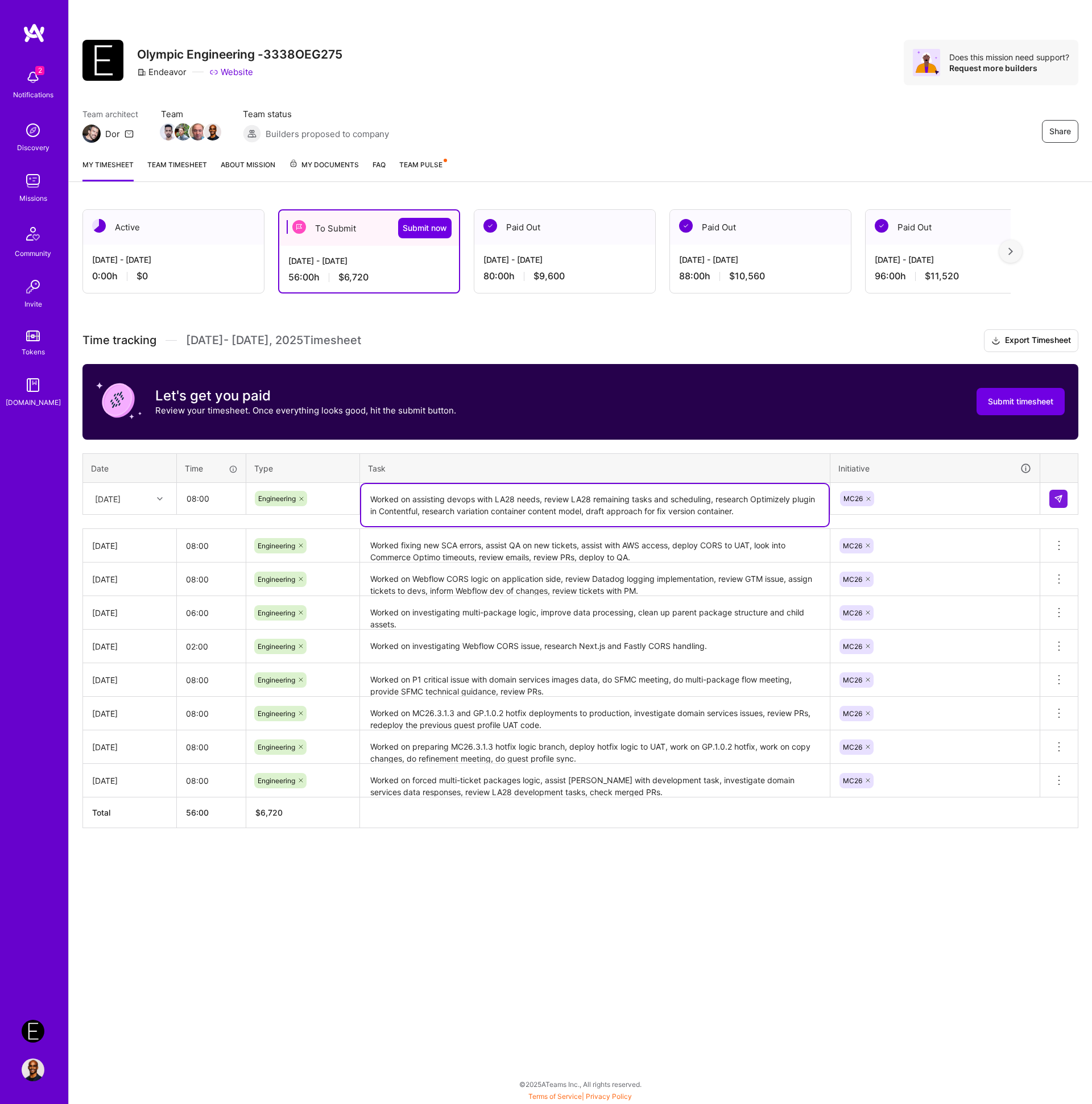
drag, startPoint x: 722, startPoint y: 505, endPoint x: 790, endPoint y: 517, distance: 69.1
click at [817, 549] on div "Time tracking [DATE] - [DATE] Timesheet Export Timesheet Let's get you paid Rev…" at bounding box center [580, 578] width 996 height 499
click at [783, 510] on textarea "Worked on assisting devops with LA28 needs, review LA28 remaining tasks and sch…" at bounding box center [594, 505] width 467 height 42
click at [977, 457] on th "Initiative" at bounding box center [935, 468] width 210 height 30
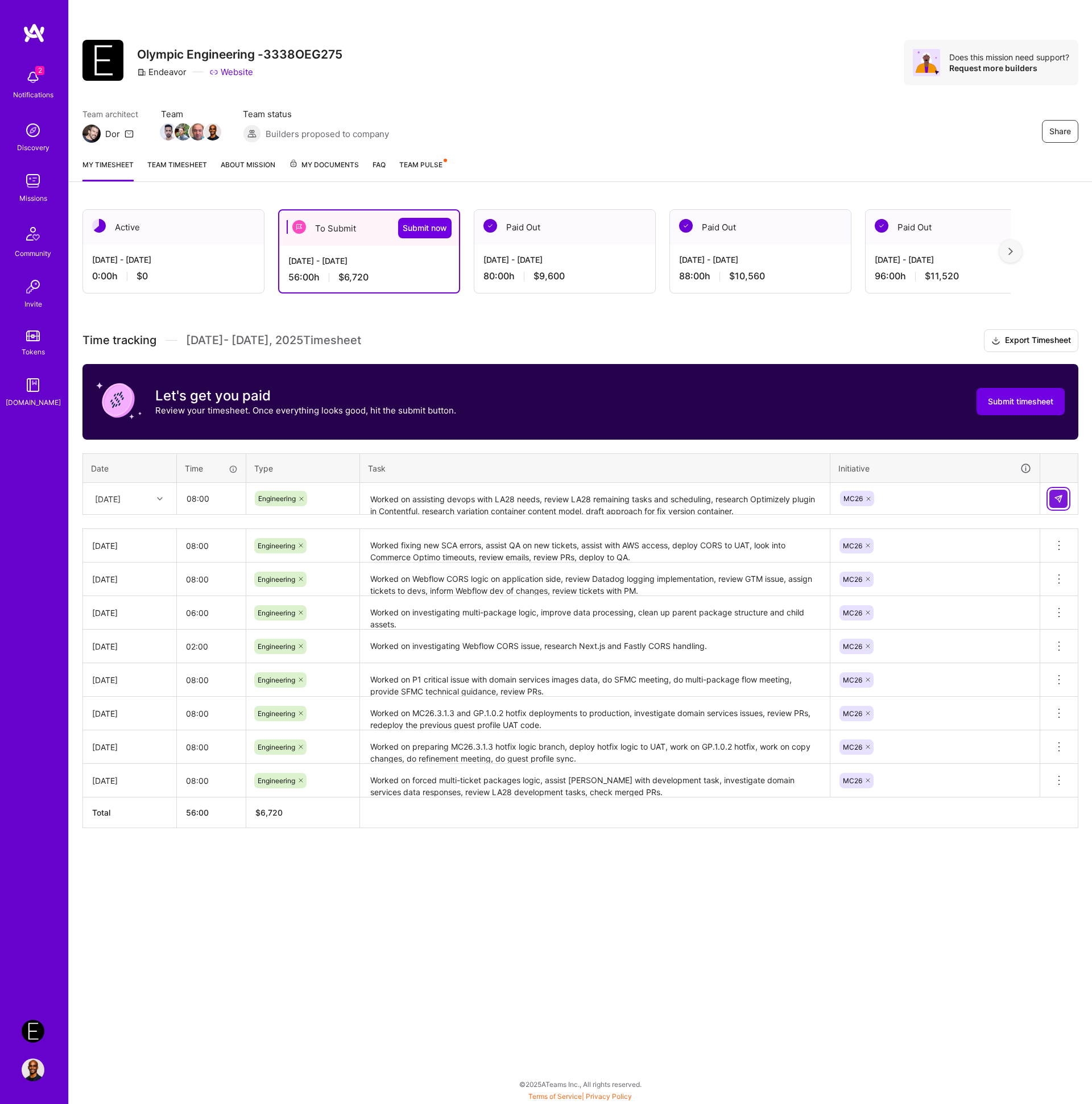
click at [1063, 493] on button at bounding box center [1058, 499] width 18 height 18
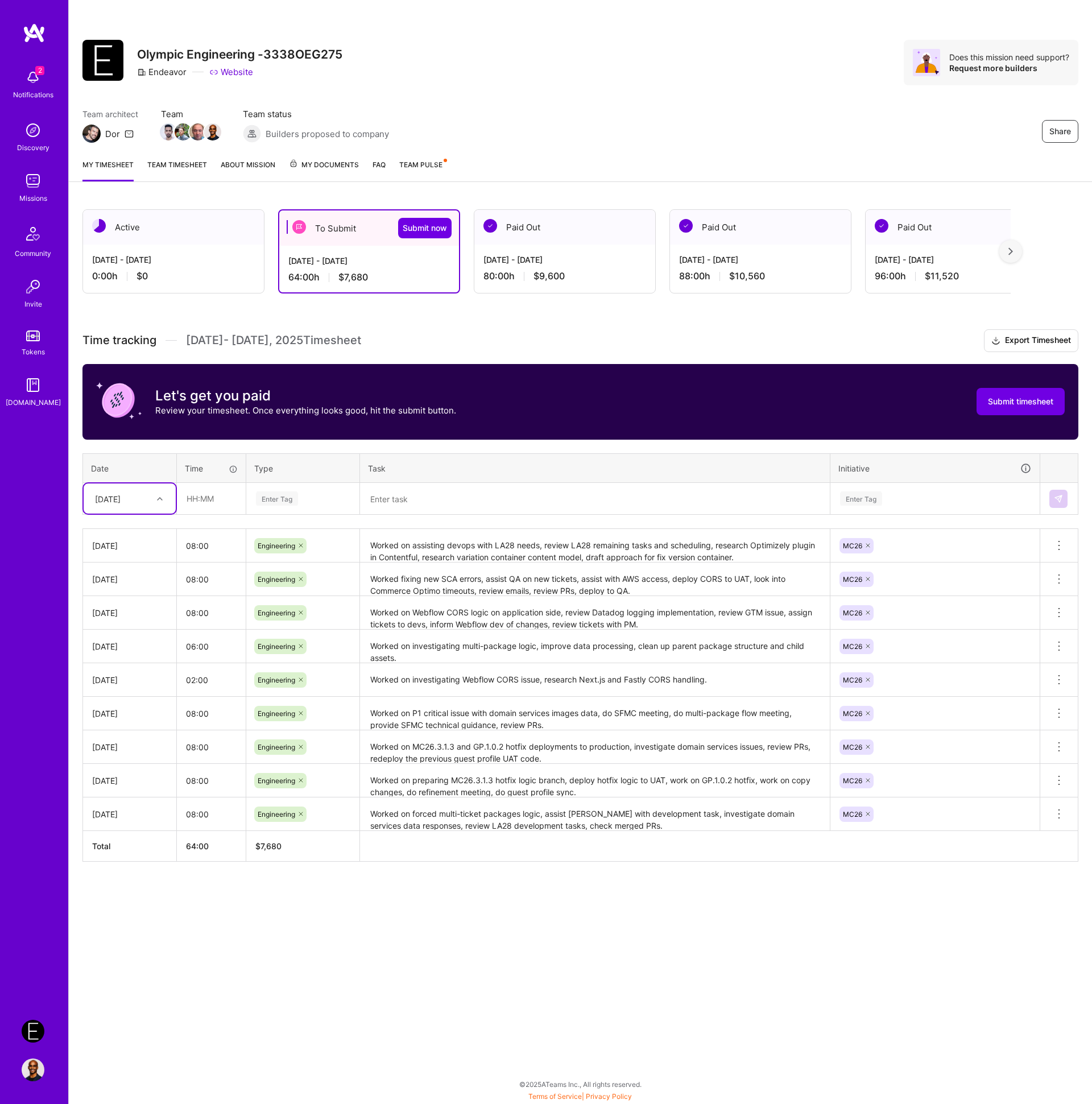
click at [509, 500] on textarea at bounding box center [594, 499] width 467 height 31
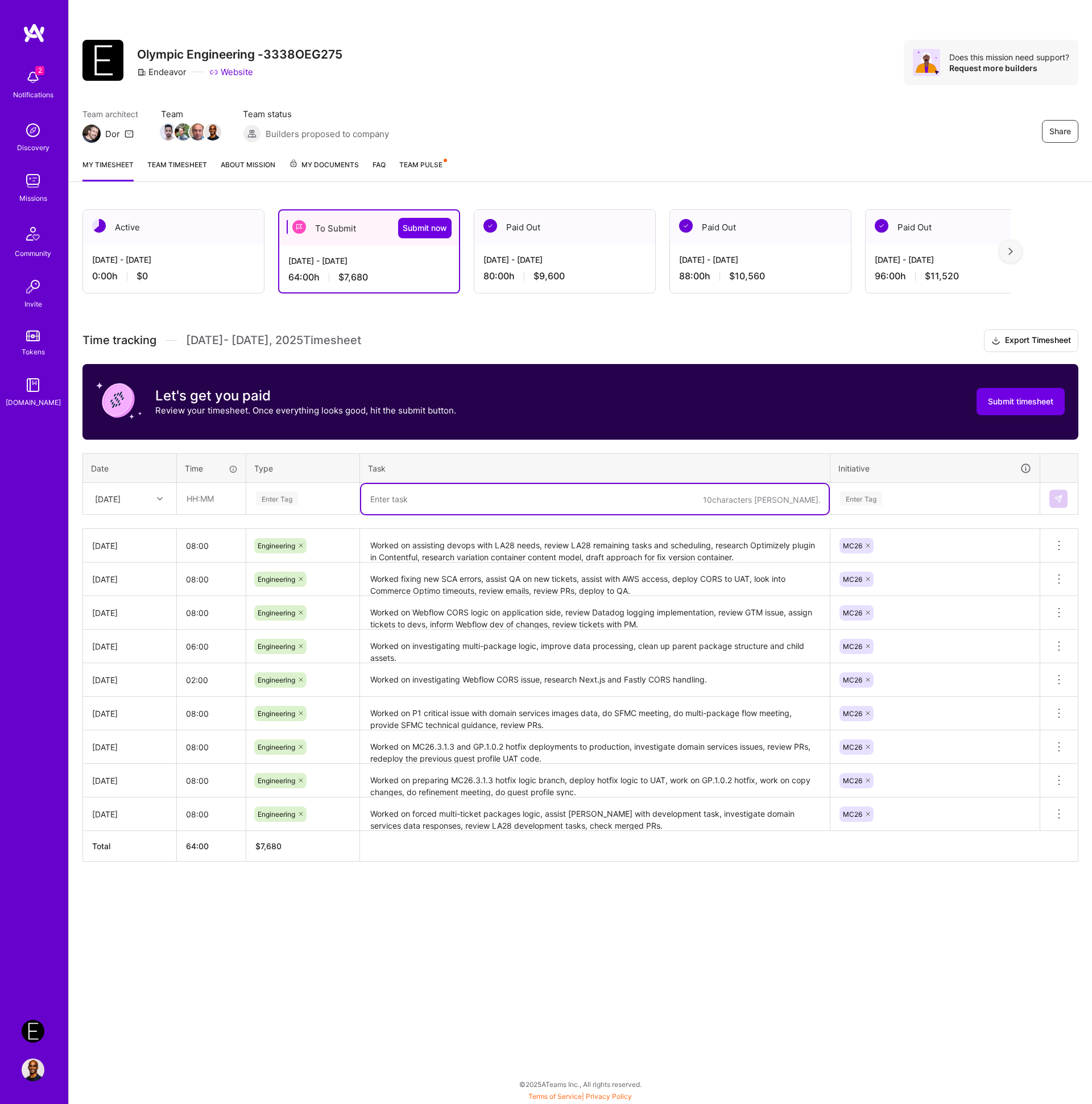
paste textarea "Worked on Contentful fix version container, assist PM on Optimo data and UI cha…"
type textarea "Worked on Contentful fix version container, assist PM on Optimo data and UI cha…"
click at [288, 498] on div "Enter Tag" at bounding box center [277, 499] width 42 height 18
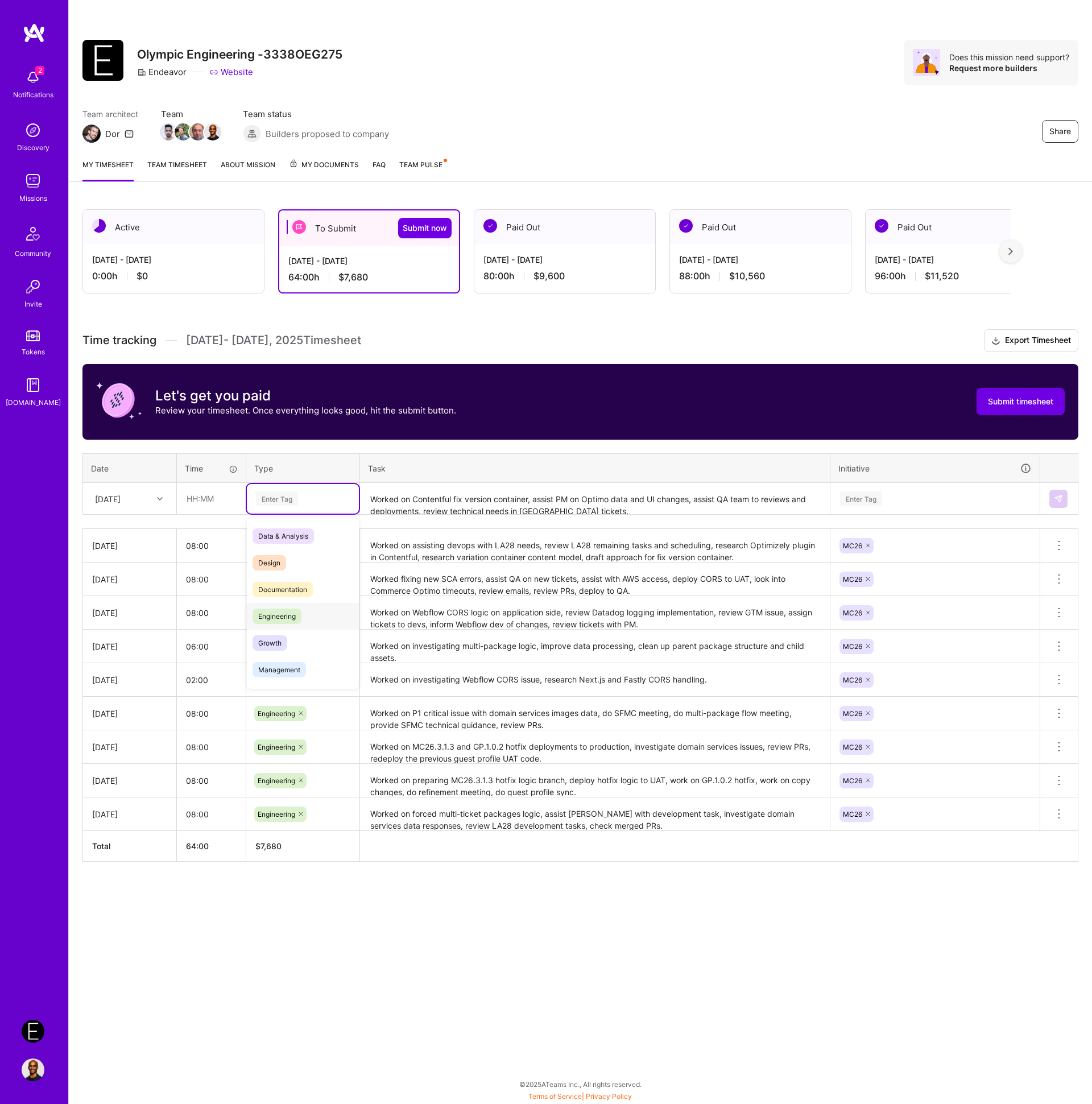
click at [287, 611] on span "Engineering" at bounding box center [277, 616] width 49 height 15
click at [212, 498] on input "text" at bounding box center [211, 499] width 68 height 31
type input "08:00"
click at [120, 499] on div "[DATE]" at bounding box center [108, 499] width 25 height 12
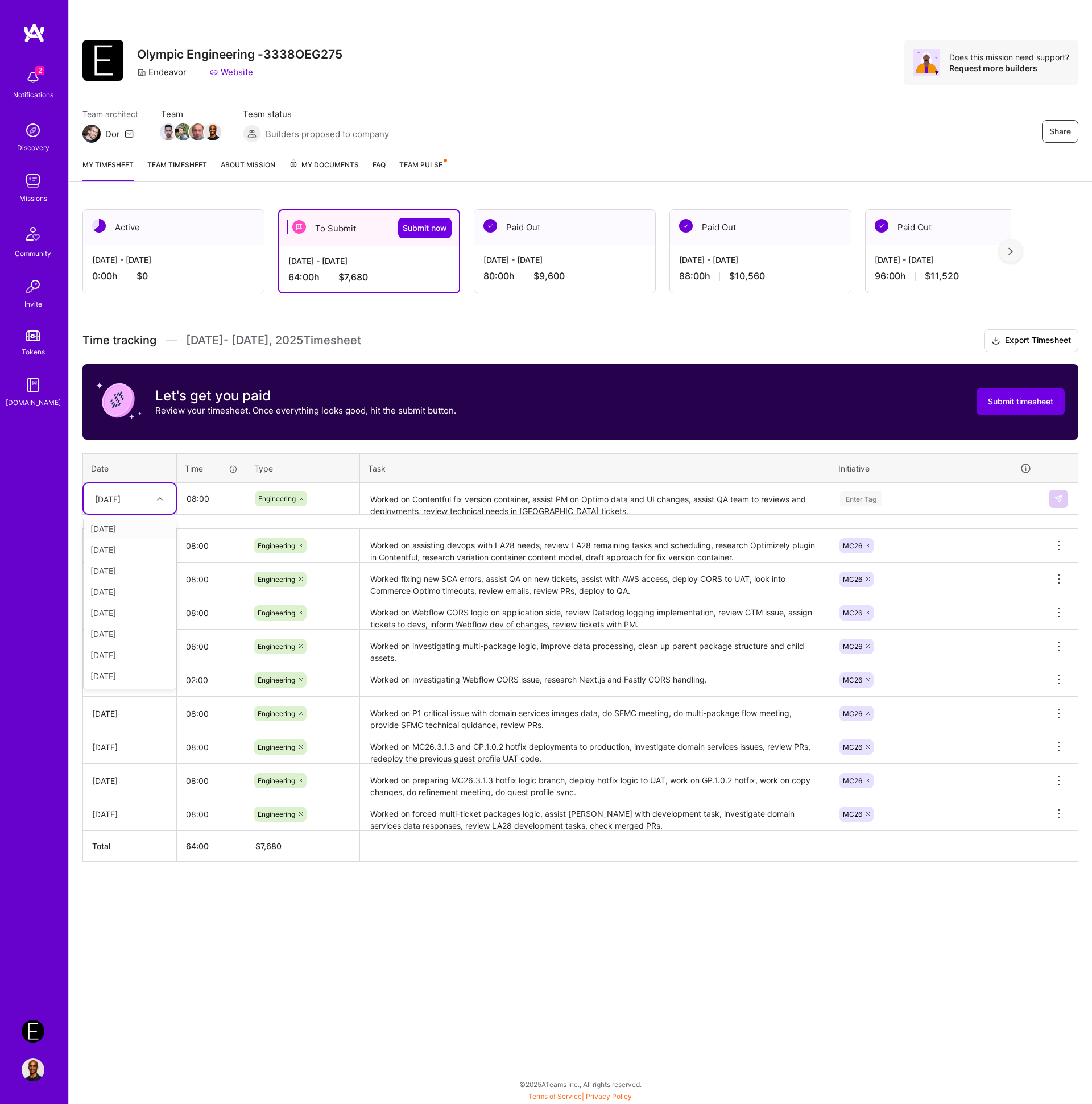
scroll to position [113, 0]
click at [124, 609] on div "[DATE]" at bounding box center [130, 607] width 92 height 21
drag, startPoint x: 888, startPoint y: 495, endPoint x: 885, endPoint y: 504, distance: 9.5
click at [889, 495] on div "Enter Tag" at bounding box center [934, 499] width 192 height 14
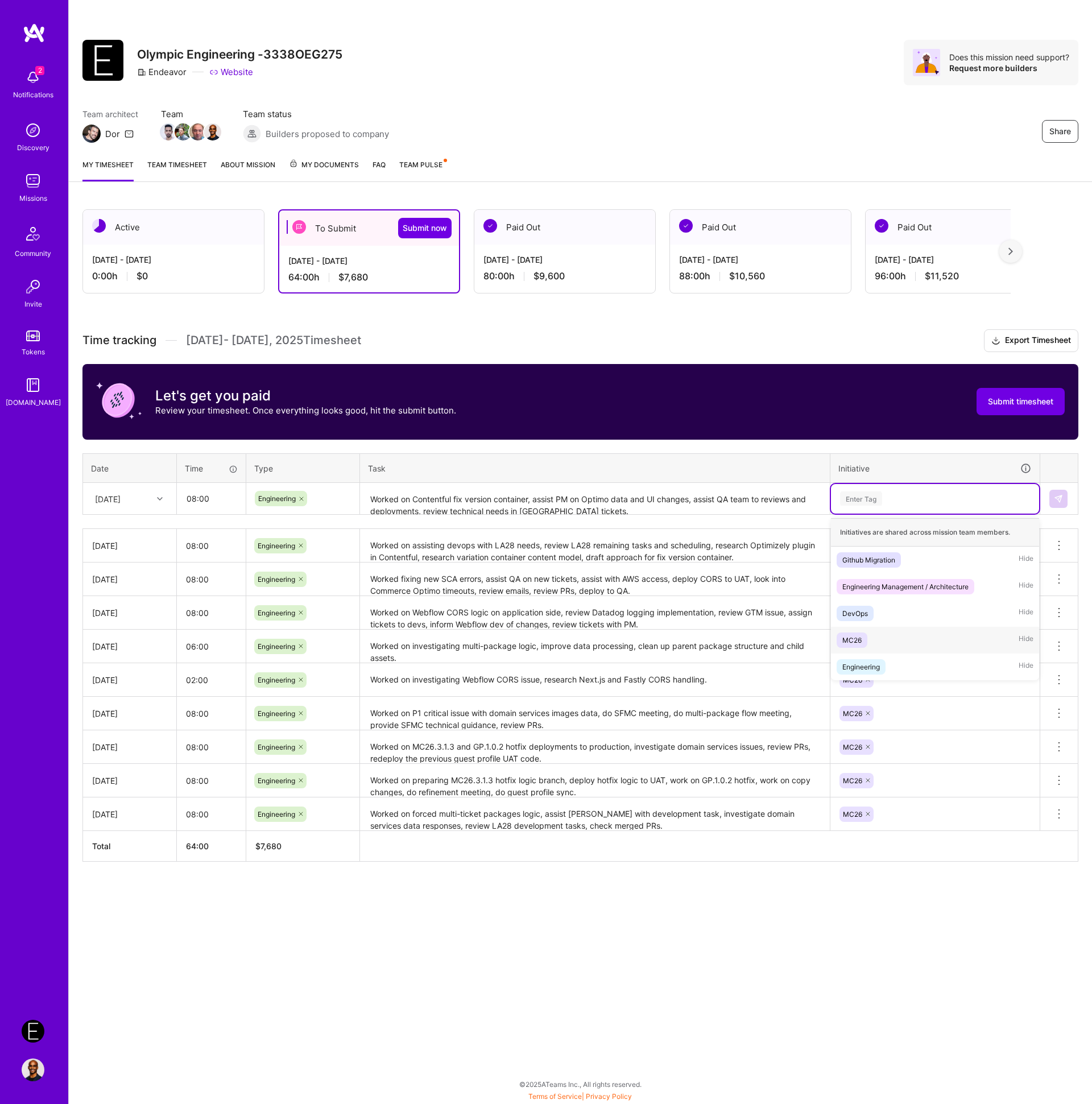
click at [887, 645] on div "MC26 Hide" at bounding box center [935, 640] width 209 height 27
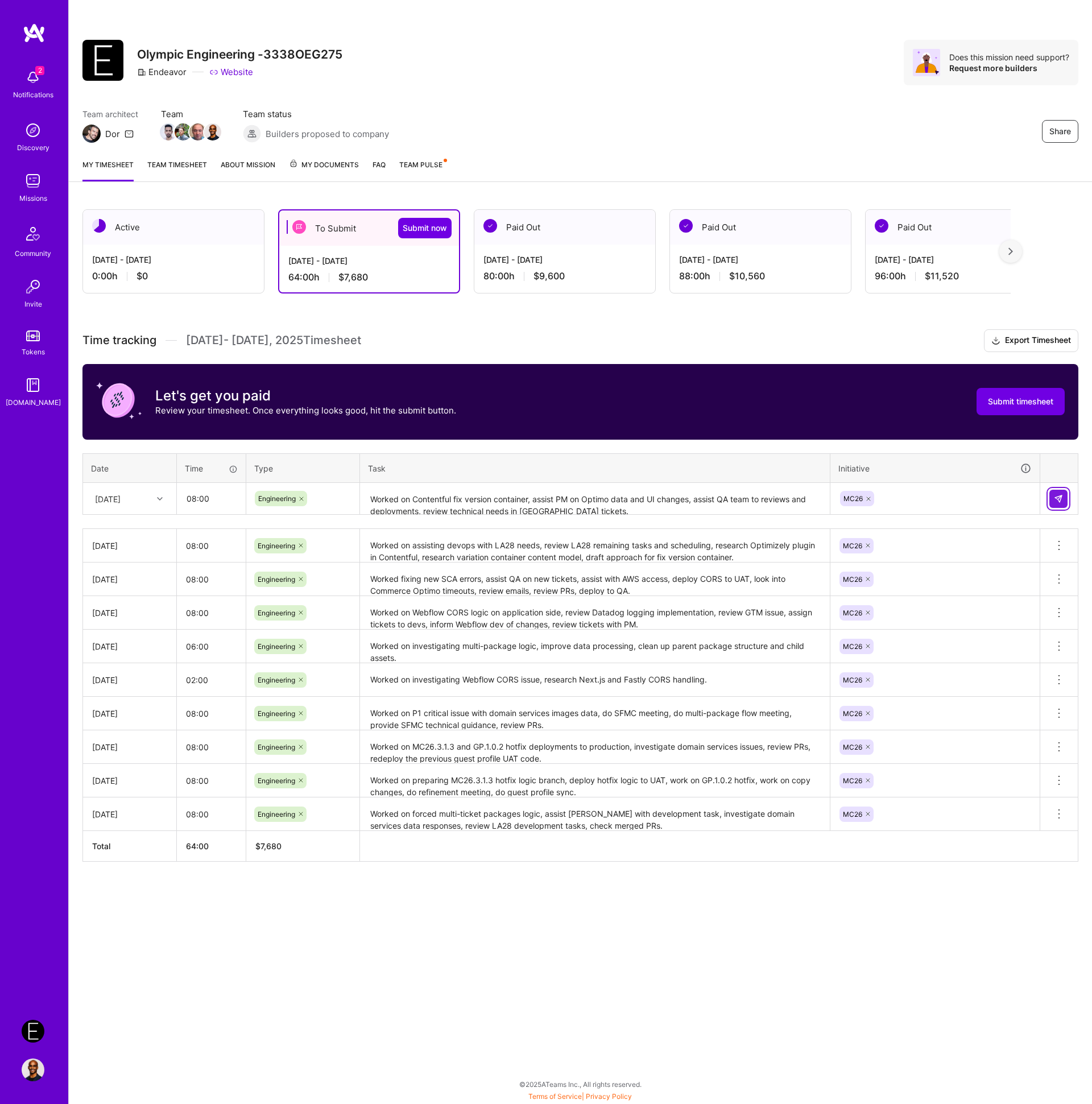
click at [1060, 497] on img at bounding box center [1058, 499] width 9 height 9
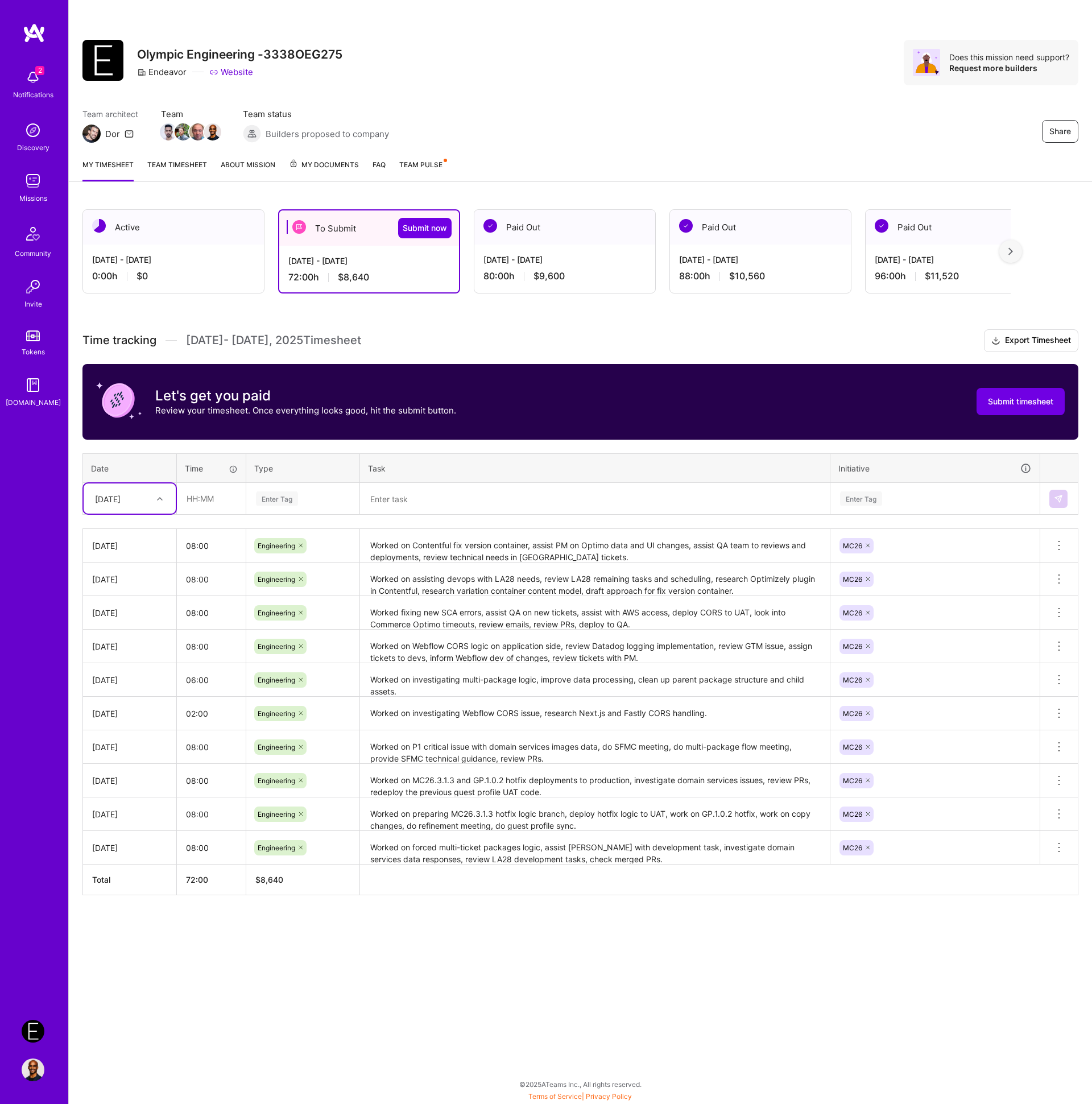
click at [630, 460] on th "Task" at bounding box center [595, 468] width 471 height 30
click at [388, 499] on textarea at bounding box center [594, 499] width 467 height 31
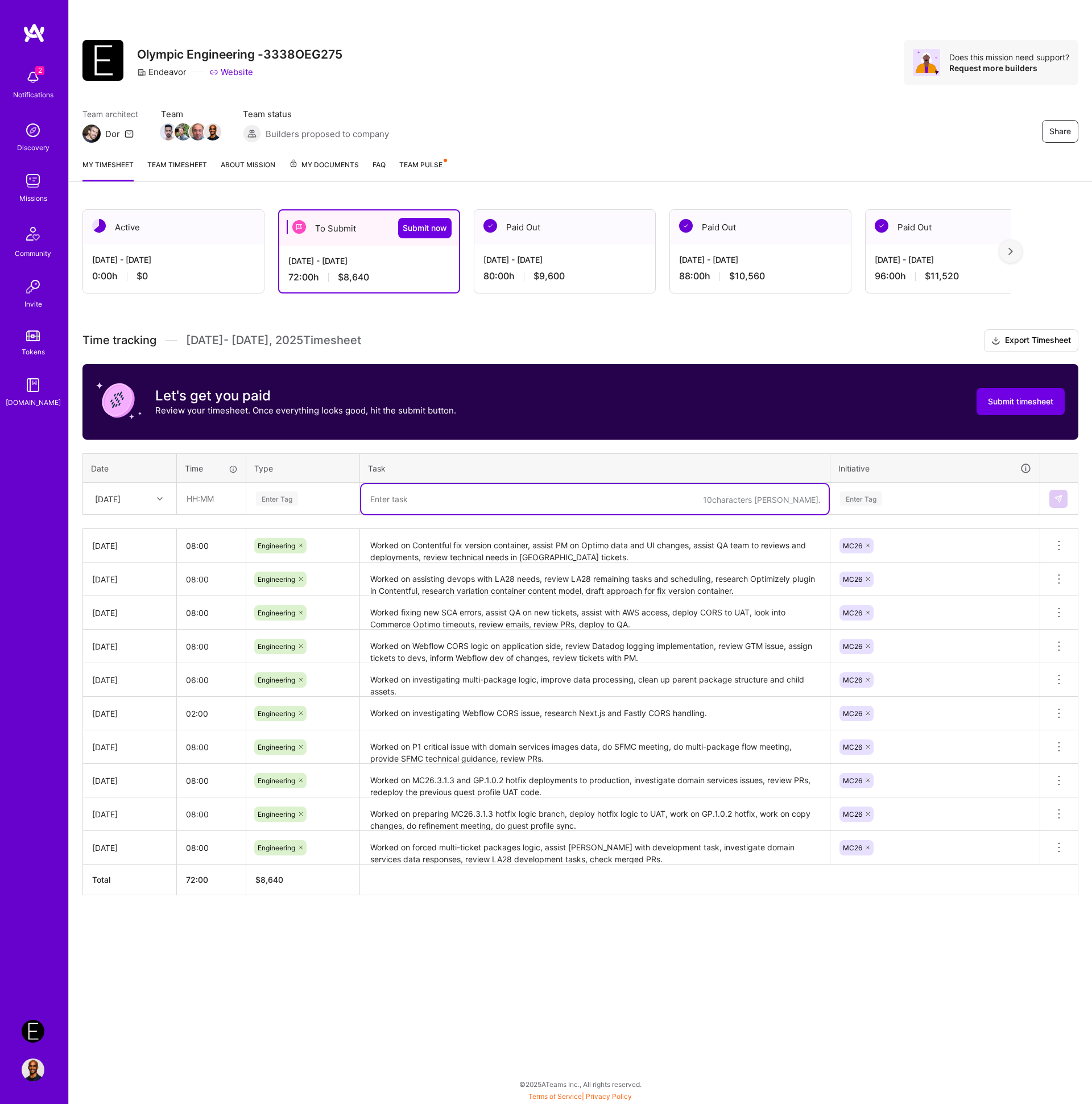
paste textarea "Worked on forced multi-ticket bundles blocking issue, provide technical guidanc…"
type textarea "Worked on forced multi-ticket bundles blocking issue, provide technical guidanc…"
click at [286, 493] on div "Enter Tag" at bounding box center [277, 499] width 42 height 18
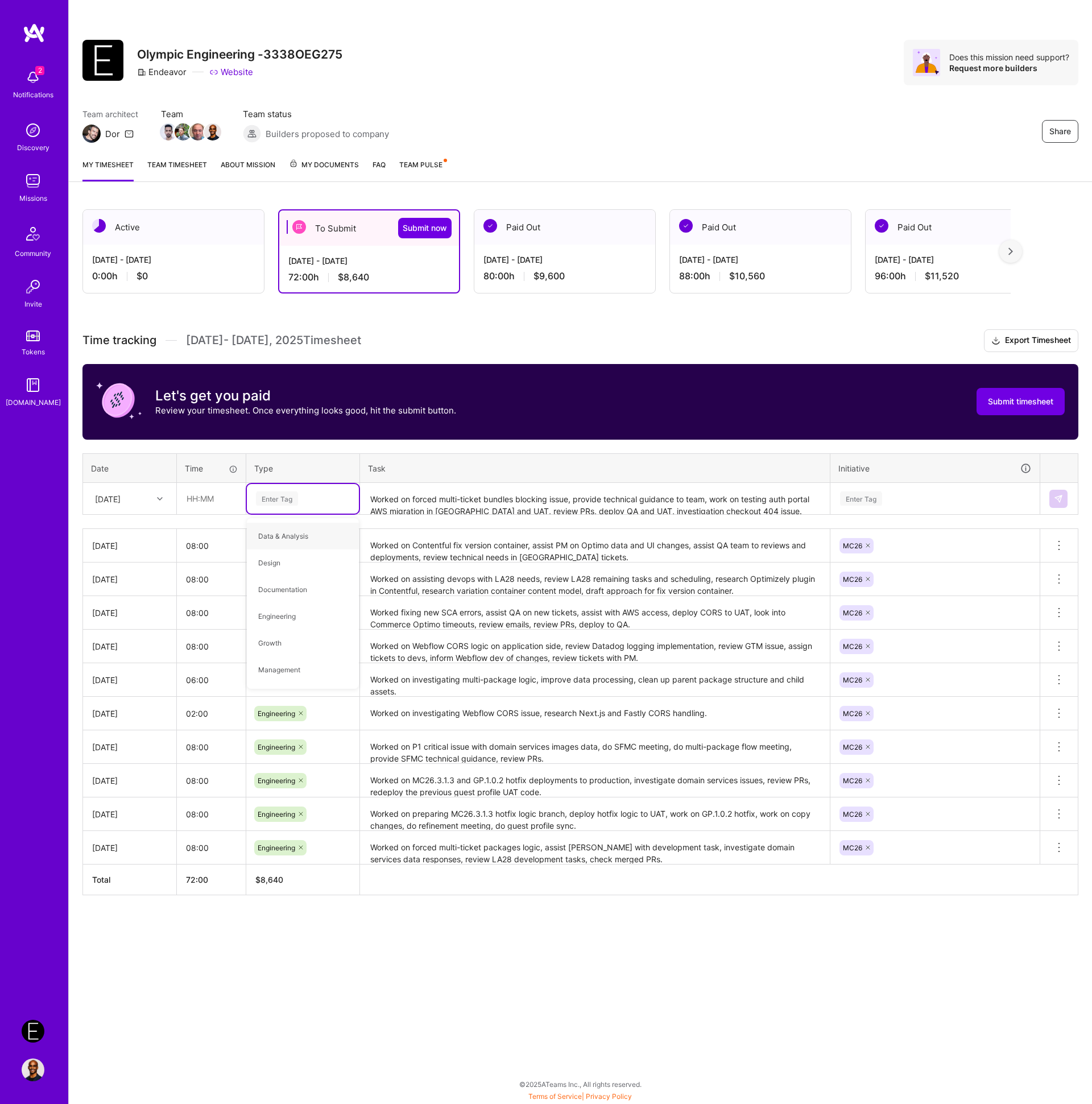
click at [322, 493] on div "Enter Tag" at bounding box center [303, 499] width 96 height 14
click at [291, 510] on div "Enter Tag" at bounding box center [303, 499] width 112 height 30
drag, startPoint x: 274, startPoint y: 610, endPoint x: 281, endPoint y: 604, distance: 9.2
click at [274, 610] on span "Engineering" at bounding box center [277, 616] width 49 height 15
click at [211, 497] on input "text" at bounding box center [211, 499] width 68 height 31
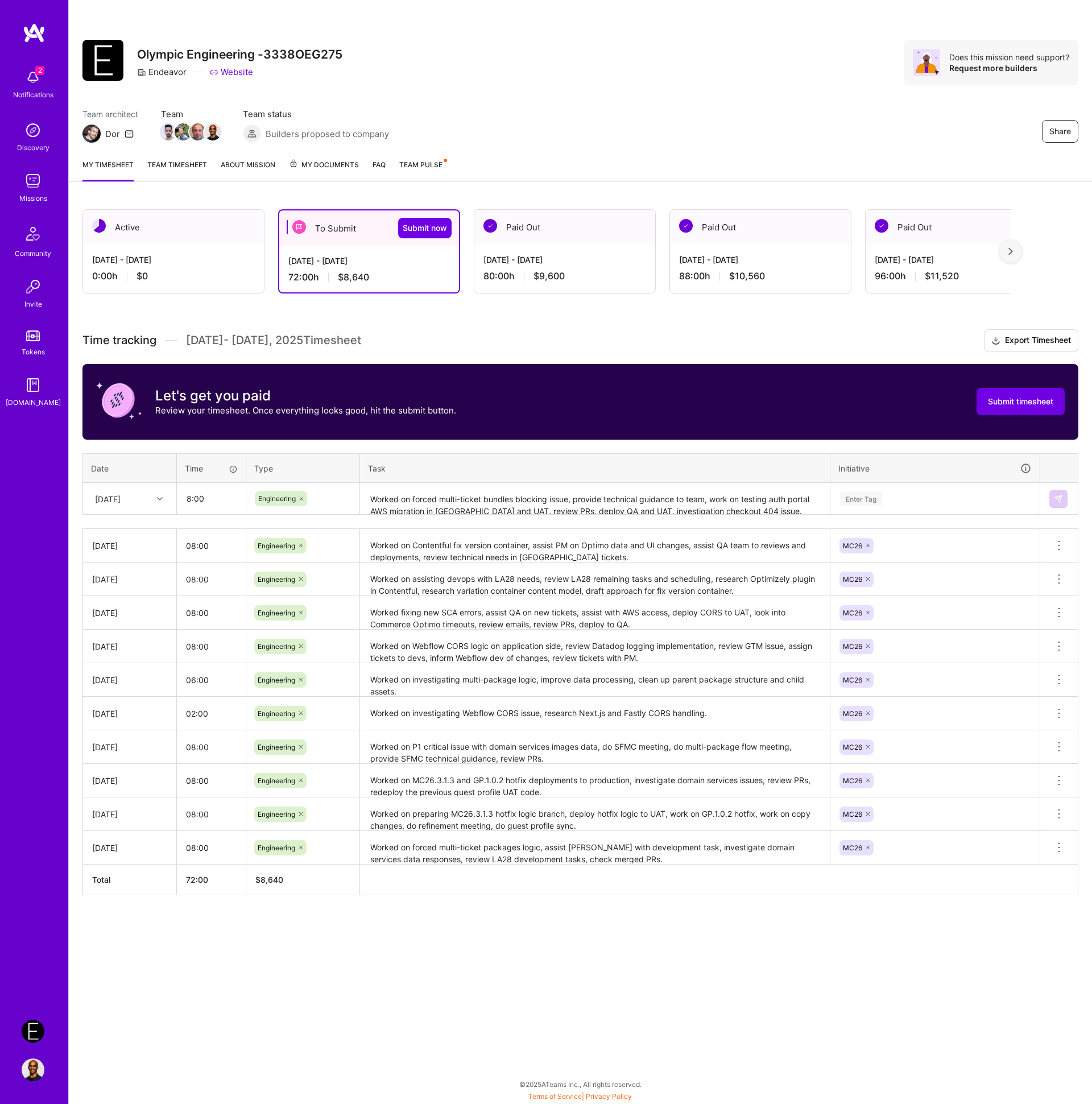
type input "08:00"
click at [120, 500] on div "[DATE]" at bounding box center [108, 499] width 25 height 12
click at [125, 608] on div "[DATE]" at bounding box center [130, 612] width 92 height 21
click at [873, 495] on div "Enter Tag" at bounding box center [861, 499] width 42 height 18
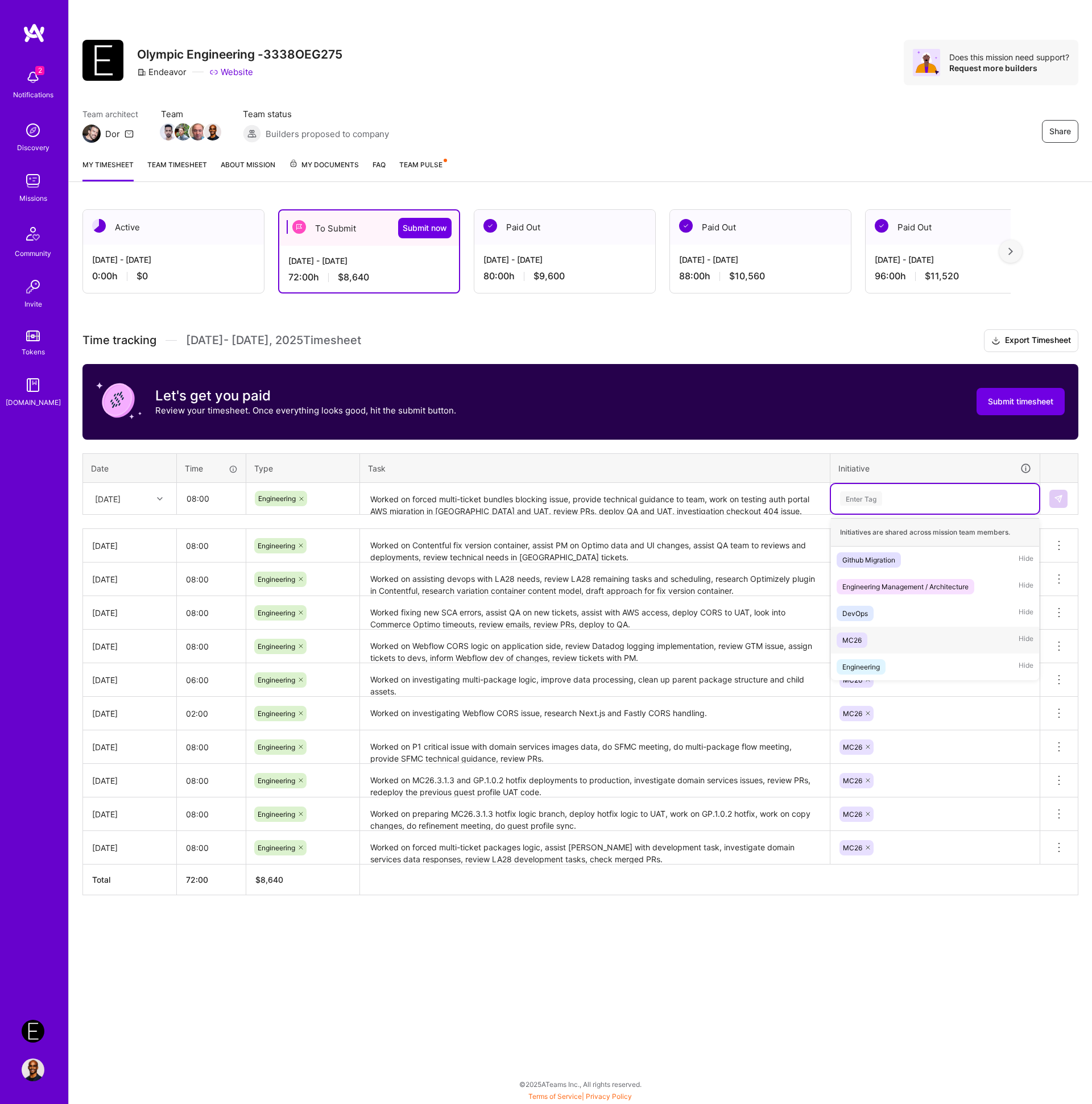
click at [867, 632] on div "MC26 Hide" at bounding box center [935, 640] width 209 height 27
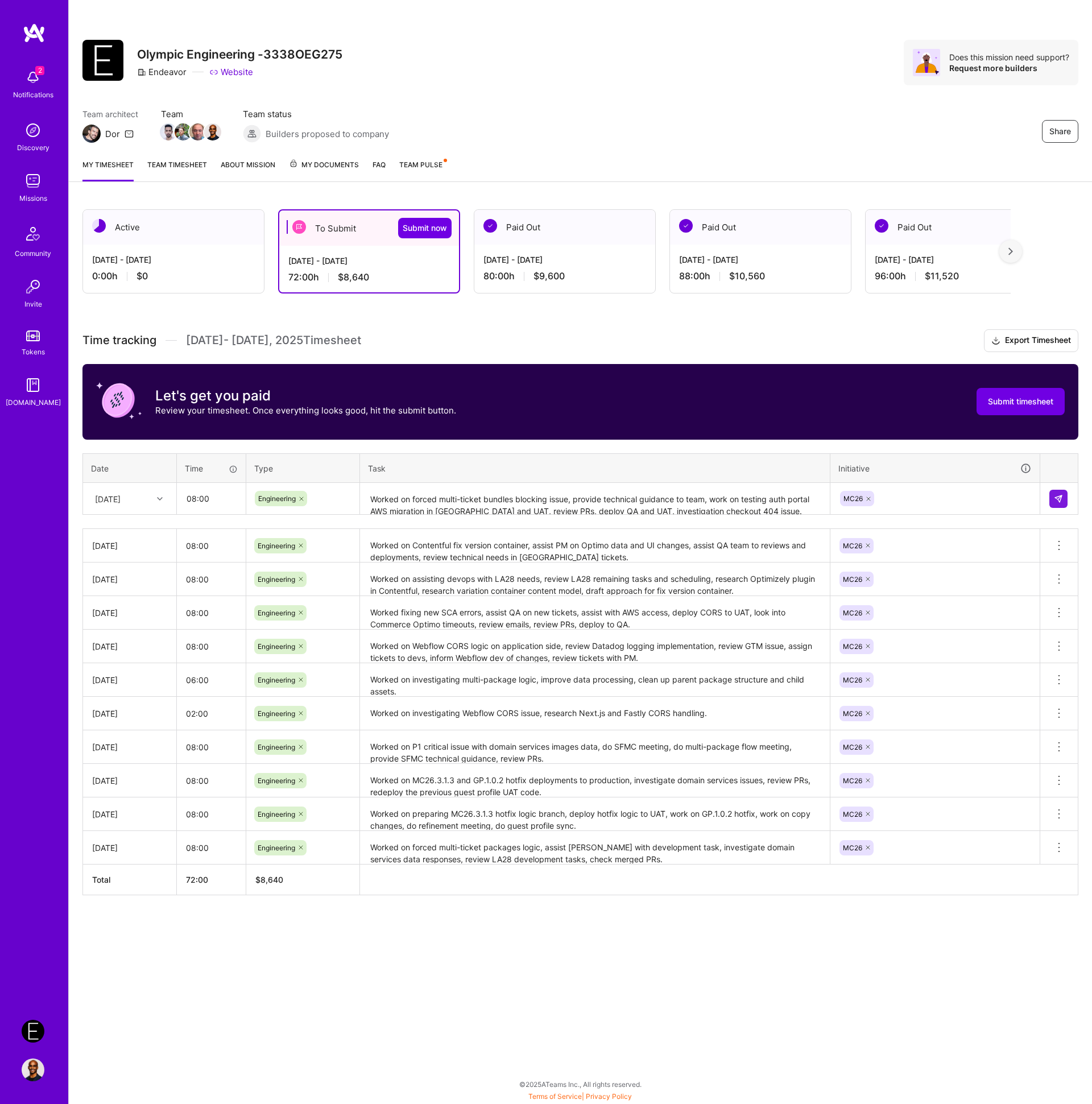
click at [907, 458] on th "Initiative" at bounding box center [935, 468] width 210 height 30
click at [1061, 499] on img at bounding box center [1058, 499] width 9 height 9
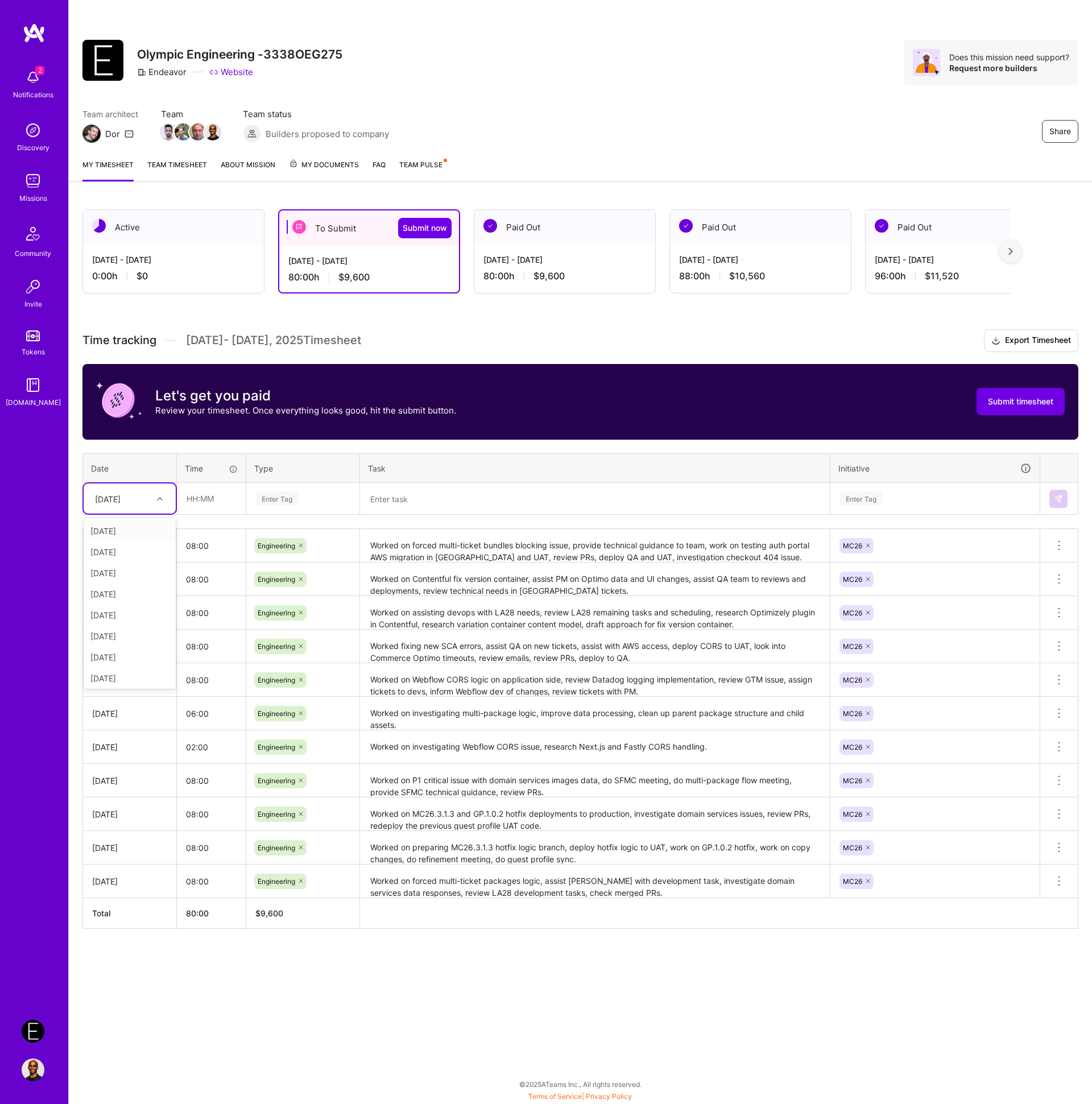
drag, startPoint x: 129, startPoint y: 488, endPoint x: 131, endPoint y: 496, distance: 8.2
click at [129, 489] on div "[DATE]" at bounding box center [120, 499] width 63 height 19
click at [131, 678] on div "[DATE]" at bounding box center [130, 676] width 92 height 21
click at [201, 499] on input "text" at bounding box center [211, 499] width 68 height 31
type input "08:00"
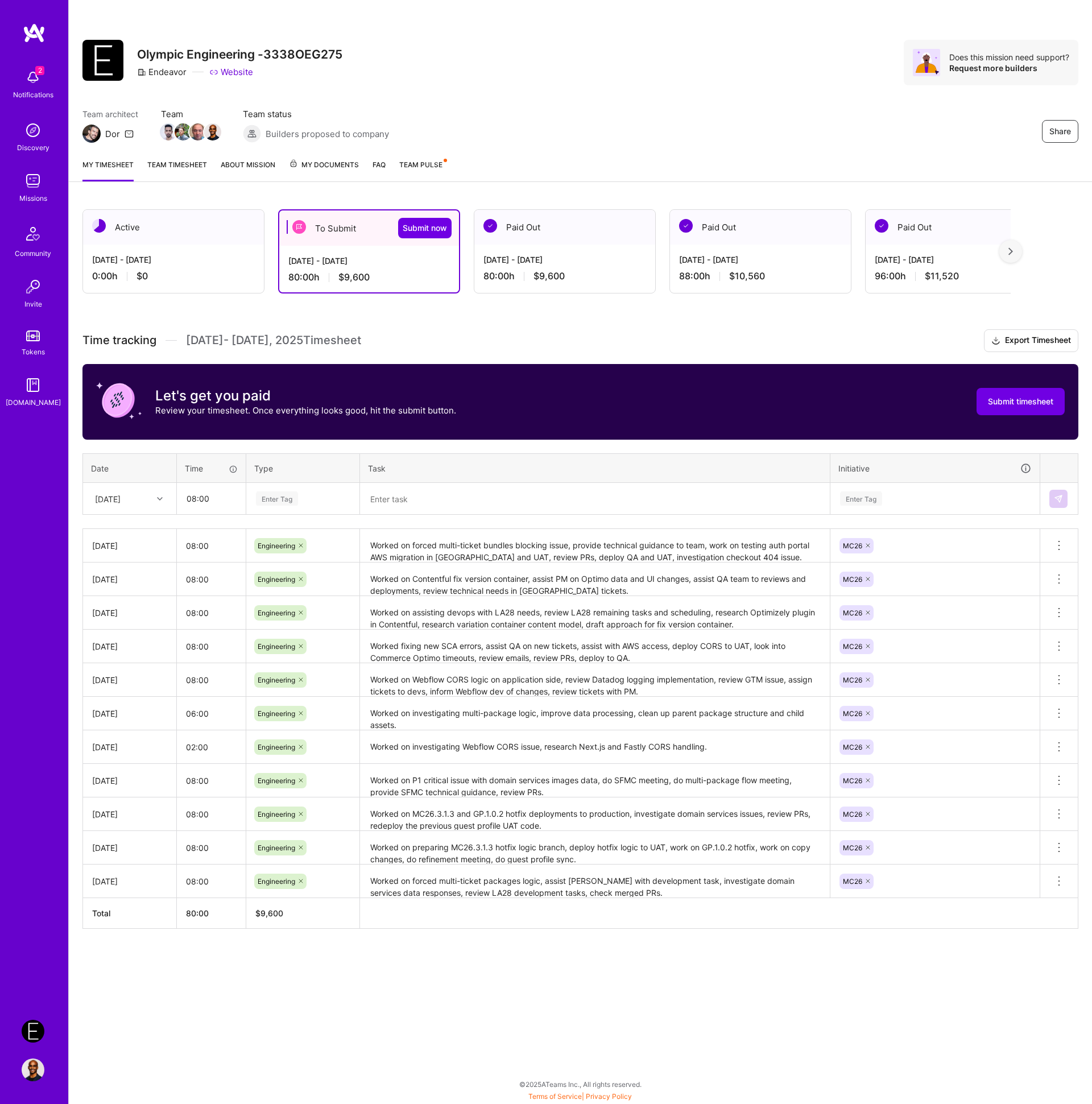
click at [427, 495] on textarea at bounding box center [594, 499] width 467 height 31
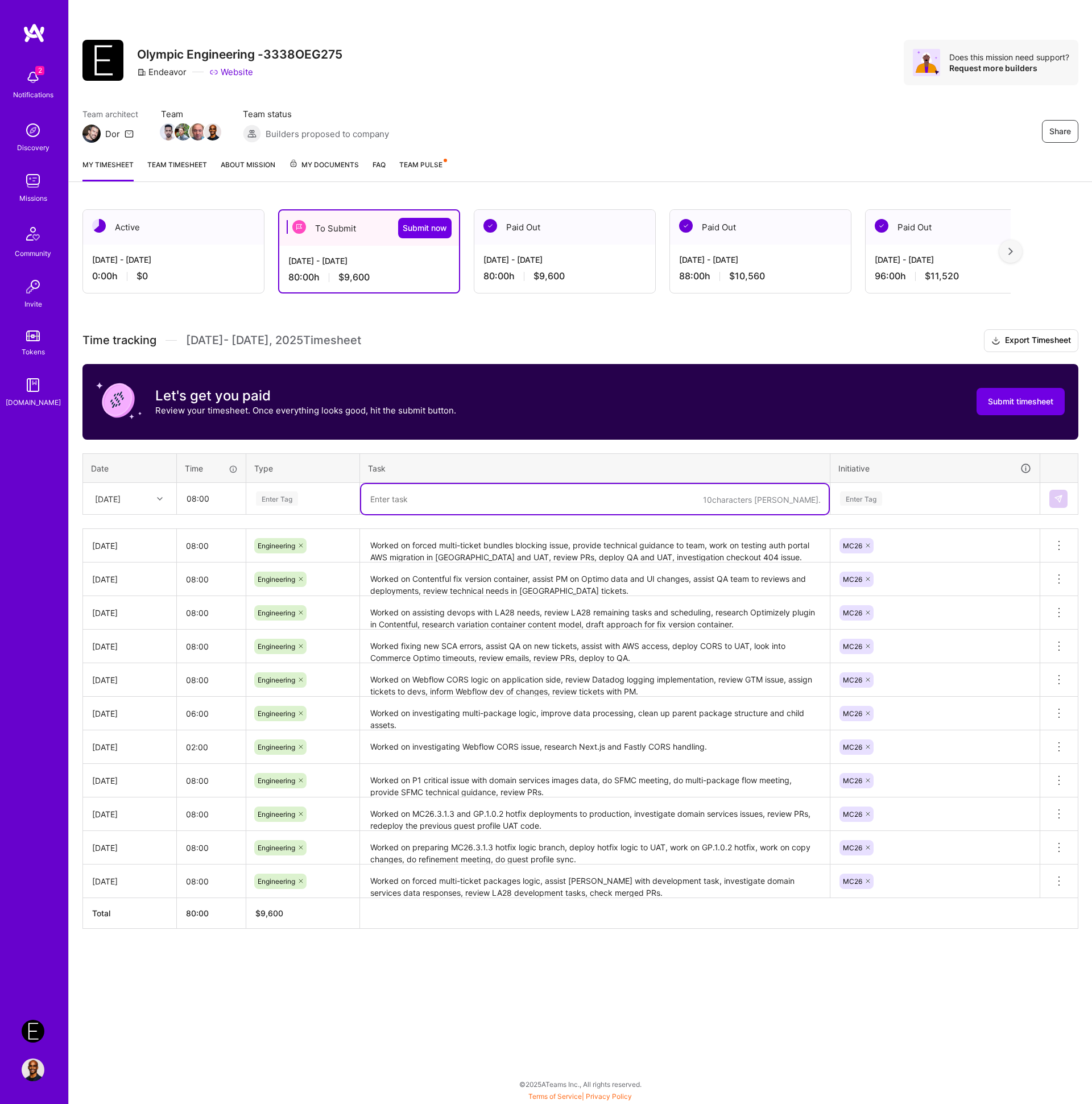
paste textarea "Worked on organizing Contentful branches, prepare knowledge transfer for guest …"
type textarea "Worked on organizing Contentful branches, prepare knowledge transfer for guest …"
click at [298, 497] on div "Enter Tag" at bounding box center [277, 499] width 42 height 18
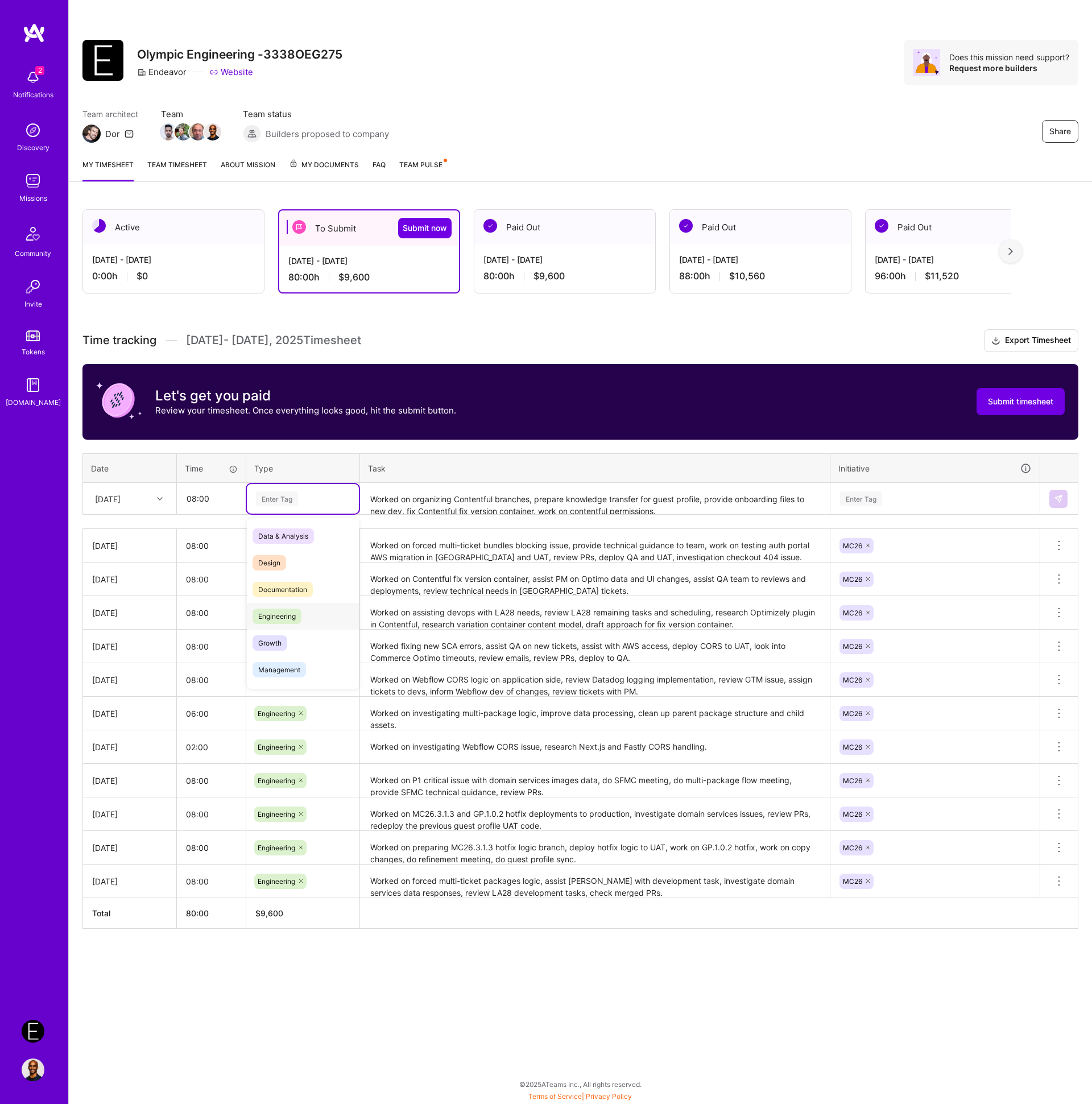
click at [277, 619] on span "Engineering" at bounding box center [277, 616] width 49 height 15
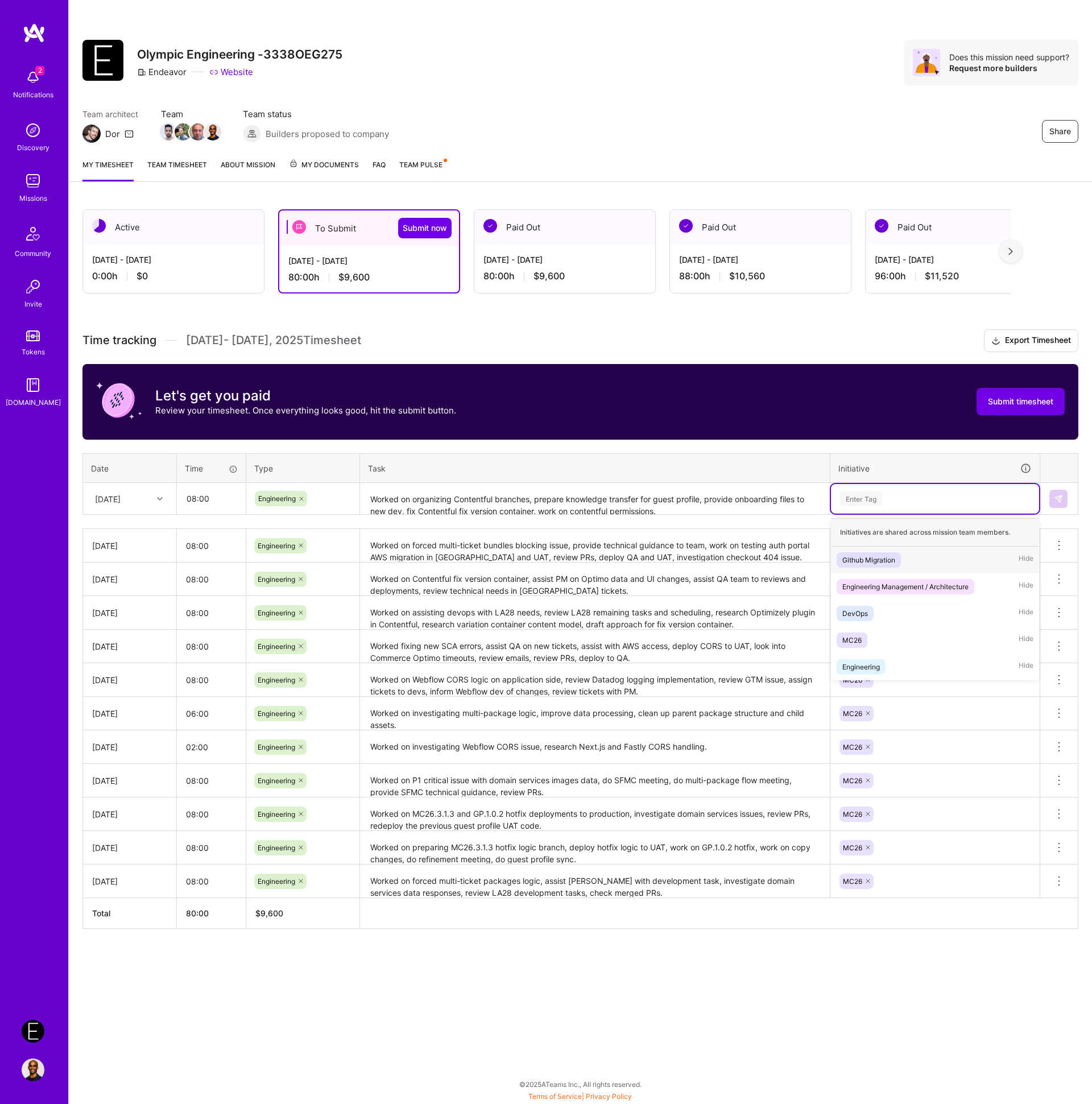
click at [858, 508] on div "Enter Tag" at bounding box center [935, 499] width 209 height 30
click at [860, 633] on span "MC26" at bounding box center [852, 640] width 31 height 15
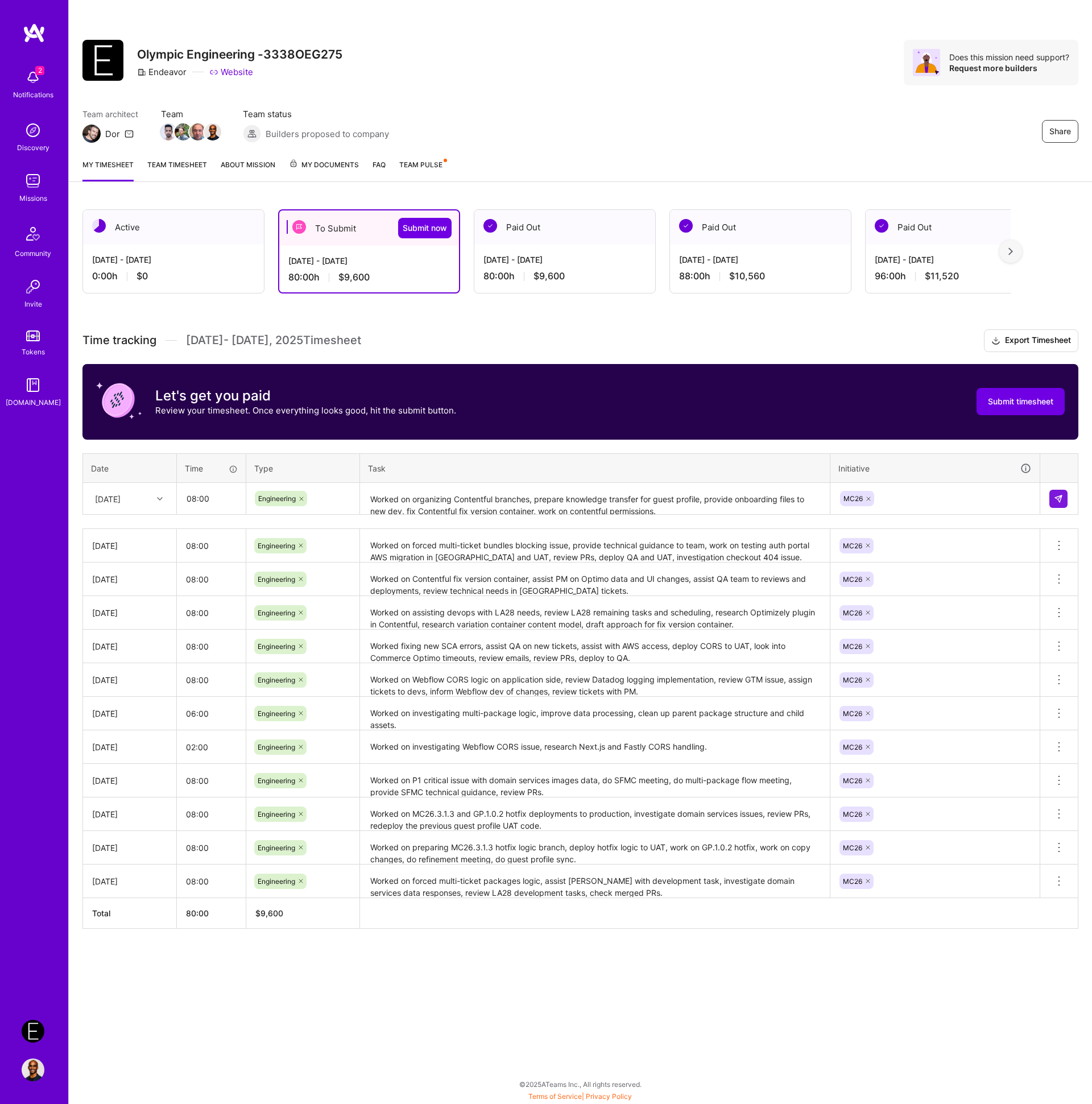
click at [878, 445] on div "Time tracking [DATE] - [DATE] Timesheet Export Timesheet Let's get you paid Rev…" at bounding box center [580, 628] width 996 height 599
click at [1054, 501] on img at bounding box center [1058, 499] width 9 height 9
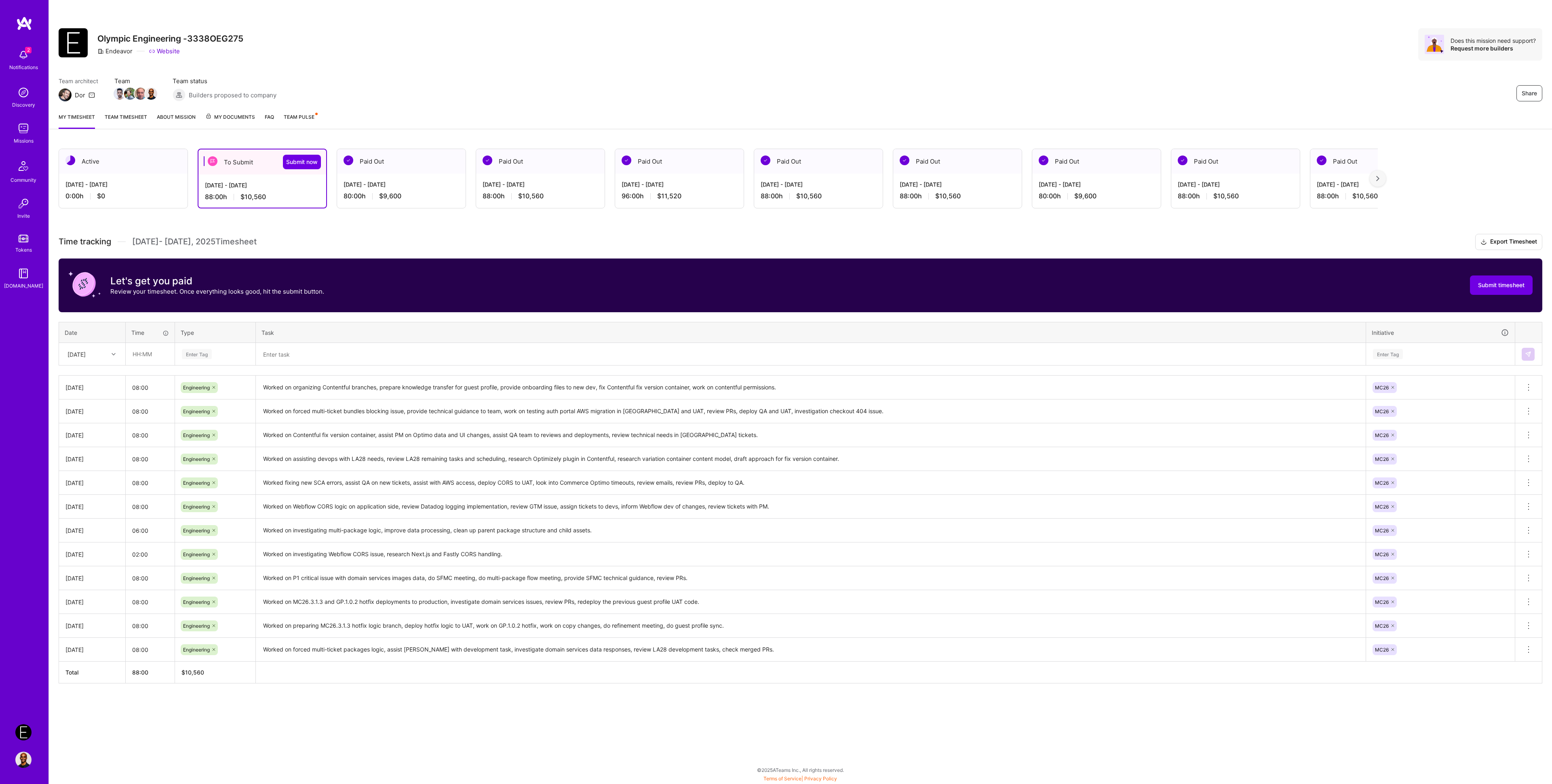
click at [411, 309] on div "Let's get you paid Review your timesheet. Once everything looks good, hit the s…" at bounding box center [800, 285] width 1484 height 54
click at [351, 738] on div "Share Olympic Engineering -3338OEG275 Endeavor Website Does this mission need s…" at bounding box center [800, 392] width 1504 height 784
click at [415, 698] on div "Active [DATE] - [DATE] 0:00 h $0 To Submit Submit now [DATE] - [DATE] 88:00 h $…" at bounding box center [800, 431] width 1503 height 584
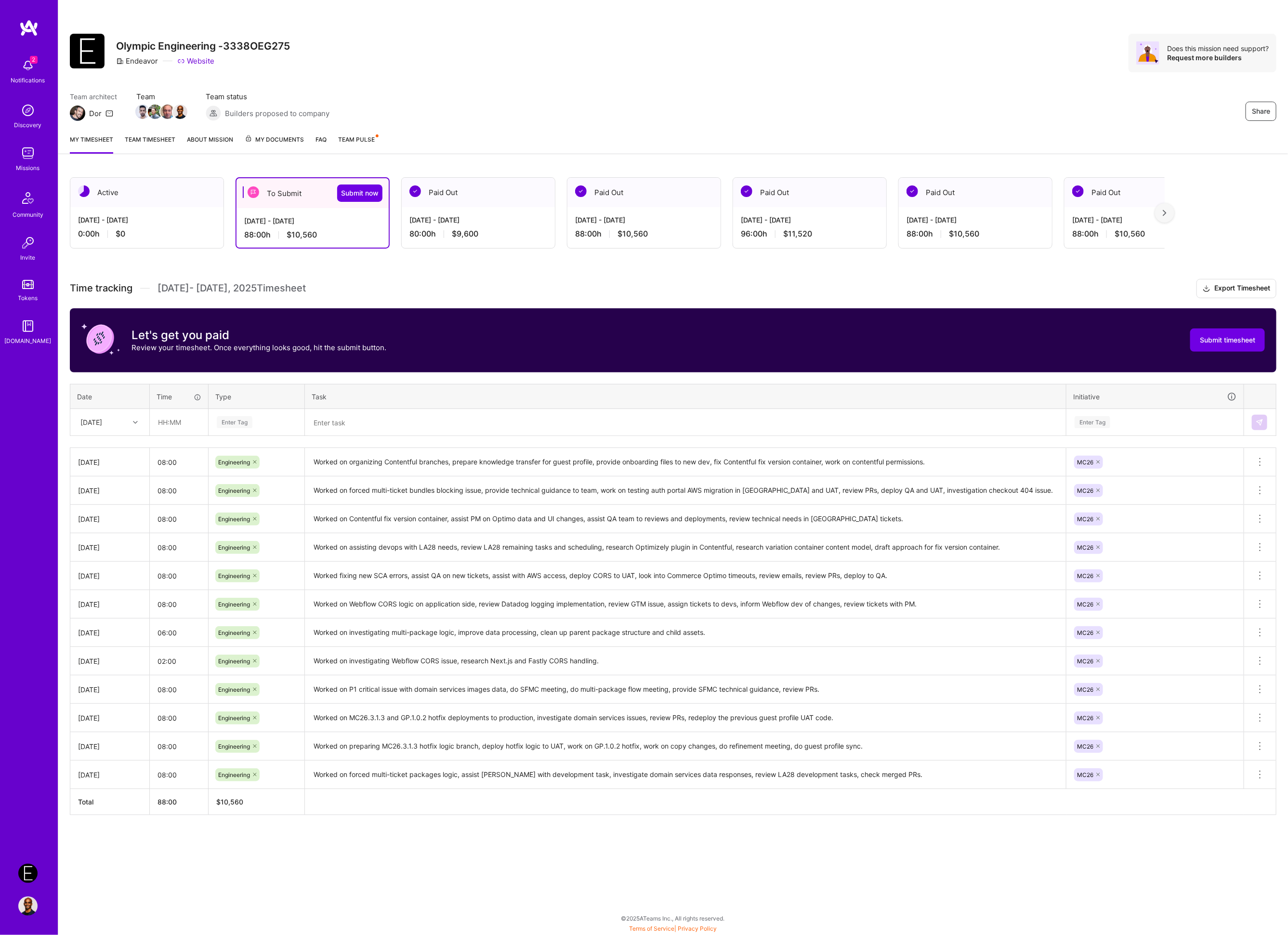
click at [346, 883] on div "Share Olympic Engineering -3338OEG275 Endeavor Website Does this mission need s…" at bounding box center [672, 468] width 1230 height 935
click at [375, 862] on div "Active [DATE] - [DATE] 0:00 h $0 To Submit Submit now [DATE] - [DATE] 88:00 h $…" at bounding box center [673, 514] width 1230 height 697
click at [410, 777] on textarea "Worked on forced multi-ticket packages logic, assist [PERSON_NAME] with develop…" at bounding box center [685, 775] width 759 height 26
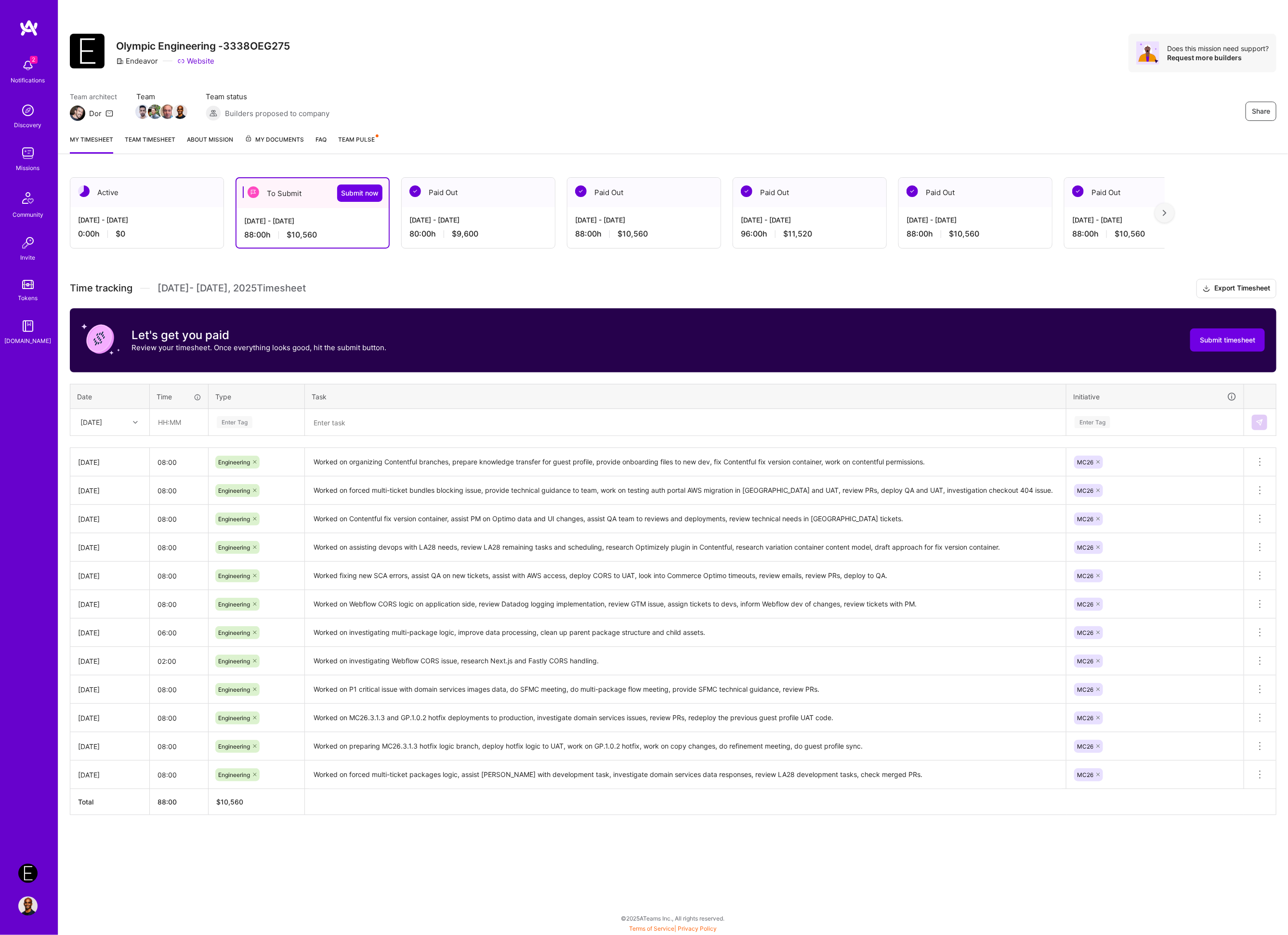
click at [373, 848] on div "Active [DATE] - [DATE] 0:00 h $0 To Submit Submit now [DATE] - [DATE] 88:00 h $…" at bounding box center [673, 514] width 1230 height 697
click at [4, 789] on div "2 Notifications Discovery Missions Community Invite Tokens [DOMAIN_NAME]" at bounding box center [29, 434] width 57 height 831
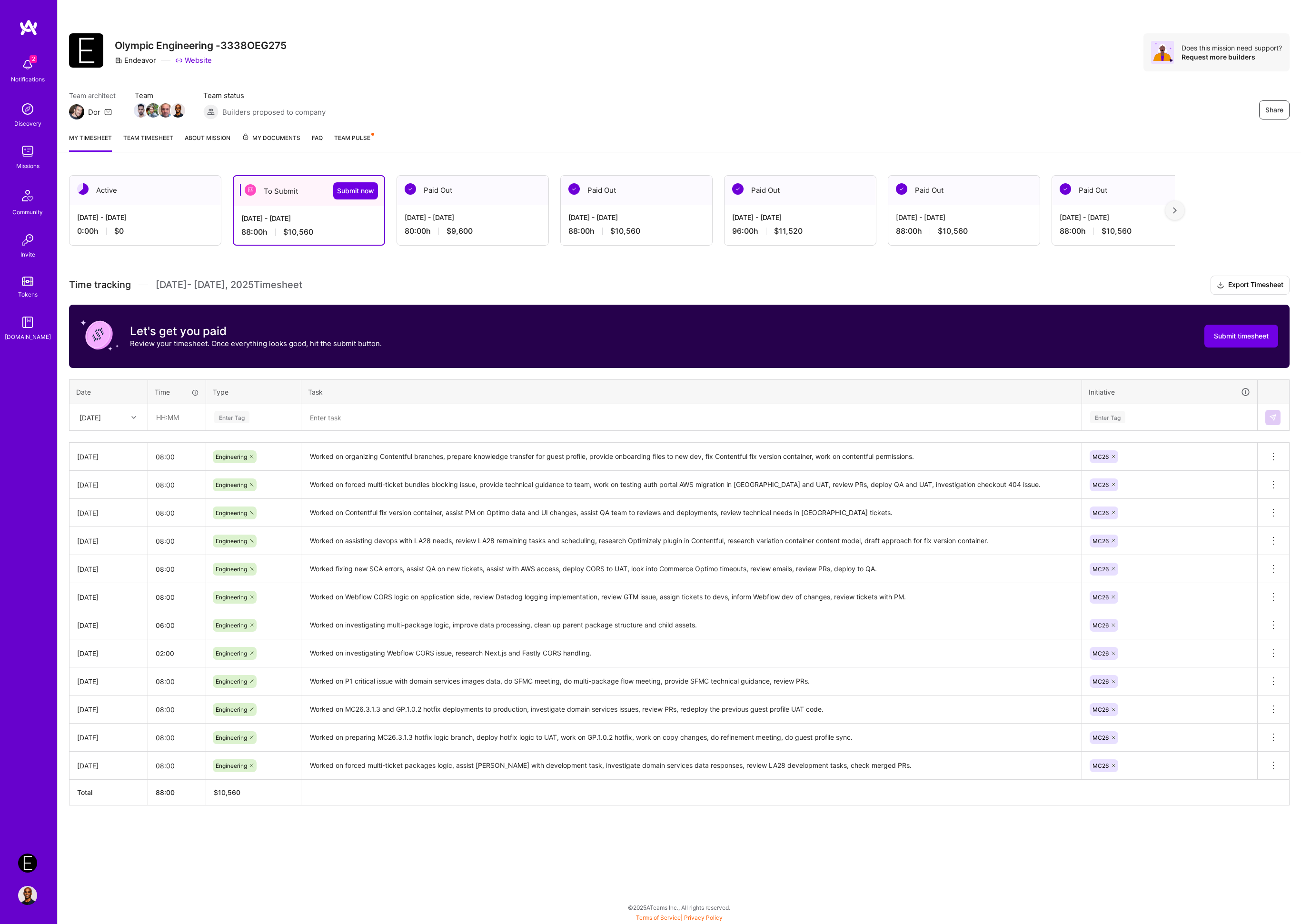
click at [201, 828] on div "Active [DATE] - [DATE] 0:00 h $0 To Submit Submit now [DATE] - [DATE] 88:00 h $…" at bounding box center [679, 508] width 1244 height 688
click at [348, 779] on textarea "Worked on forced multi-ticket packages logic, assist [PERSON_NAME] with develop…" at bounding box center [691, 766] width 779 height 27
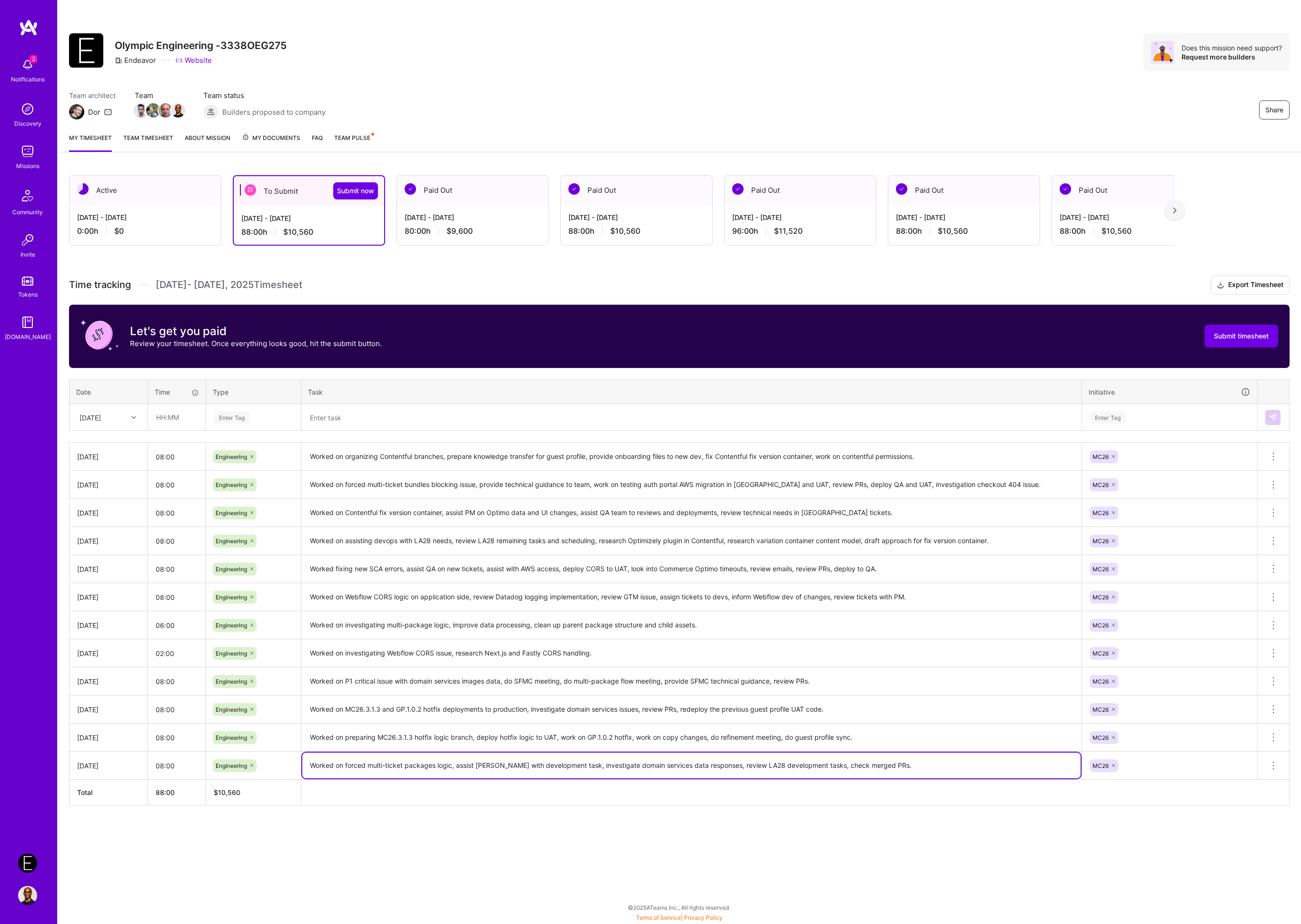
click at [348, 779] on textarea "Worked on forced multi-ticket packages logic, assist [PERSON_NAME] with develop…" at bounding box center [691, 766] width 779 height 26
click at [358, 745] on textarea "Worked on preparing MC26.3.1.3 hotfix logic branch, deploy hotfix logic to UAT,…" at bounding box center [691, 737] width 779 height 26
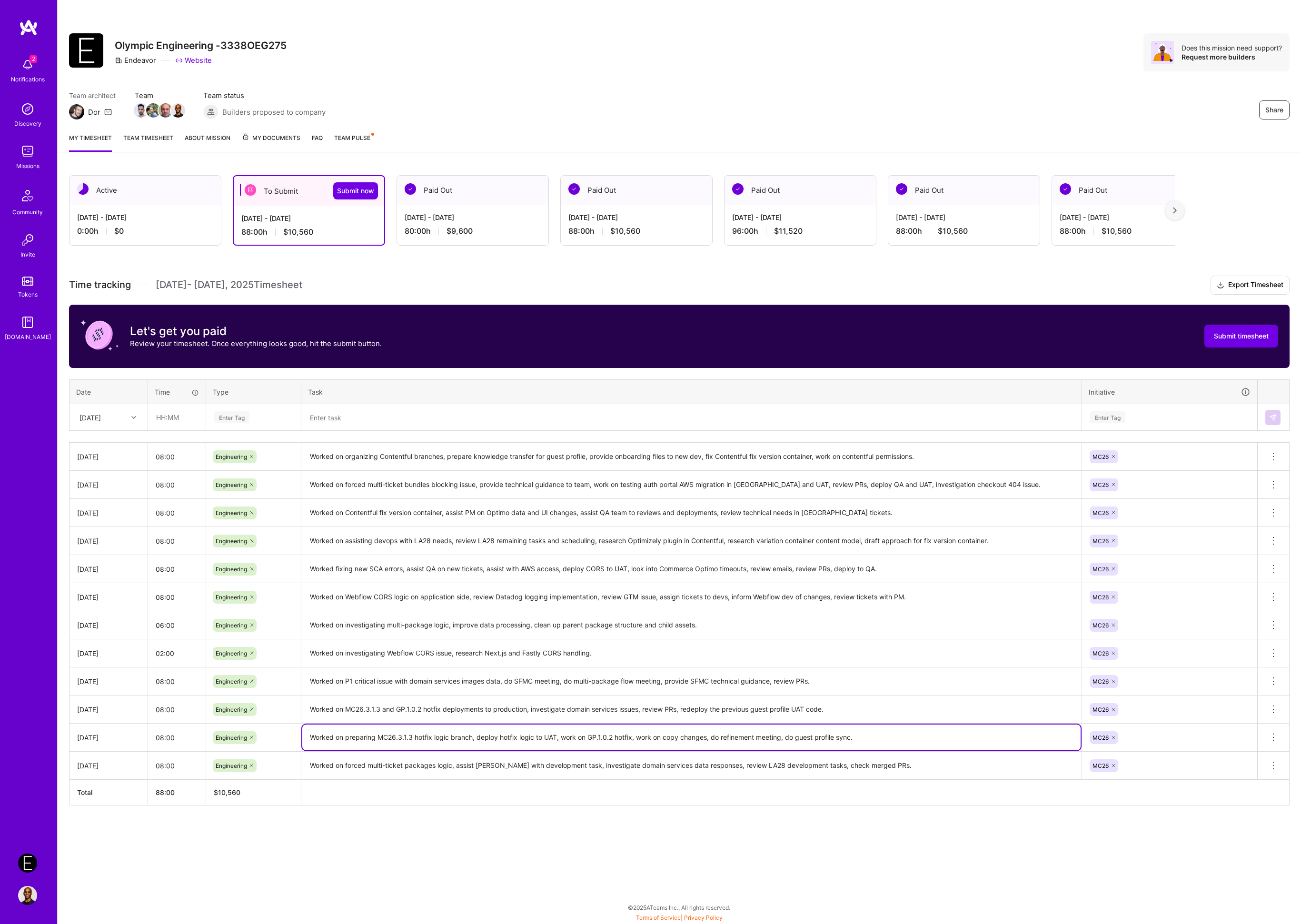
click at [358, 745] on textarea "Worked on preparing MC26.3.1.3 hotfix logic branch, deploy hotfix logic to UAT,…" at bounding box center [691, 737] width 779 height 26
click at [381, 714] on textarea "Worked on MC26.3.1.3 and GP.1.0.2 hotfix deployments to production, investigate…" at bounding box center [691, 709] width 779 height 26
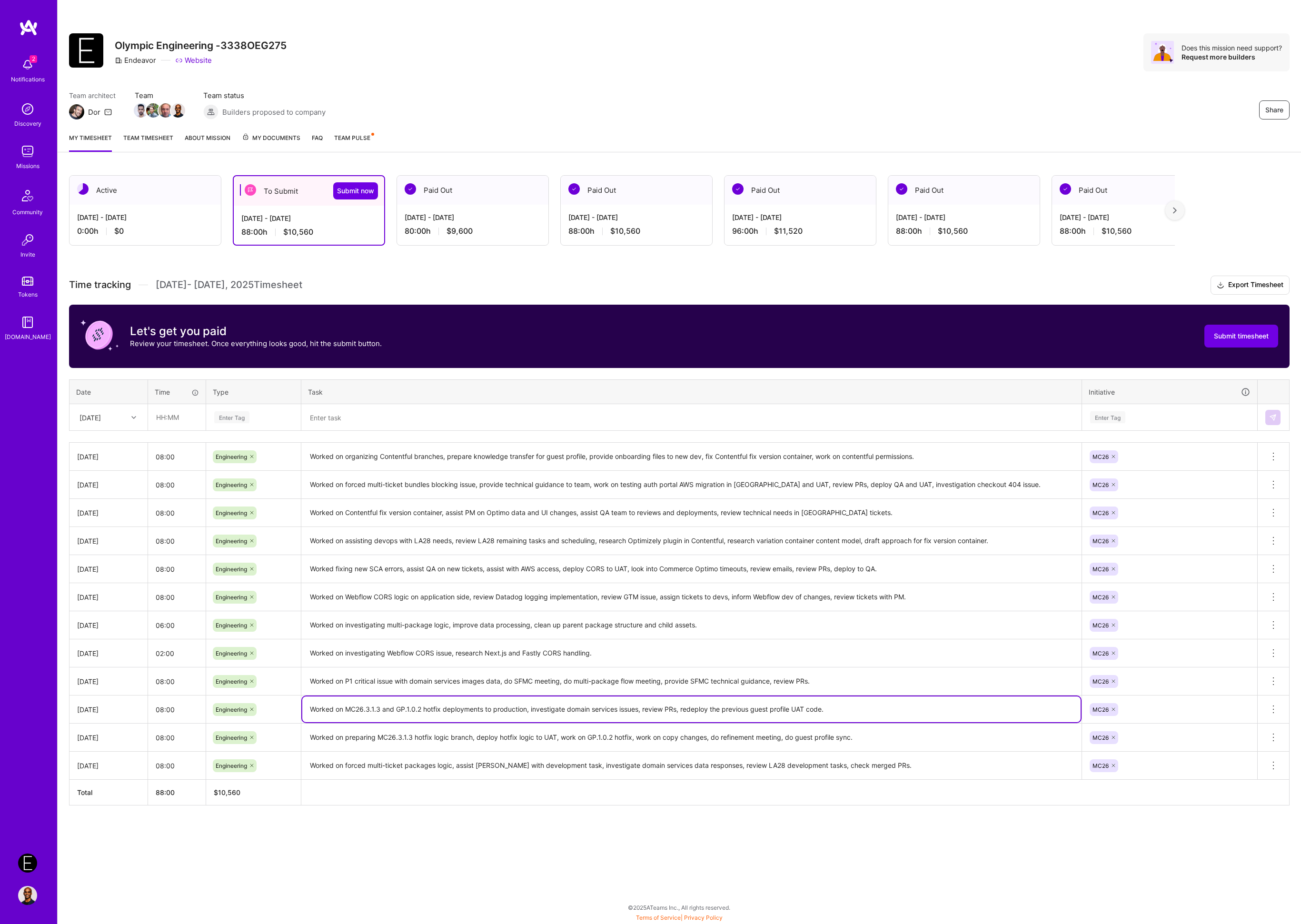
click at [381, 714] on textarea "Worked on MC26.3.1.3 and GP.1.0.2 hotfix deployments to production, investigate…" at bounding box center [691, 709] width 779 height 26
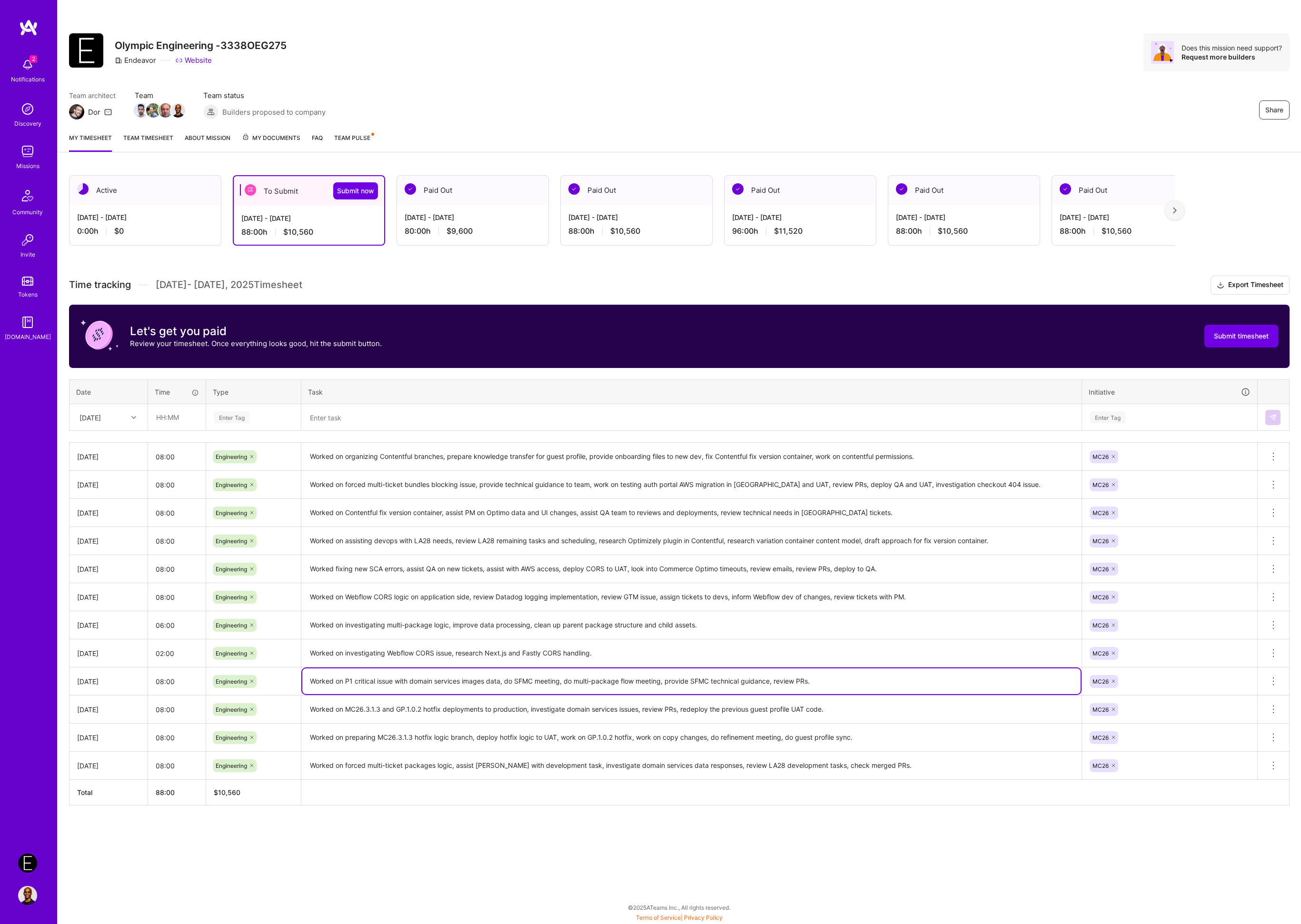
click at [363, 683] on textarea "Worked on P1 critical issue with domain services images data, do SFMC meeting, …" at bounding box center [691, 681] width 779 height 26
click at [392, 655] on textarea "Worked on investigating Webflow CORS issue, research Next.js and Fastly CORS ha…" at bounding box center [691, 653] width 779 height 26
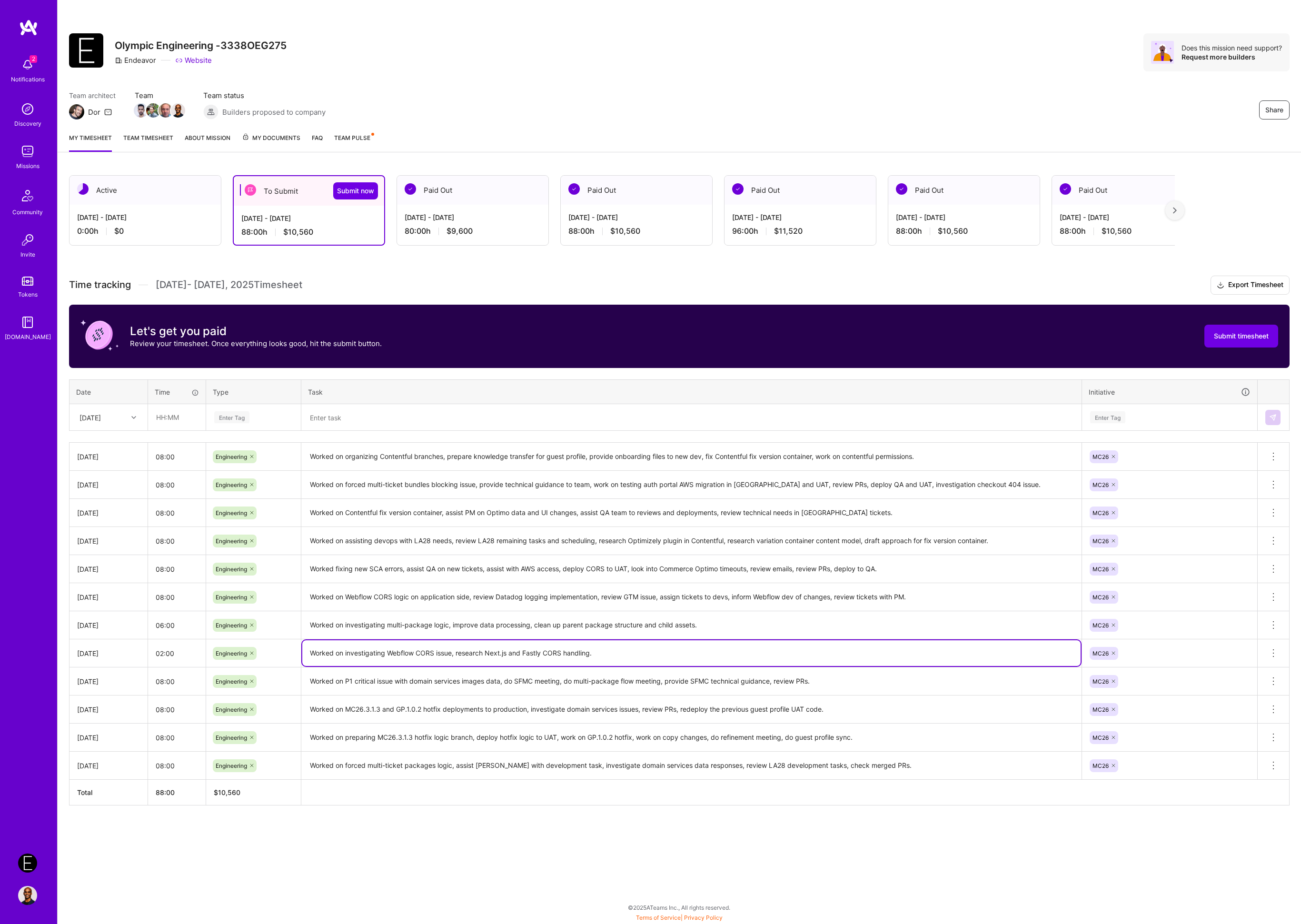
click at [392, 655] on textarea "Worked on investigating Webflow CORS issue, research Next.js and Fastly CORS ha…" at bounding box center [691, 653] width 779 height 26
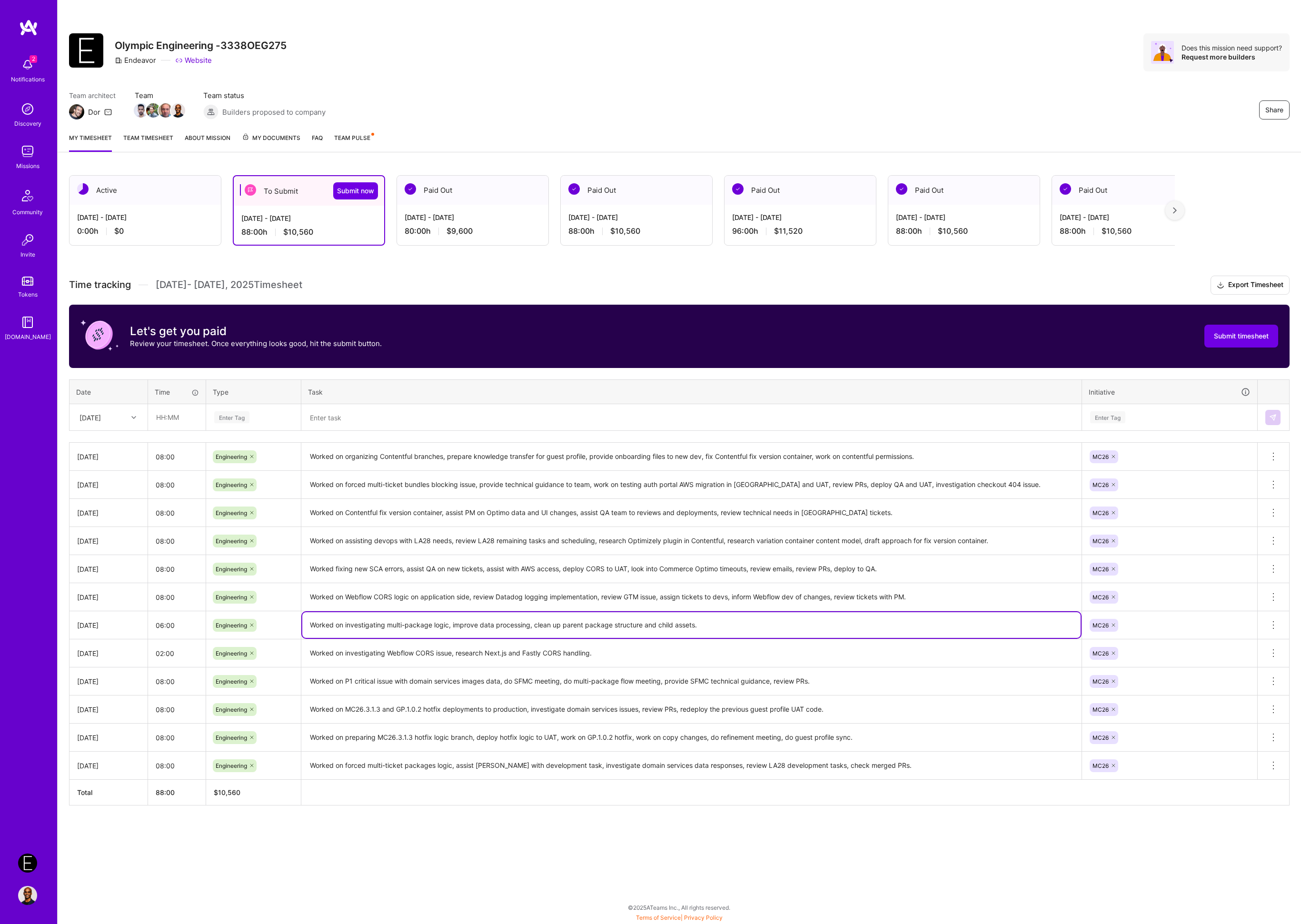
click at [427, 622] on textarea "Worked on investigating multi-package logic, improve data processing, clean up …" at bounding box center [691, 625] width 779 height 26
click at [439, 604] on textarea "Worked on Webflow CORS logic on application side, review Datadog logging implem…" at bounding box center [691, 597] width 779 height 26
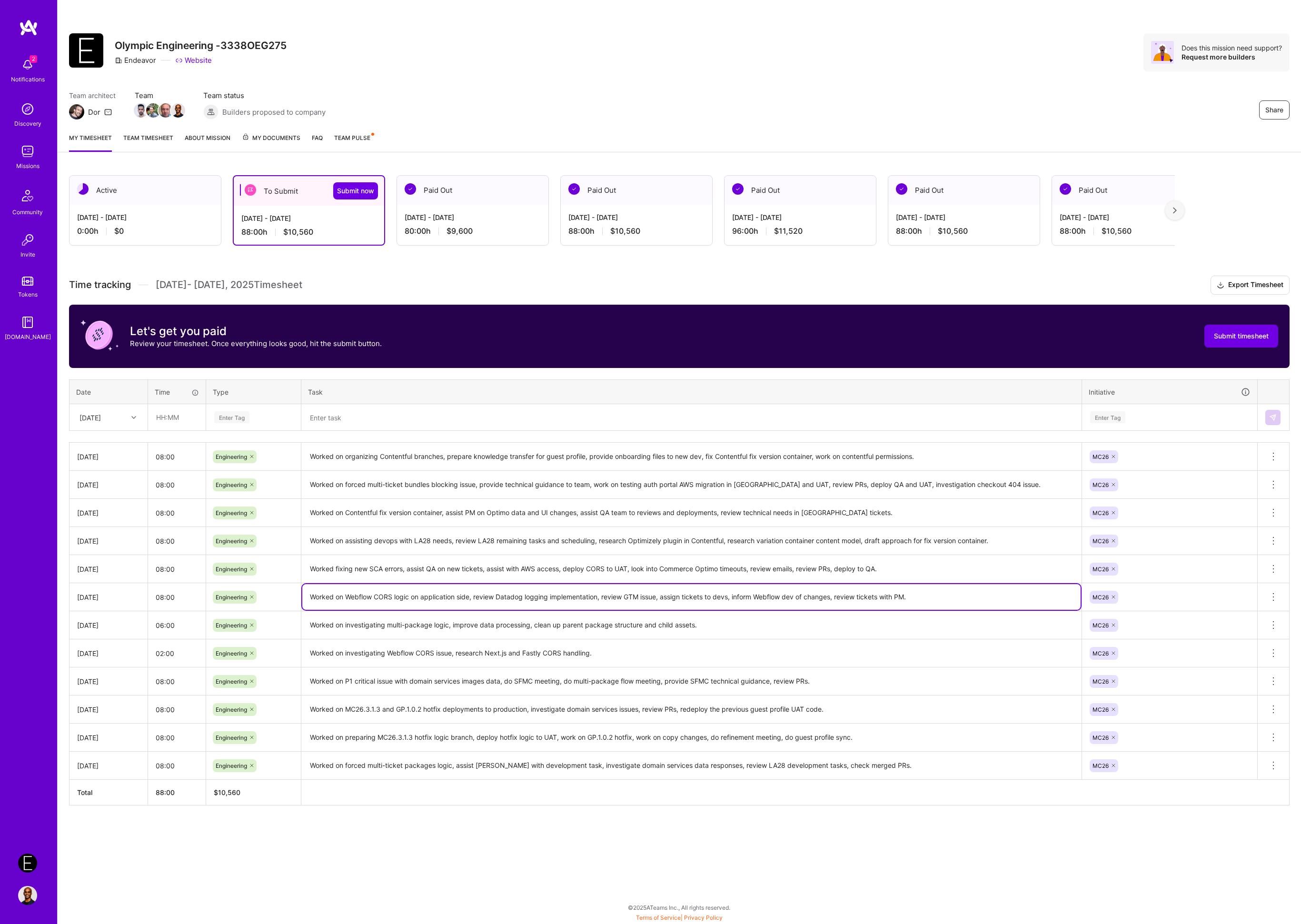
click at [439, 604] on textarea "Worked on Webflow CORS logic on application side, review Datadog logging implem…" at bounding box center [691, 597] width 779 height 26
click at [446, 574] on textarea "Worked fixing new SCA errors, assist QA on new tickets, assist with AWS access,…" at bounding box center [691, 569] width 779 height 26
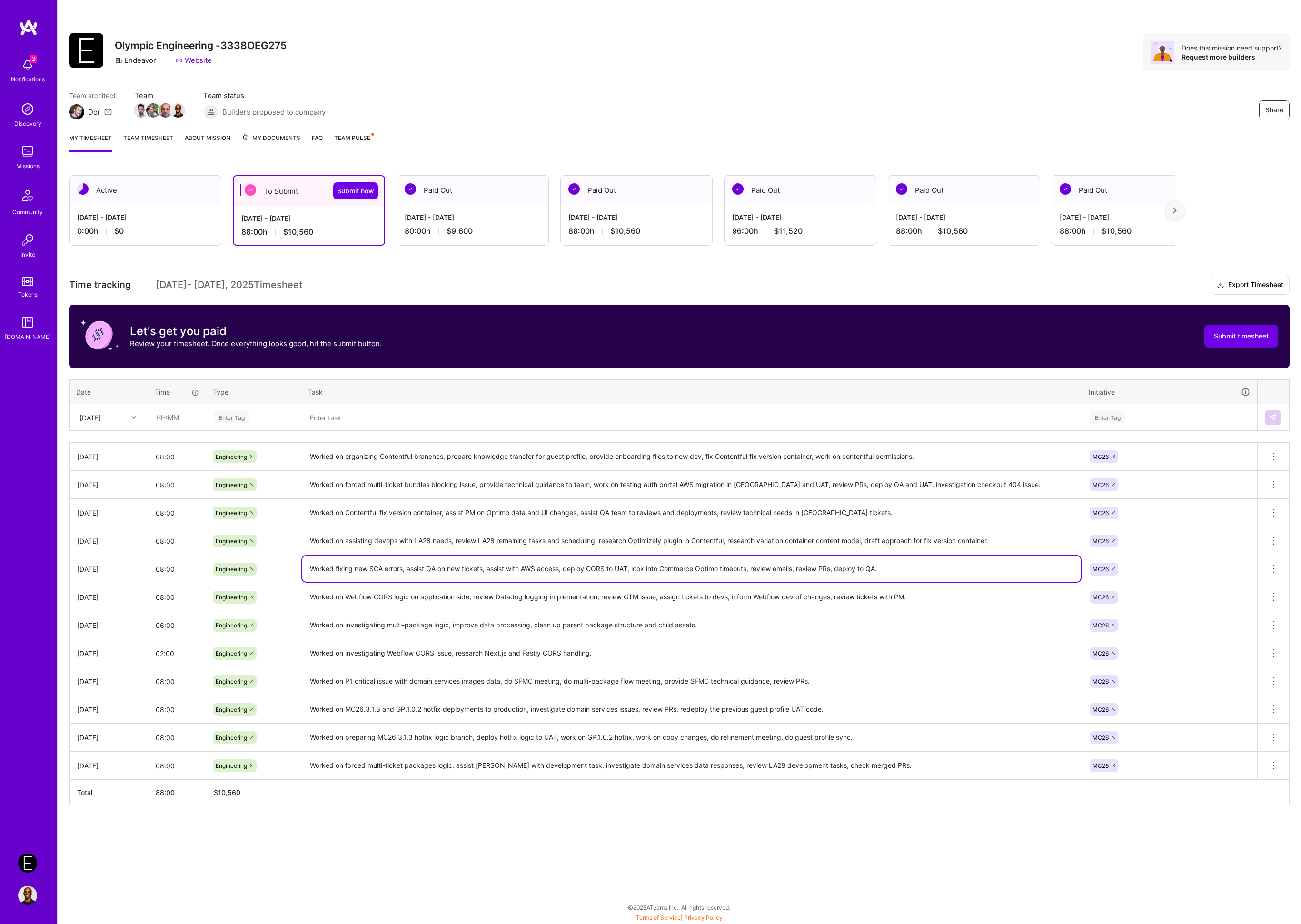
click at [446, 574] on textarea "Worked fixing new SCA errors, assist QA on new tickets, assist with AWS access,…" at bounding box center [691, 569] width 779 height 26
click at [605, 568] on textarea "Worked fixing new SCA errors, assist QA on new tickets, assist with AWS access,…" at bounding box center [691, 569] width 779 height 26
click at [606, 569] on textarea "Worked fixing new SCA errors, assist QA on new tickets, assist with AWS access,…" at bounding box center [691, 569] width 779 height 26
type textarea "Worked fixing new SCA errors, assist QA on new tickets, assist with AWS access,…"
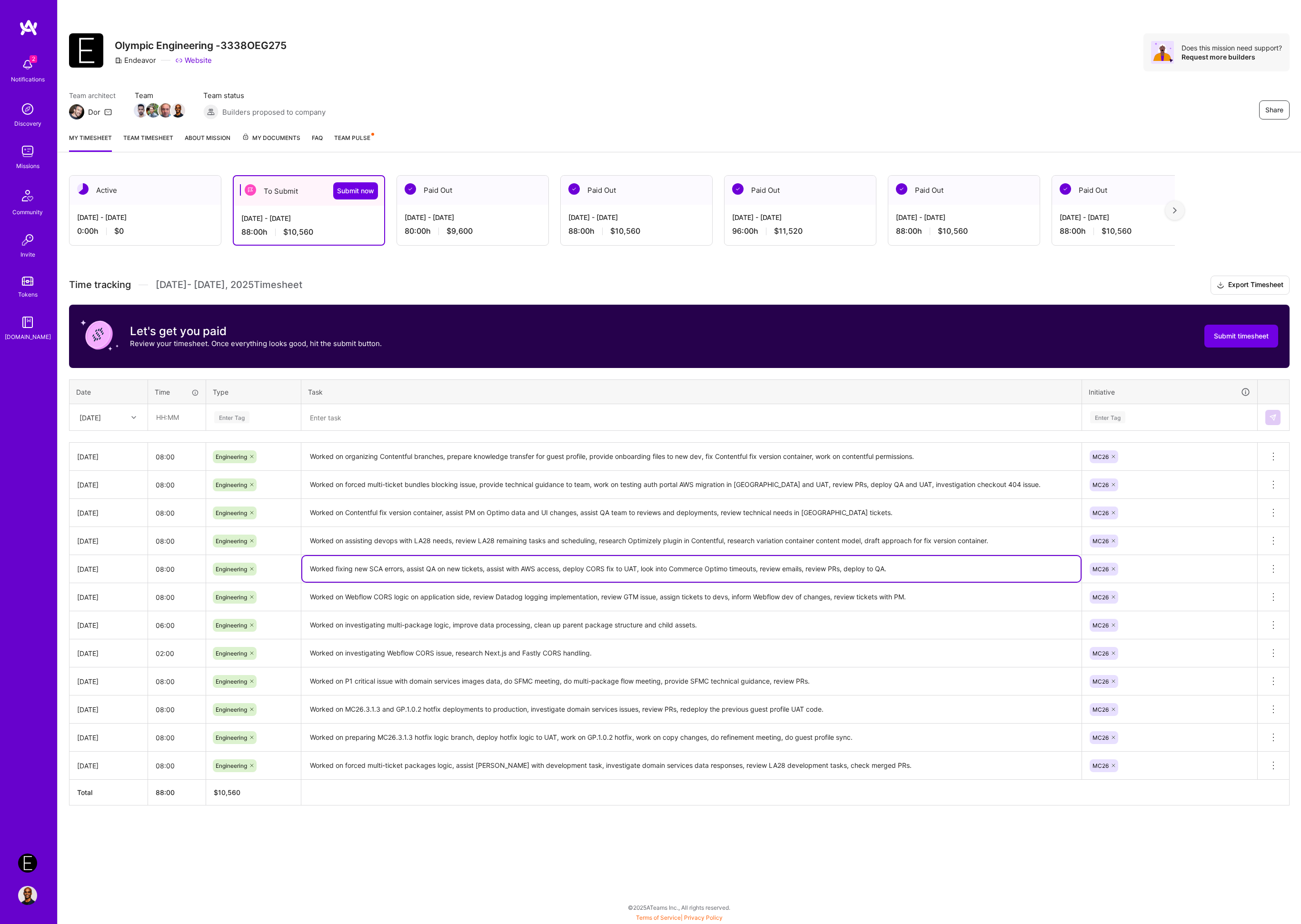
click at [572, 541] on textarea "Worked on assisting devops with LA28 needs, review LA28 remaining tasks and sch…" at bounding box center [691, 541] width 779 height 26
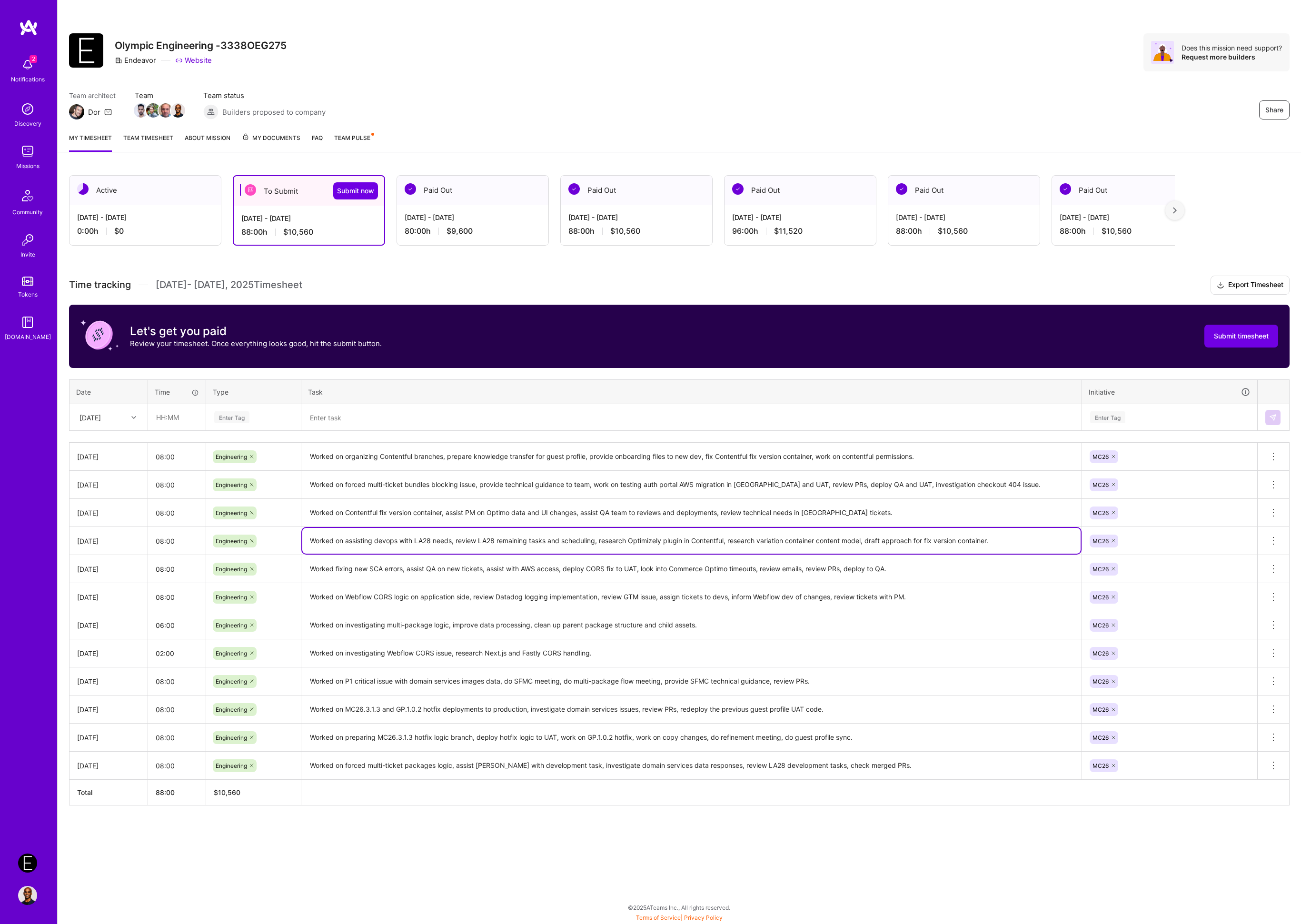
click at [572, 541] on textarea "Worked on assisting devops with LA28 needs, review LA28 remaining tasks and sch…" at bounding box center [691, 541] width 779 height 26
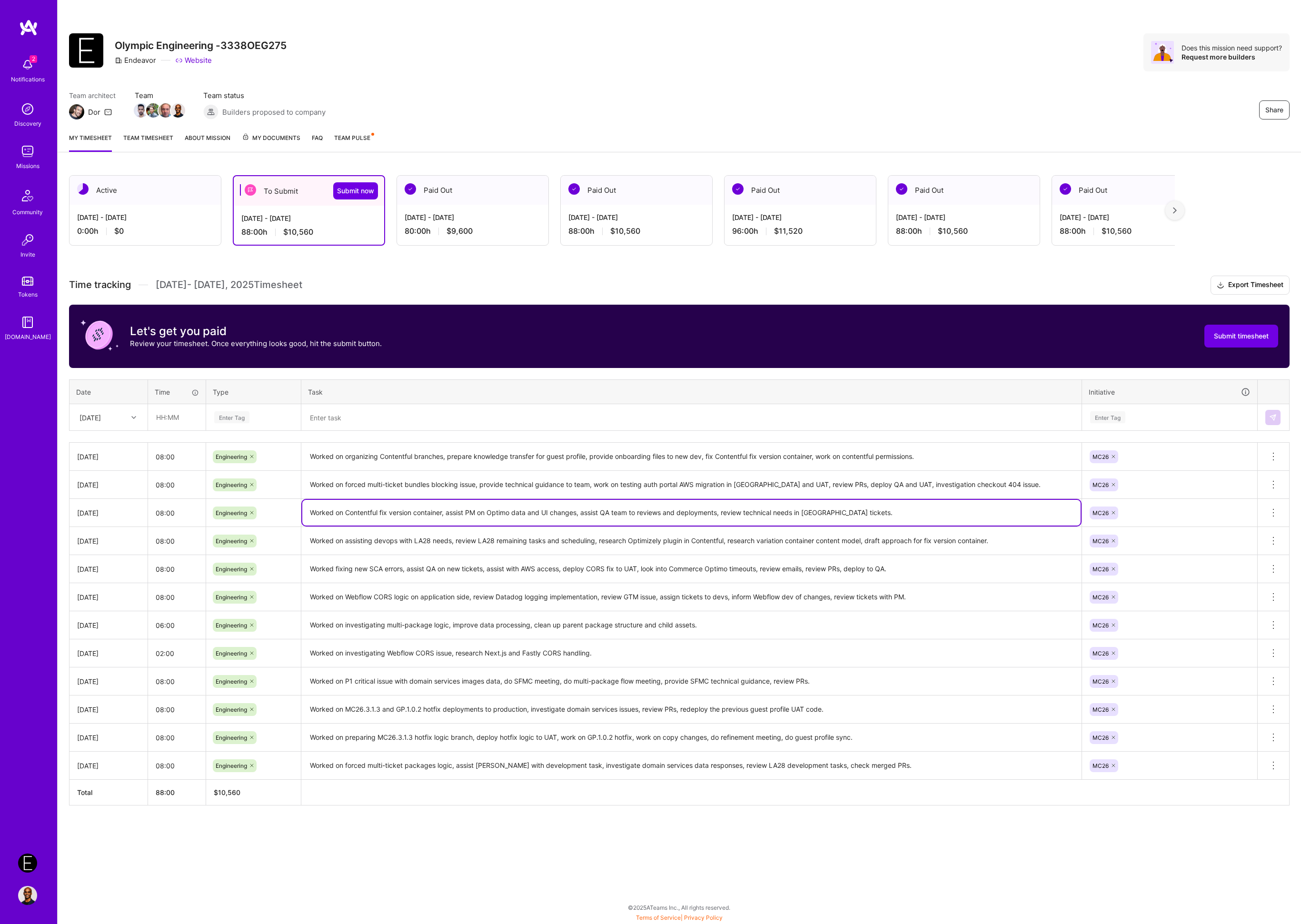
click at [612, 521] on textarea "Worked on Contentful fix version container, assist PM on Optimo data and UI cha…" at bounding box center [691, 512] width 779 height 26
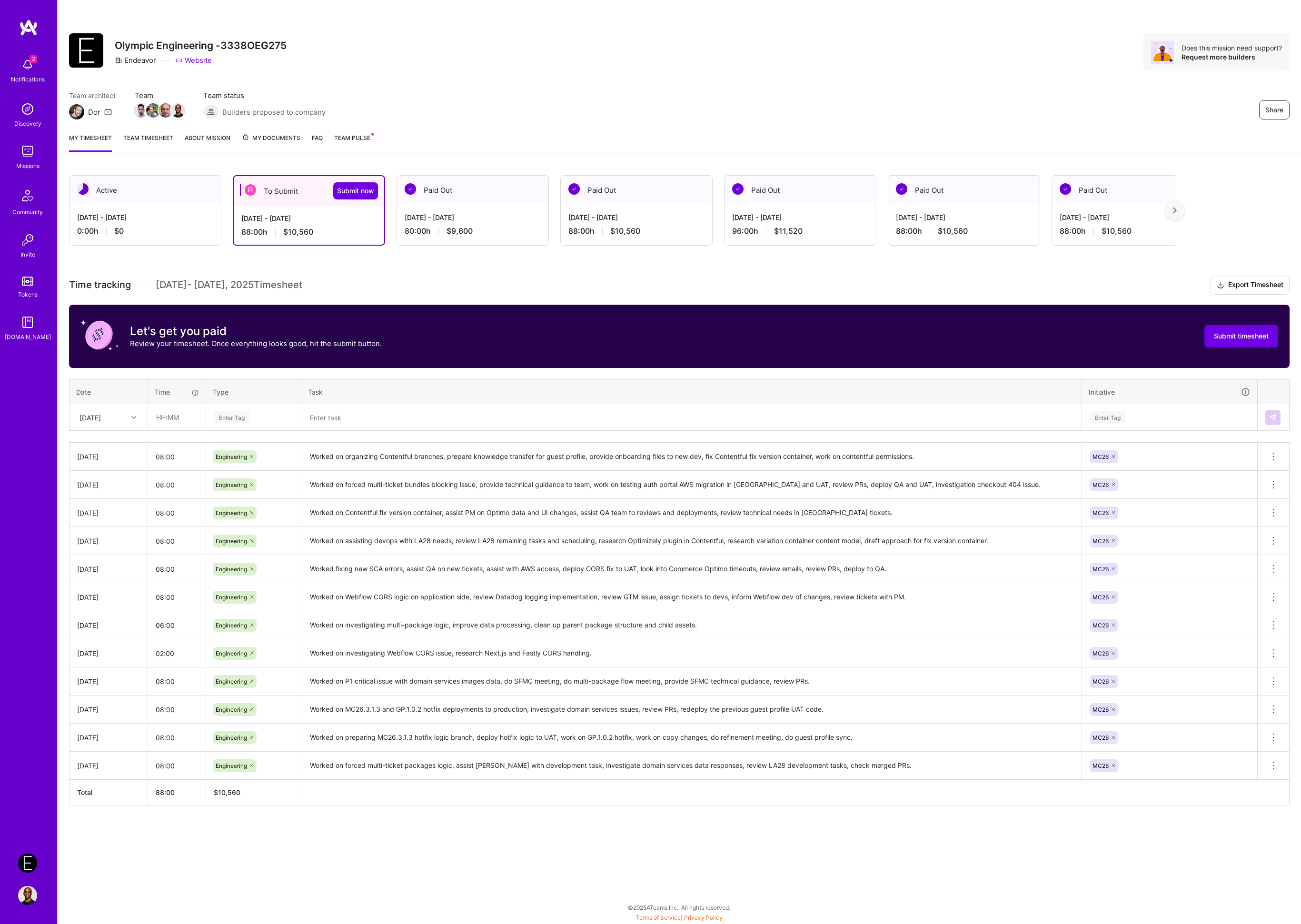
click at [390, 483] on textarea "Worked on forced multi-ticket bundles blocking issue, provide technical guidanc…" at bounding box center [691, 485] width 779 height 26
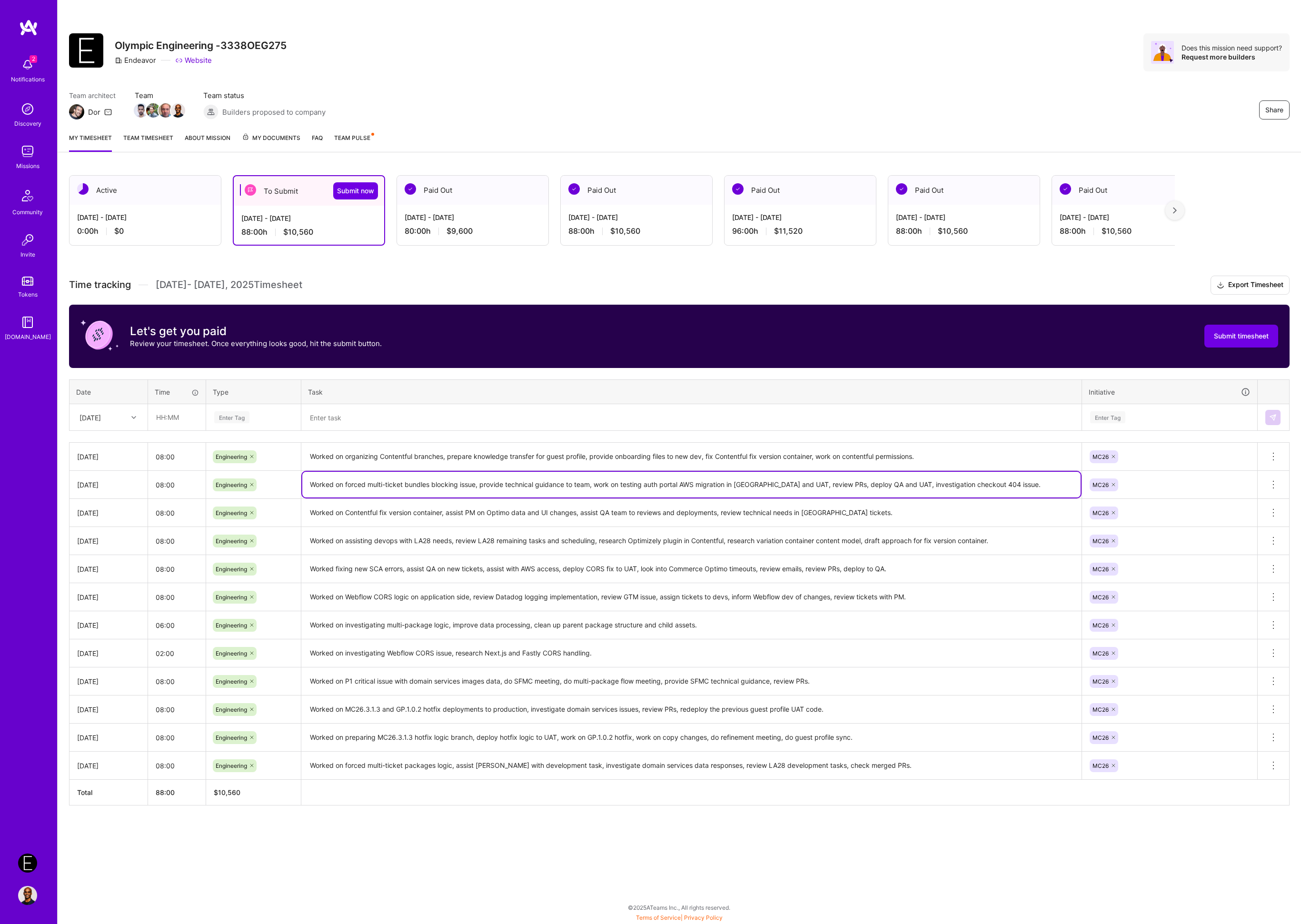
click at [390, 483] on textarea "Worked on forced multi-ticket bundles blocking issue, provide technical guidanc…" at bounding box center [691, 485] width 779 height 26
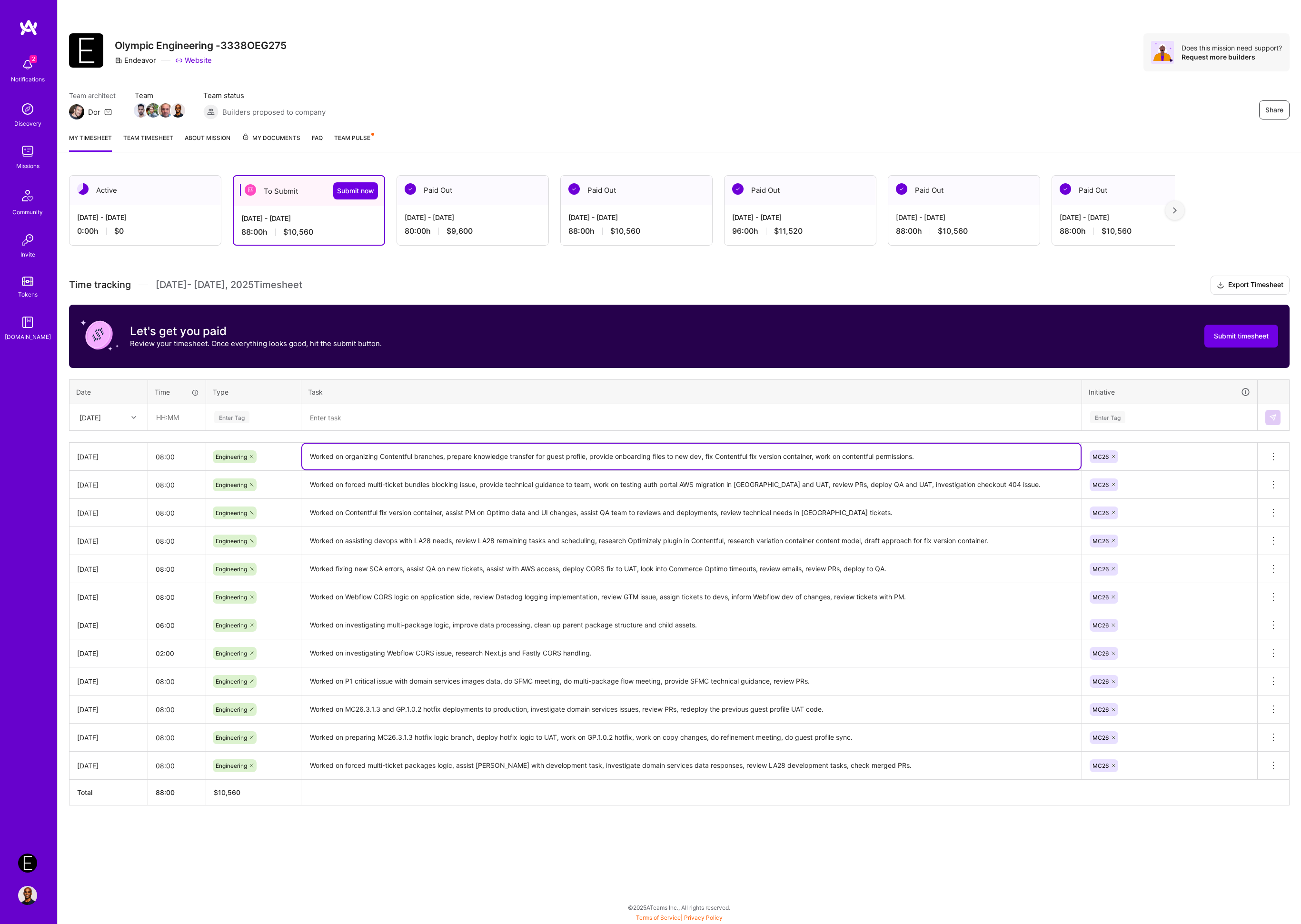
click at [466, 453] on textarea "Worked on organizing Contentful branches, prepare knowledge transfer for guest …" at bounding box center [691, 456] width 779 height 26
click at [542, 370] on div "Time tracking [DATE] - [DATE] Timesheet Export Timesheet Let's get you paid Rev…" at bounding box center [679, 540] width 1221 height 530
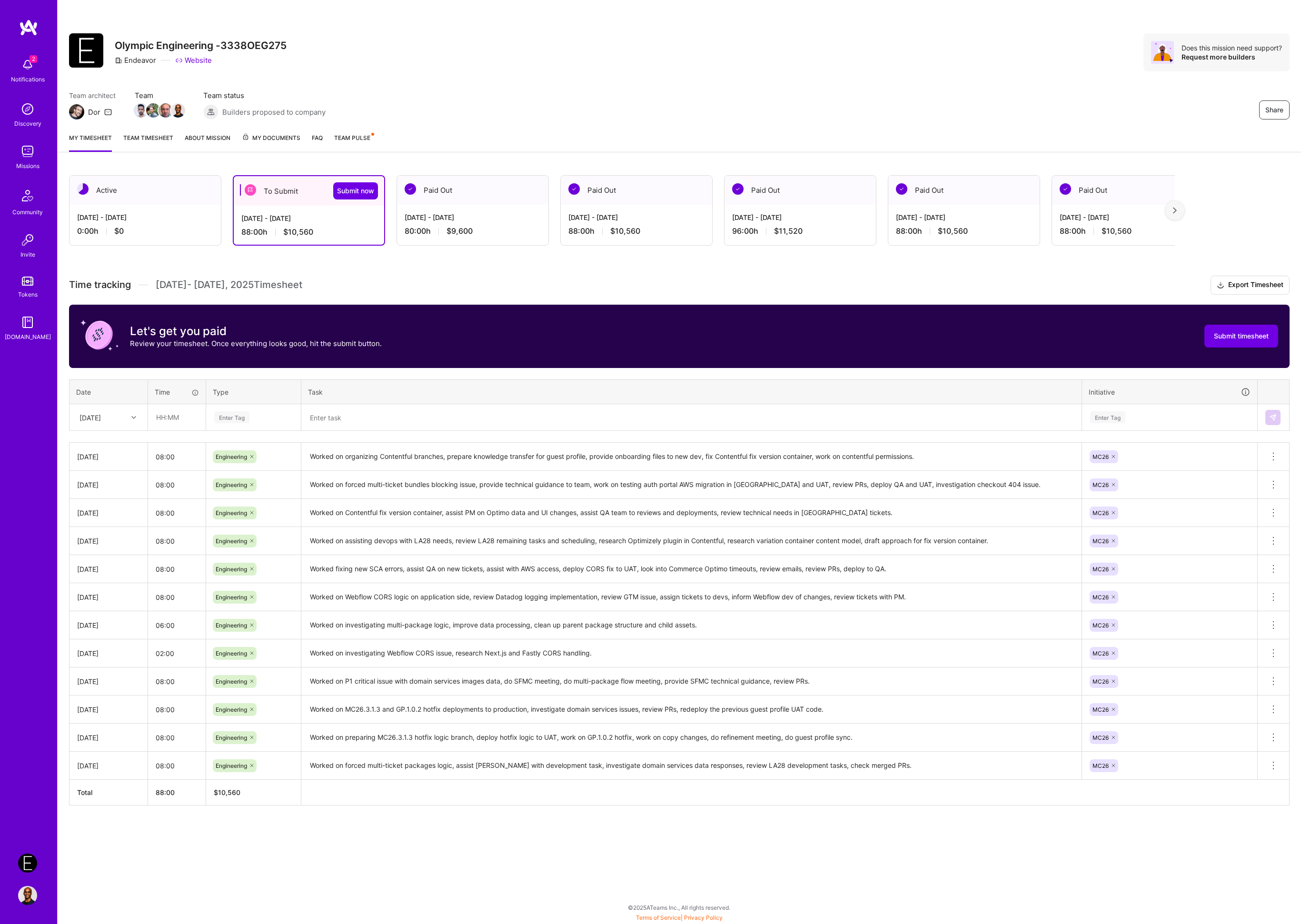
click at [795, 79] on div "Share Olympic Engineering -3338OEG275 Endeavor Website Does this mission need s…" at bounding box center [679, 62] width 1244 height 125
click at [632, 93] on div "Team architect Dor Team Team status Builders proposed to company Share" at bounding box center [679, 104] width 1221 height 29
click at [42, 434] on div "2 Notifications Discovery Missions Community Invite Tokens [DOMAIN_NAME]" at bounding box center [28, 429] width 57 height 821
click at [353, 186] on span "Submit now" at bounding box center [356, 190] width 37 height 9
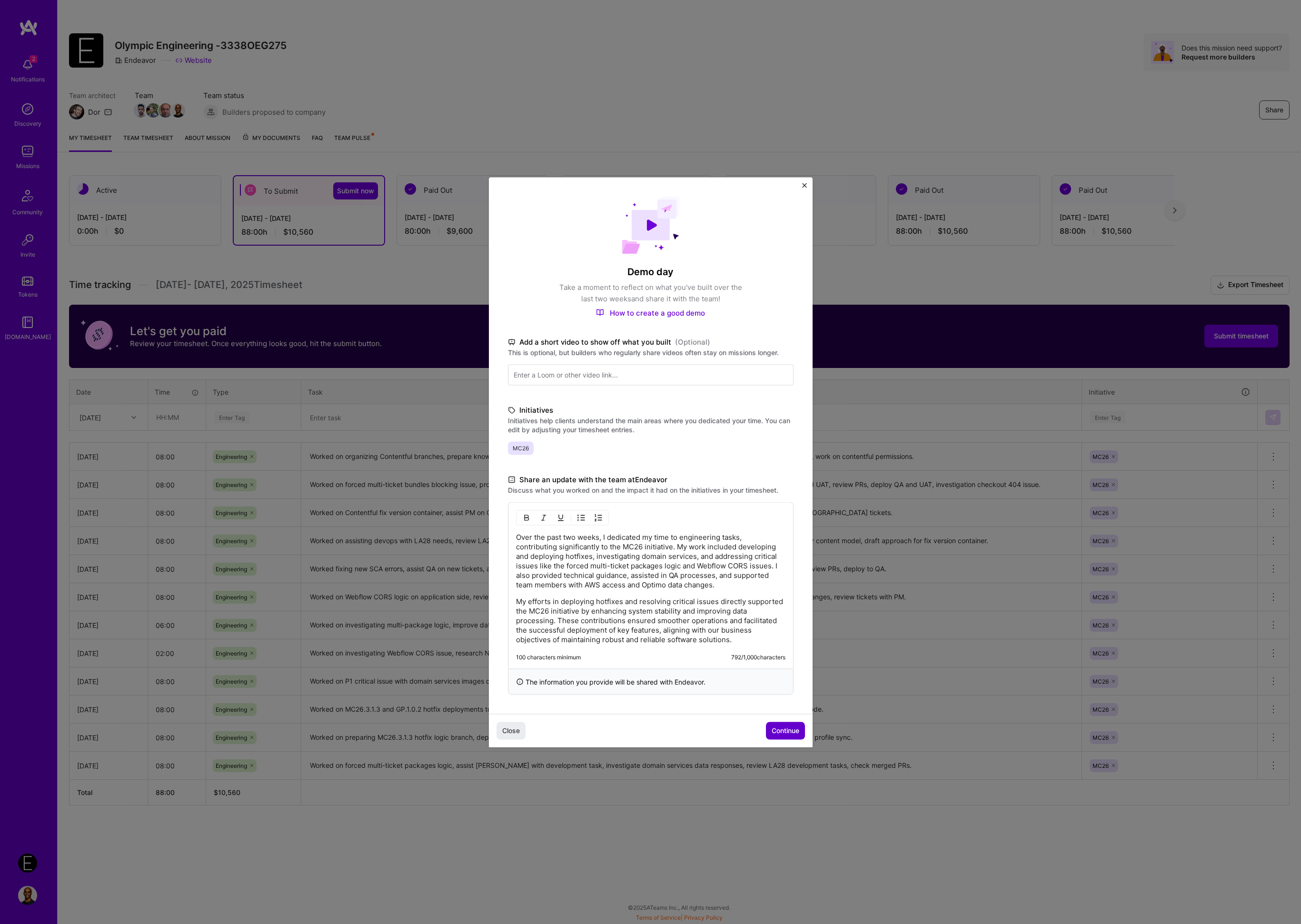
click at [777, 727] on span "Continue" at bounding box center [785, 730] width 28 height 9
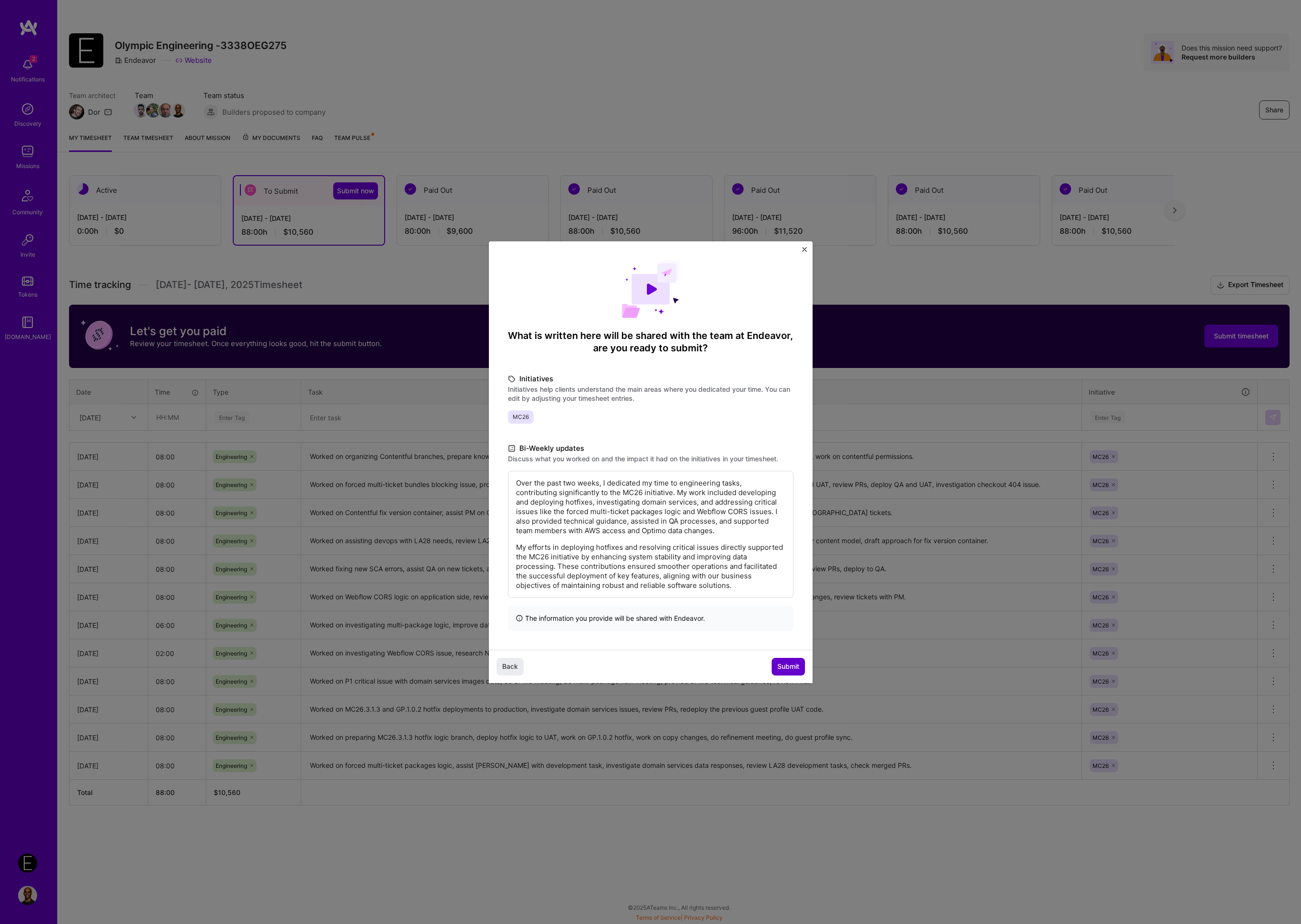
click at [792, 669] on span "Submit" at bounding box center [788, 666] width 22 height 9
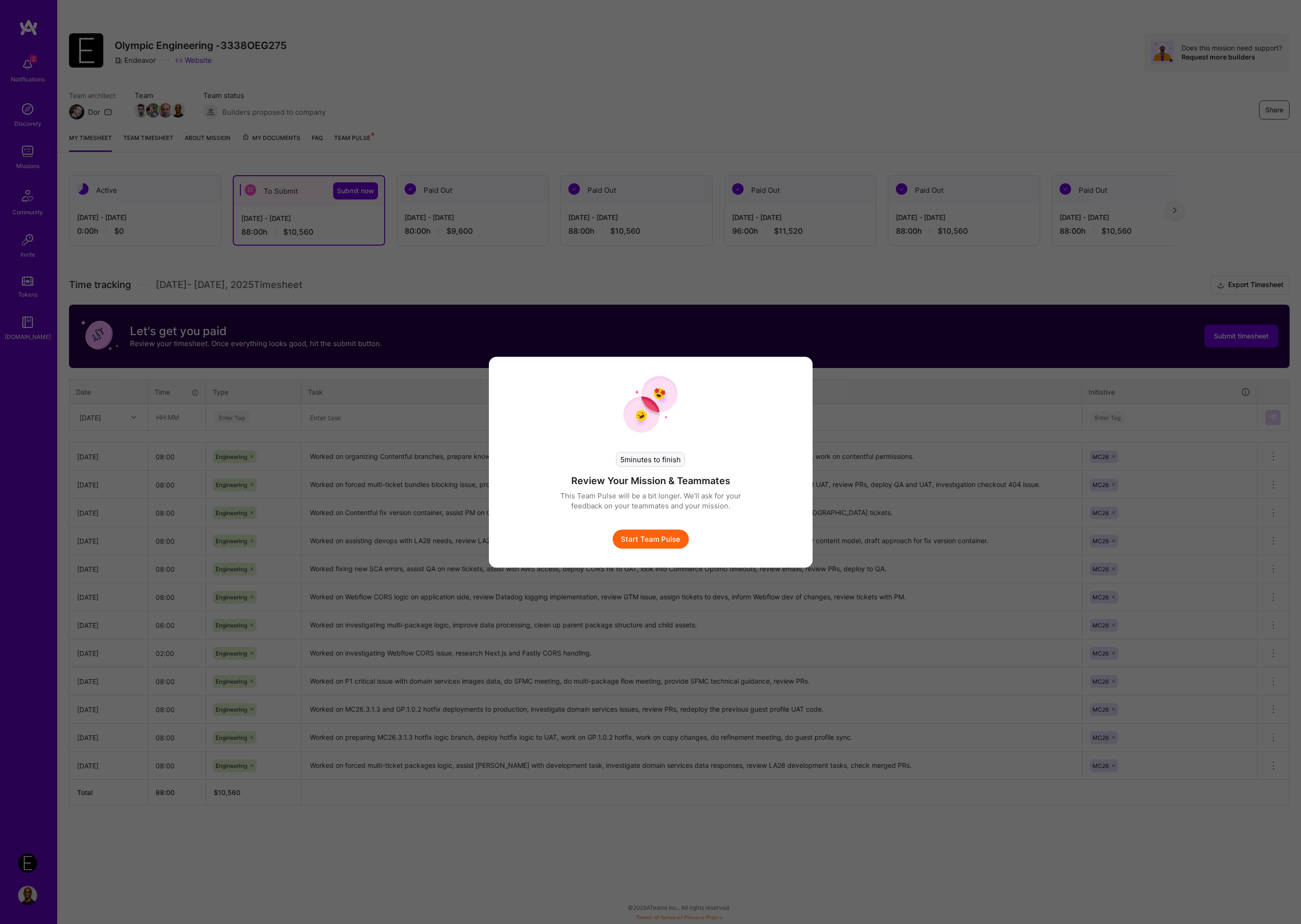
click at [660, 540] on button "Start Team Pulse" at bounding box center [650, 539] width 76 height 19
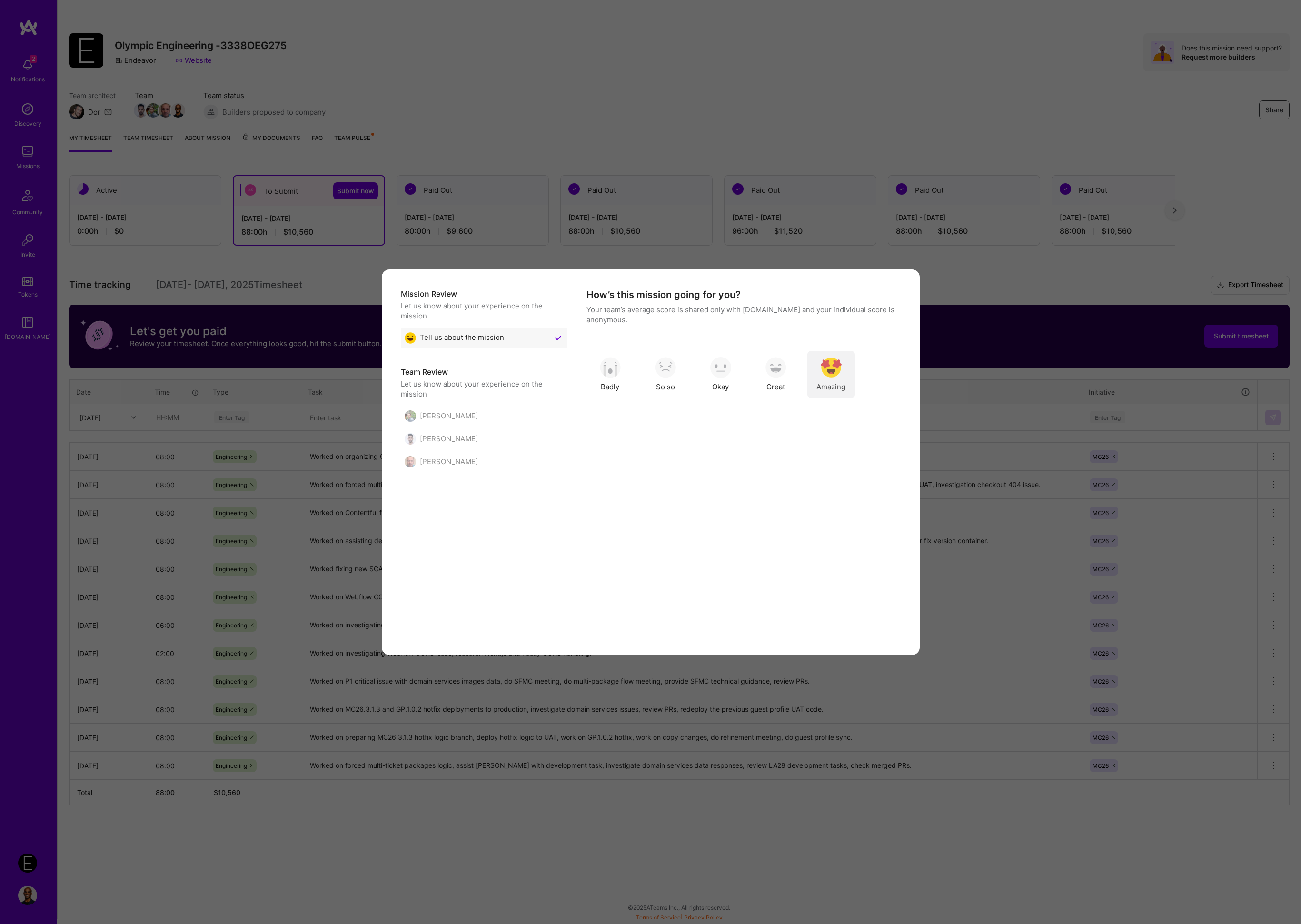
click at [830, 371] on img "modal" at bounding box center [832, 368] width 21 height 21
click at [818, 631] on button "Skip Question" at bounding box center [813, 626] width 67 height 19
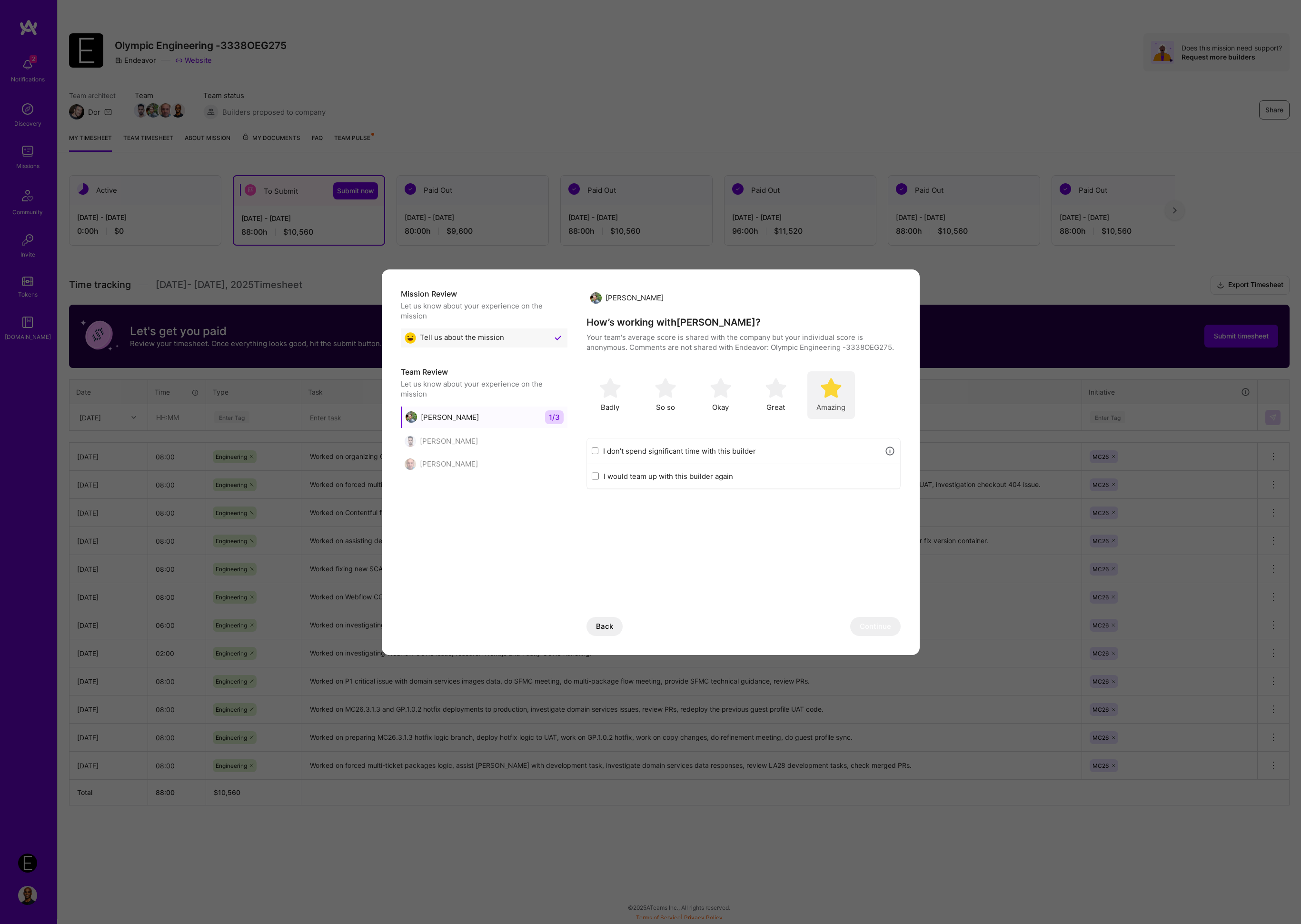
click at [841, 395] on div "Amazing" at bounding box center [831, 395] width 48 height 48
click at [887, 627] on button "Continue" at bounding box center [875, 626] width 50 height 19
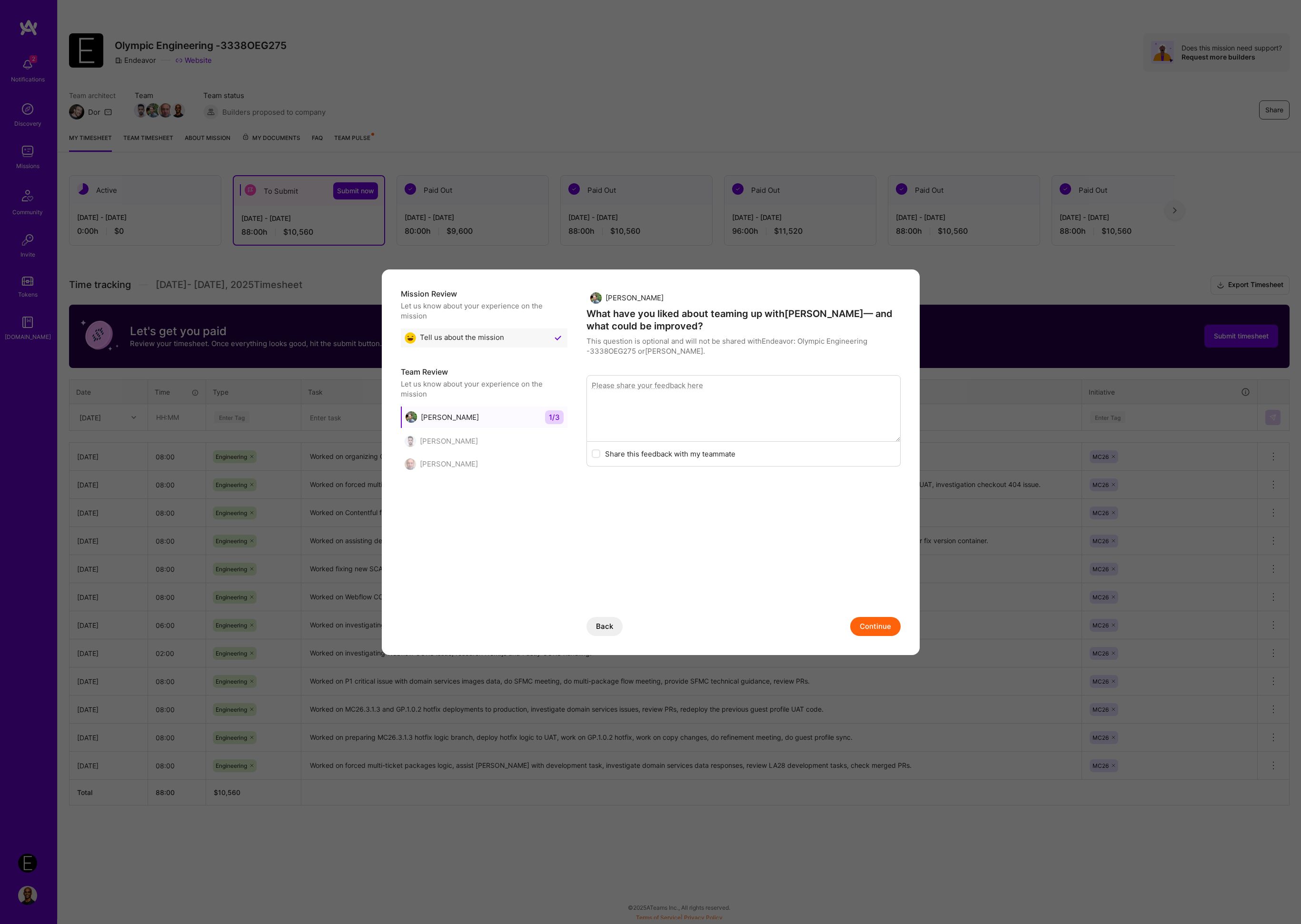
click at [884, 624] on button "Continue" at bounding box center [875, 626] width 50 height 19
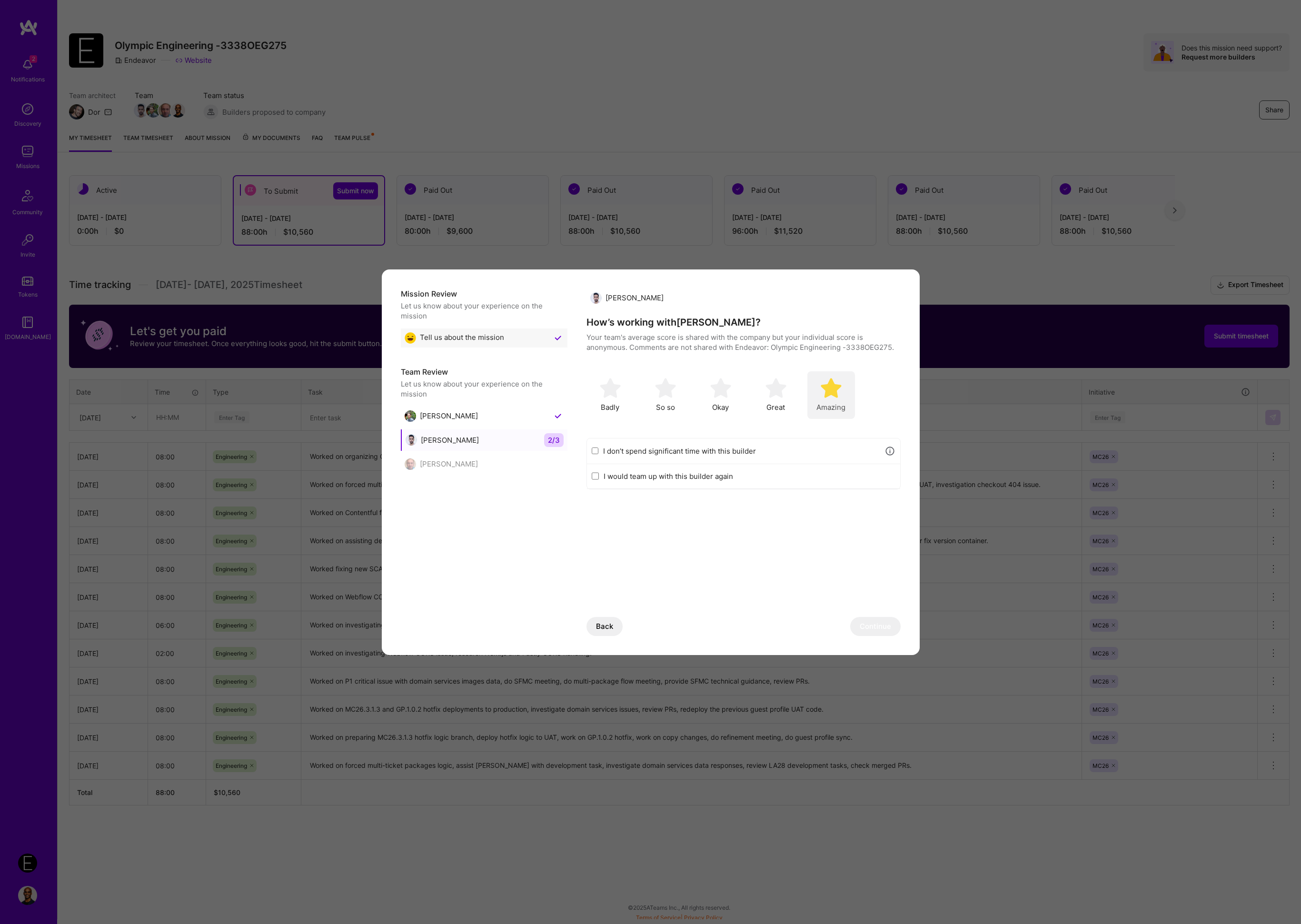
click at [837, 392] on img "modal" at bounding box center [832, 388] width 21 height 21
click at [874, 632] on button "Continue" at bounding box center [875, 626] width 50 height 19
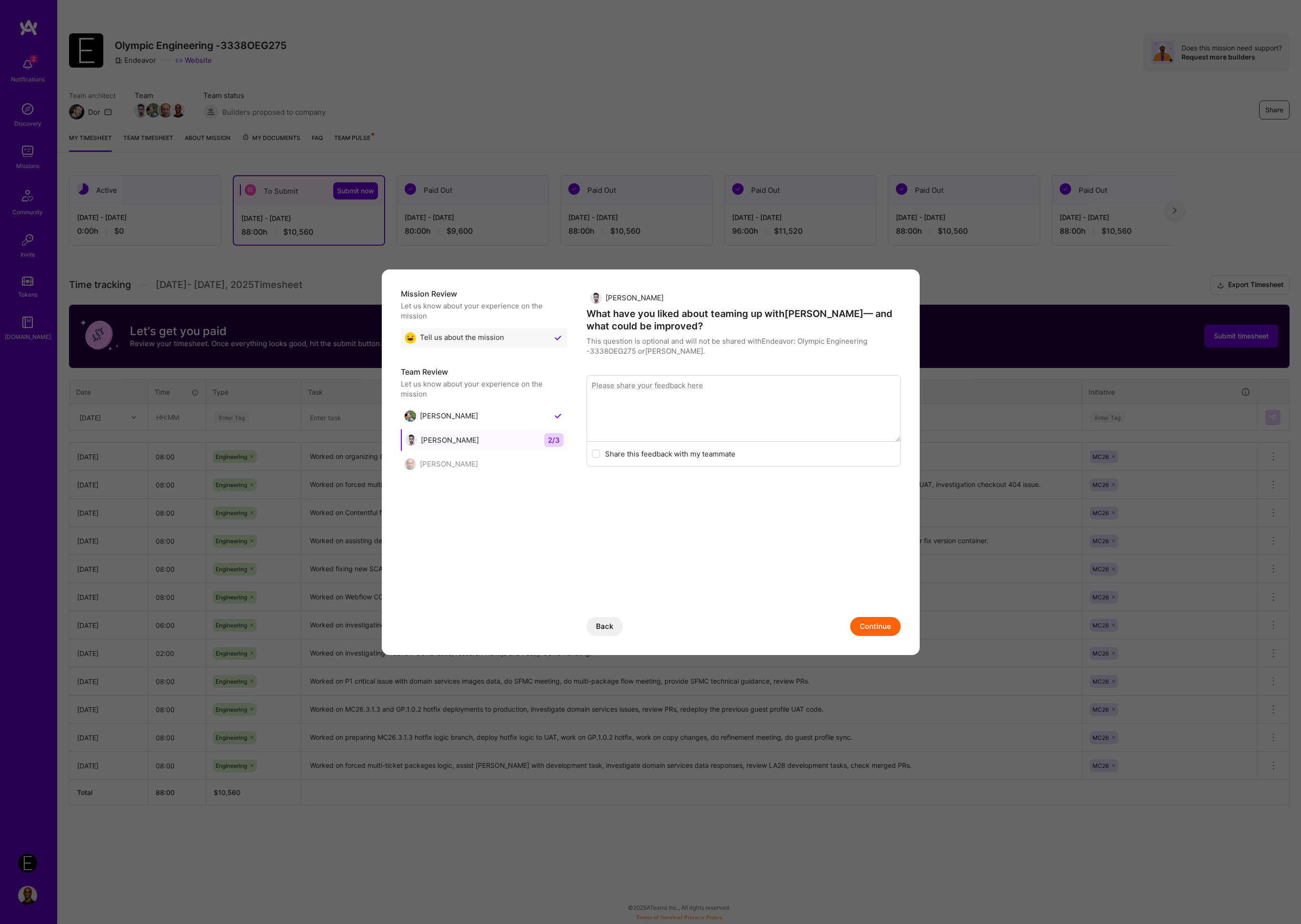
click at [884, 628] on button "Continue" at bounding box center [875, 626] width 50 height 19
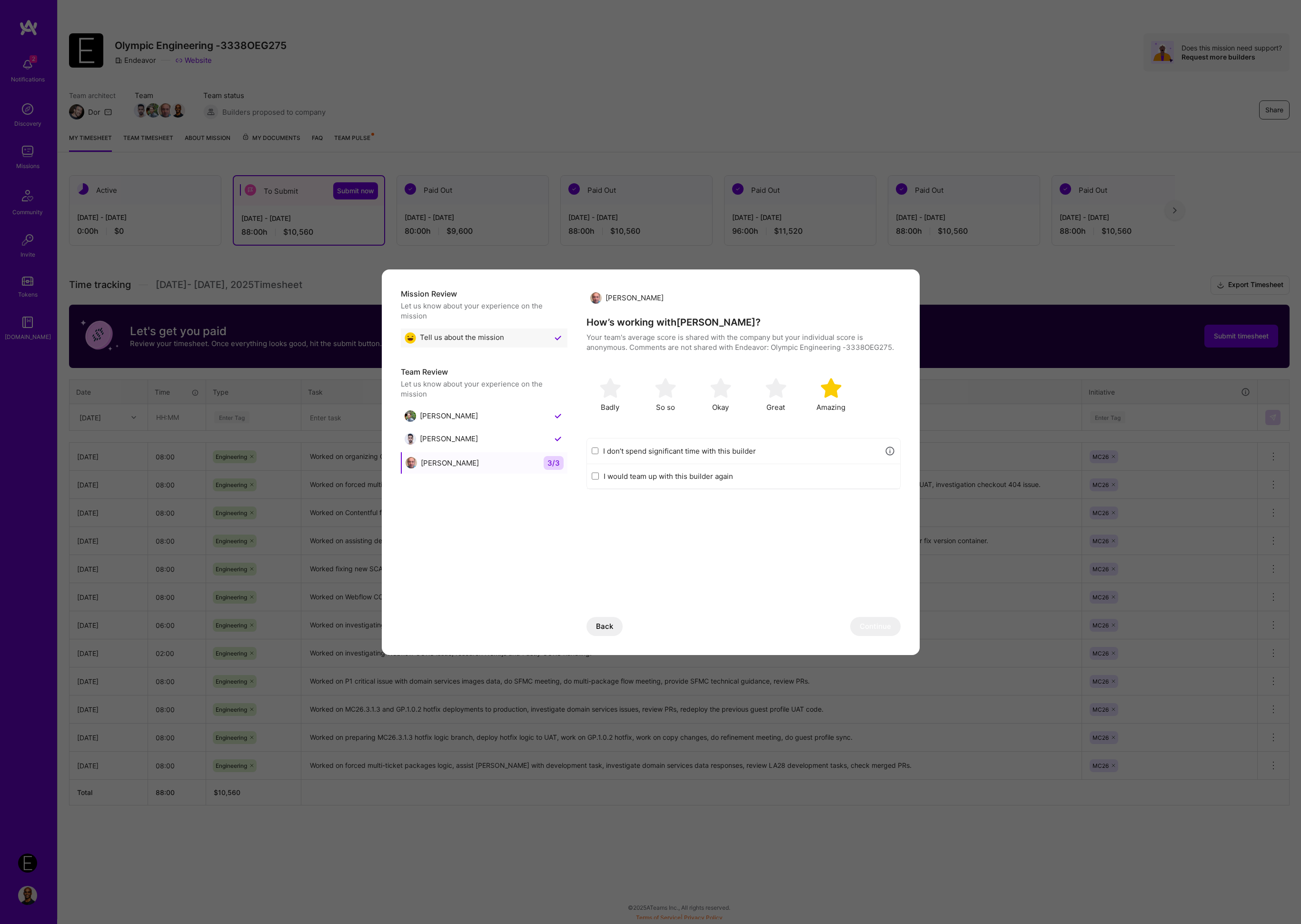
drag, startPoint x: 842, startPoint y: 389, endPoint x: 867, endPoint y: 485, distance: 99.2
click at [842, 389] on div "Amazing" at bounding box center [831, 395] width 48 height 48
click at [883, 624] on button "Continue" at bounding box center [875, 626] width 50 height 19
click at [879, 625] on button "Continue" at bounding box center [875, 626] width 50 height 19
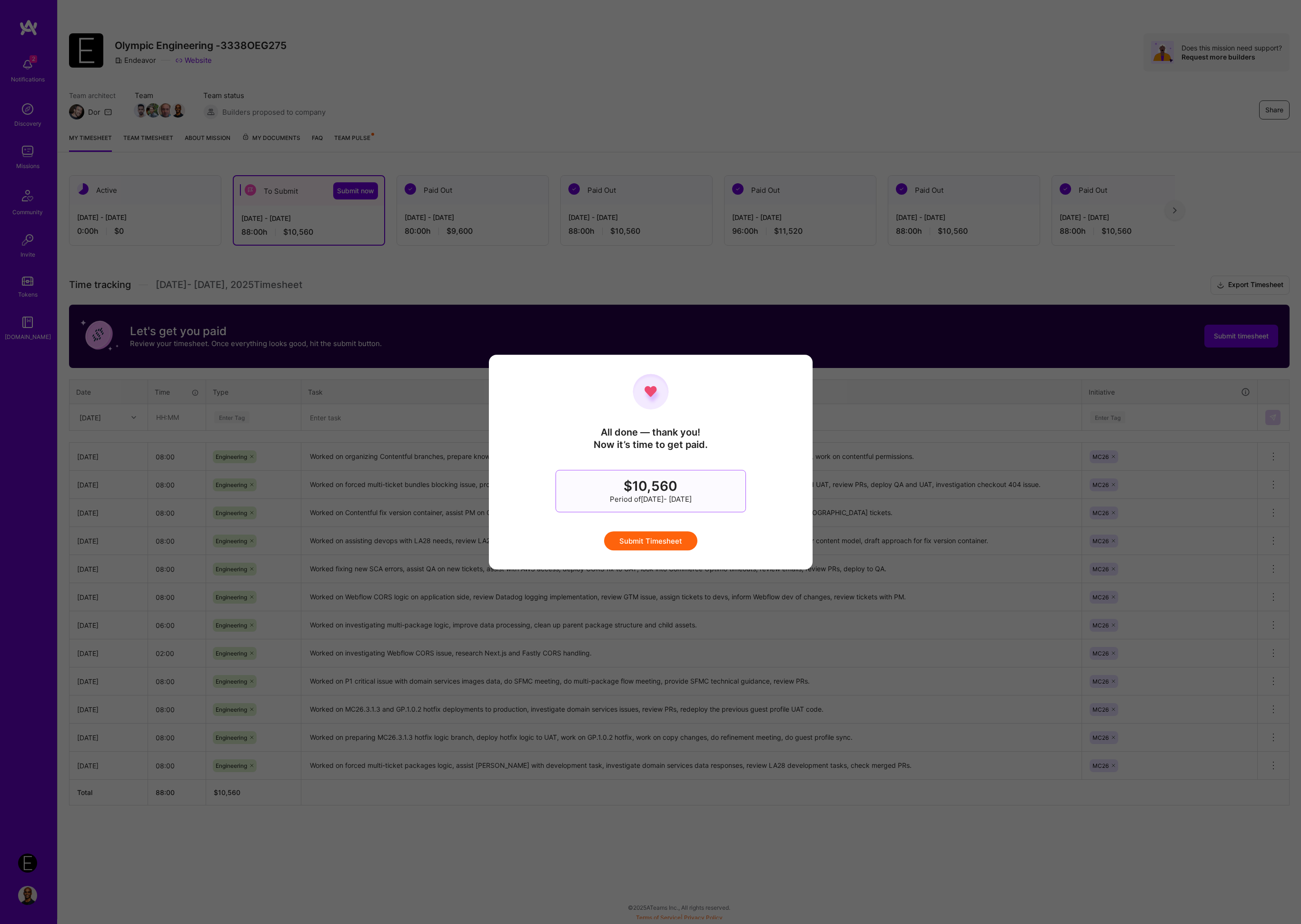
click at [677, 545] on button "Submit Timesheet" at bounding box center [650, 541] width 93 height 19
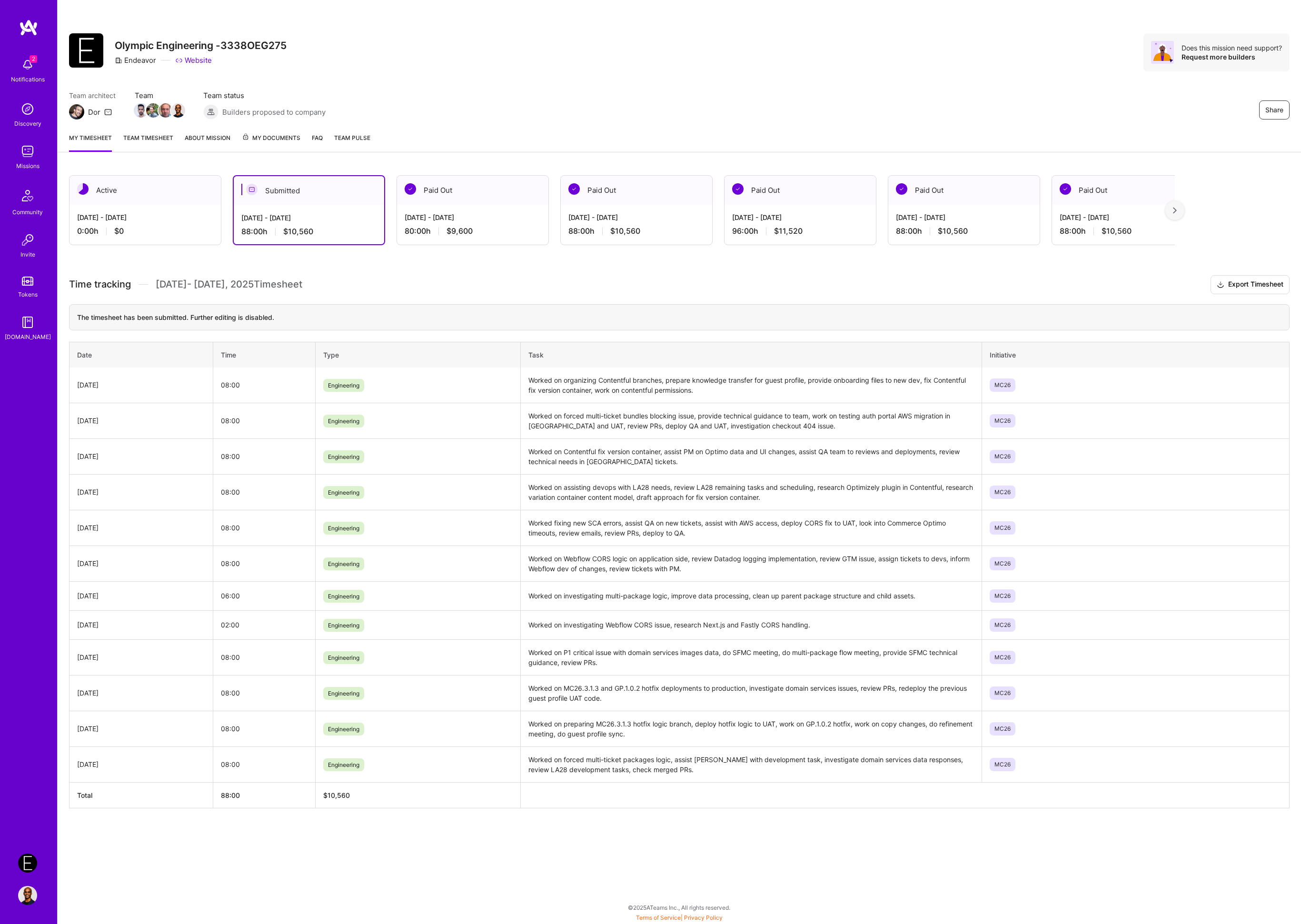
click at [511, 271] on div "Active [DATE] - [DATE] 0:00 h $0 Submitted [DATE] - [DATE] 88:00 h $10,560 Paid…" at bounding box center [679, 510] width 1244 height 691
click at [517, 271] on div "Active [DATE] - [DATE] 0:00 h $0 Submitted [DATE] - [DATE] 88:00 h $10,560 Paid…" at bounding box center [679, 510] width 1244 height 691
click at [147, 134] on link "Team timesheet" at bounding box center [148, 142] width 50 height 19
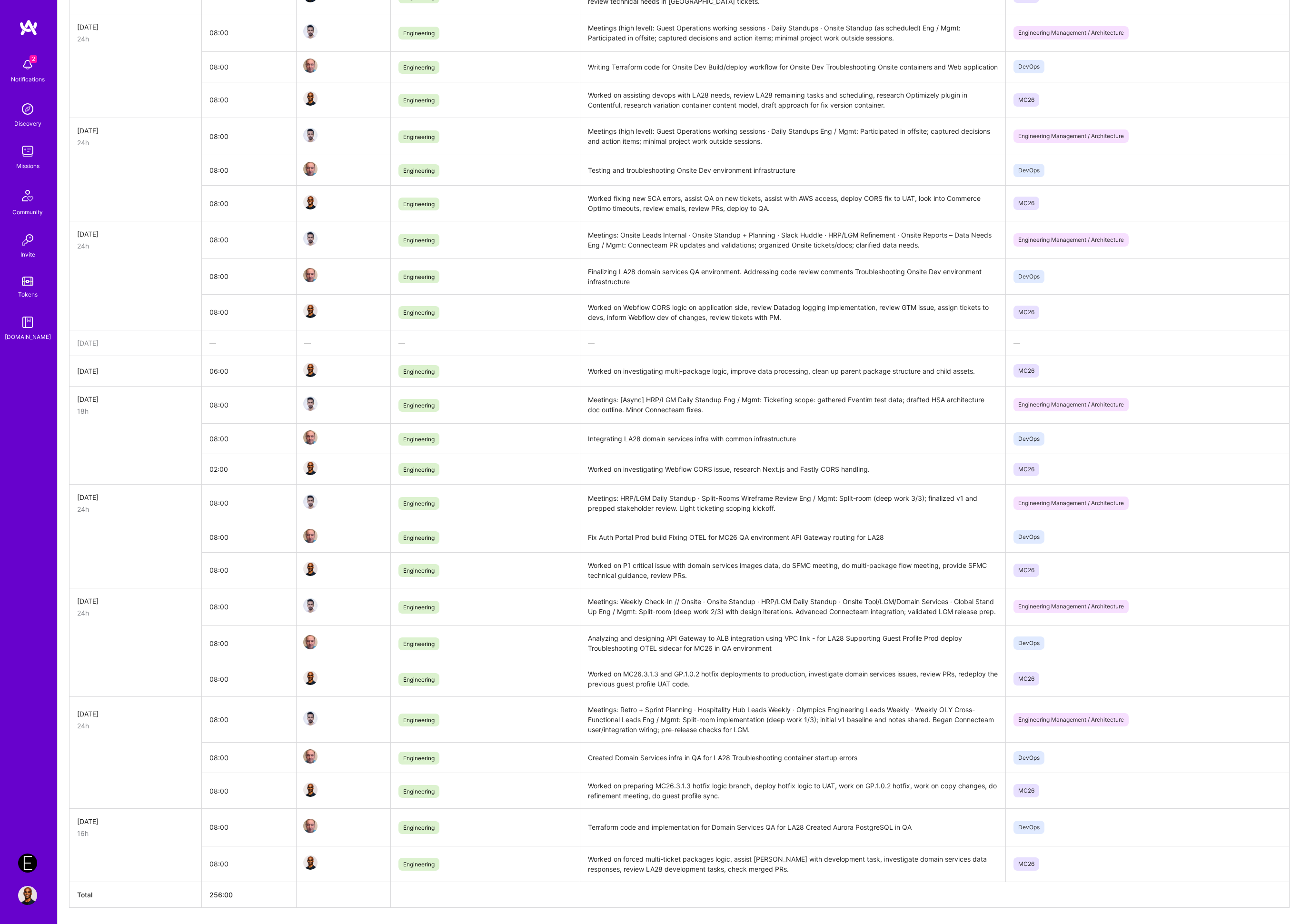
scroll to position [703, 0]
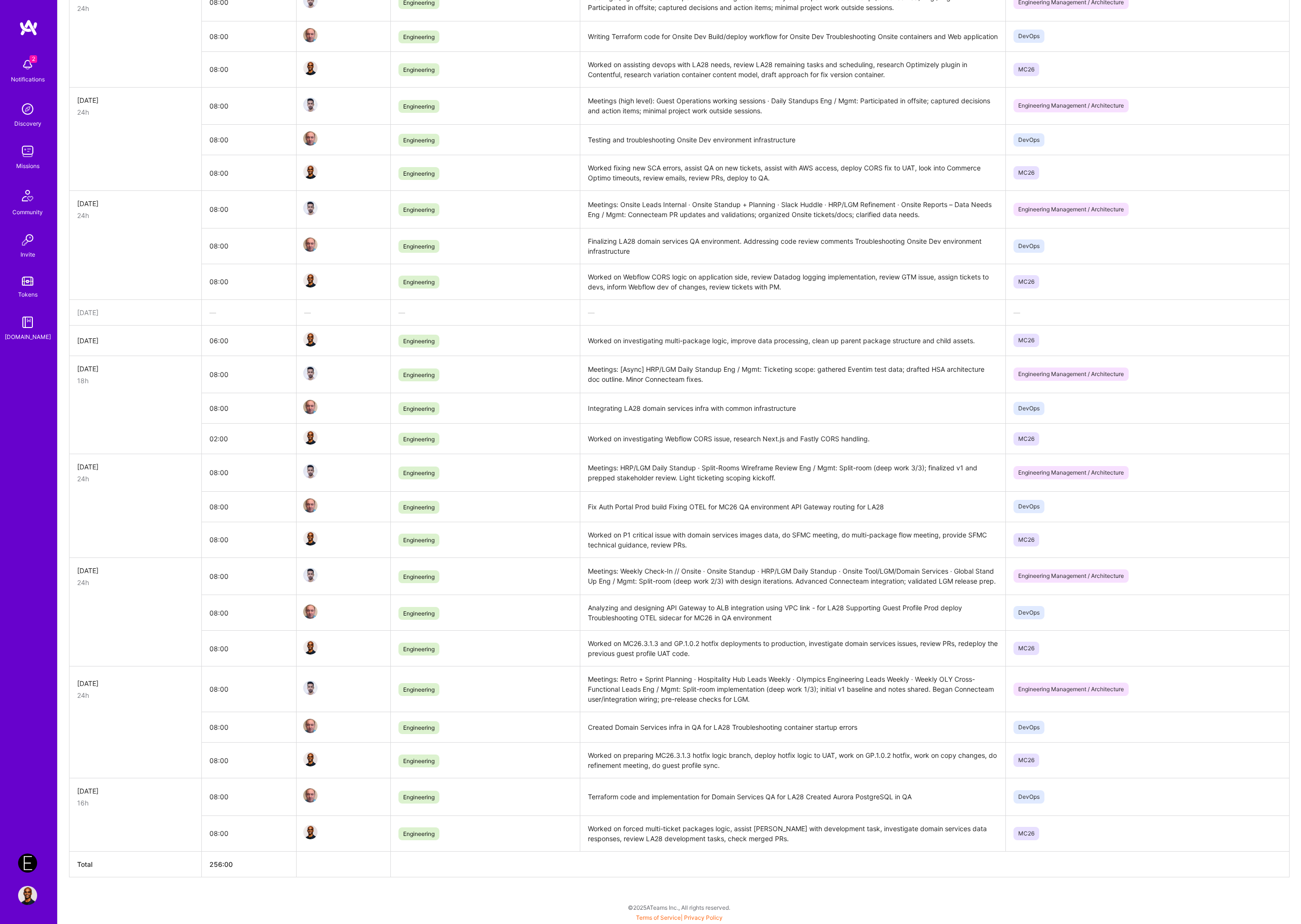
click at [434, 571] on span "Engineering" at bounding box center [419, 577] width 41 height 13
click at [510, 578] on td "Engineering" at bounding box center [485, 576] width 189 height 38
